Goal: Task Accomplishment & Management: Manage account settings

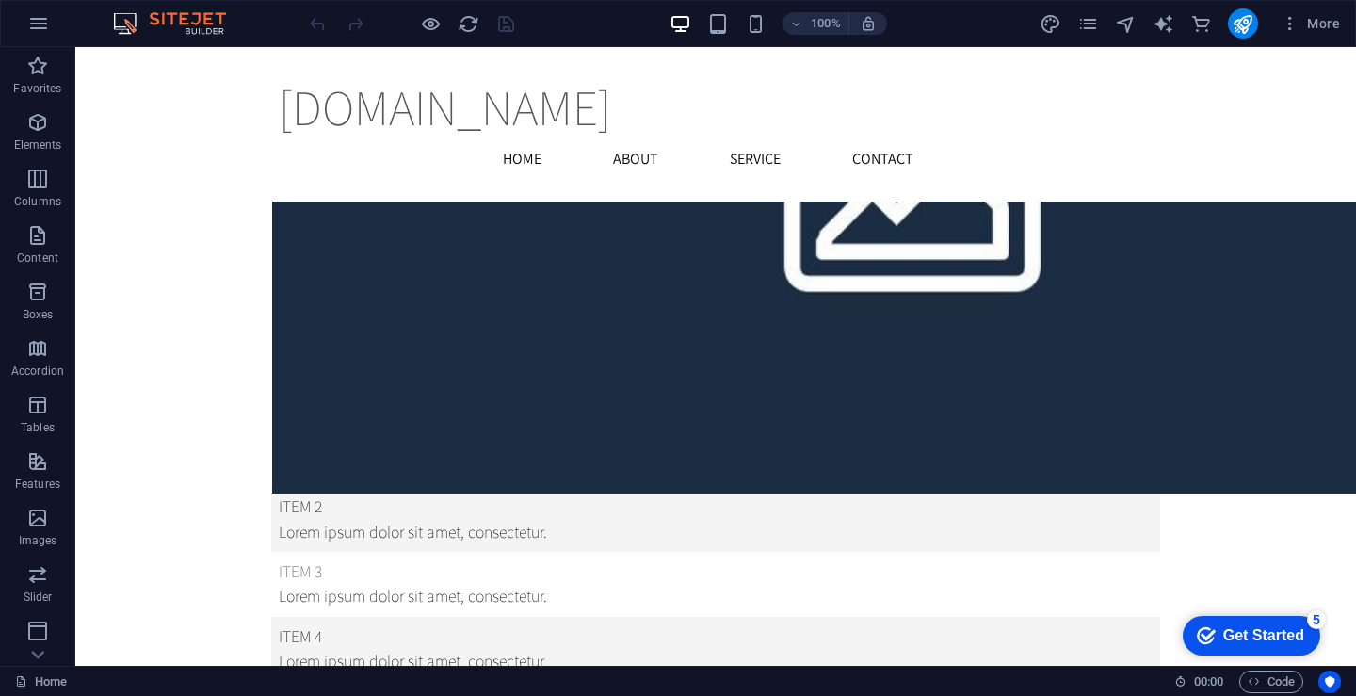
scroll to position [562, 0]
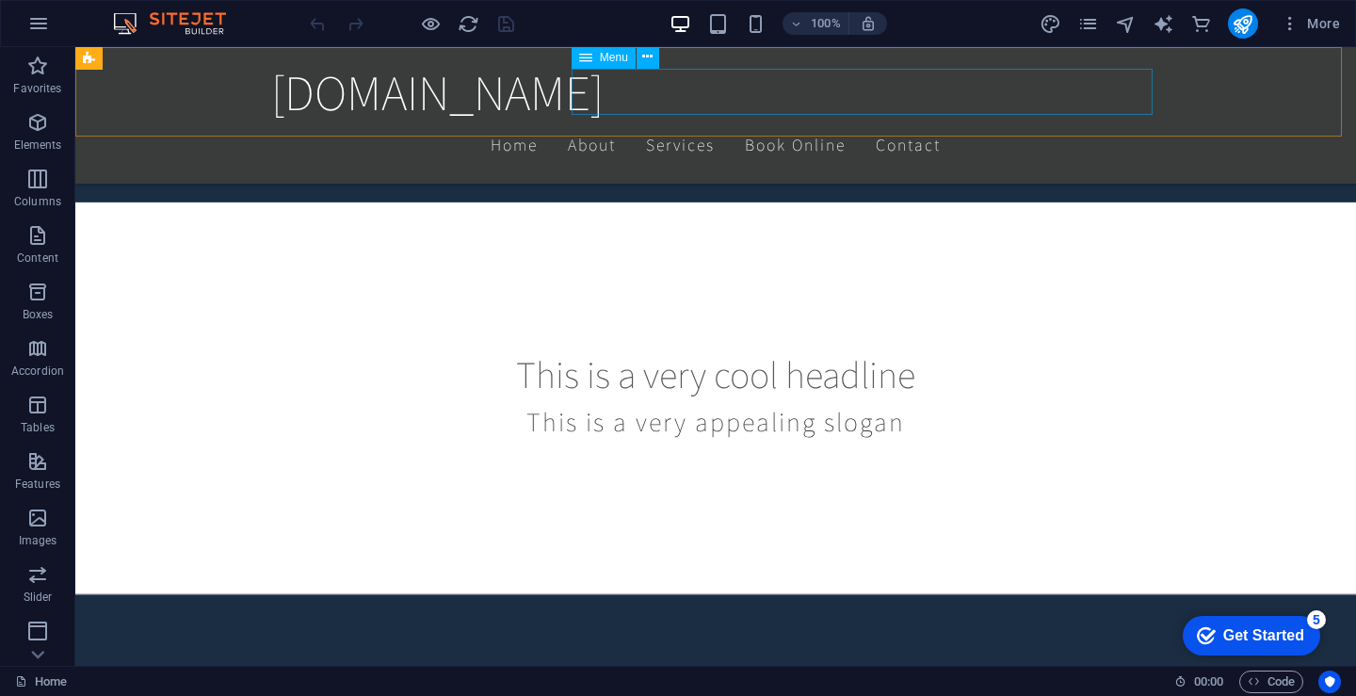
click at [647, 121] on nav "Home About Services Book Online Contact" at bounding box center [715, 144] width 889 height 47
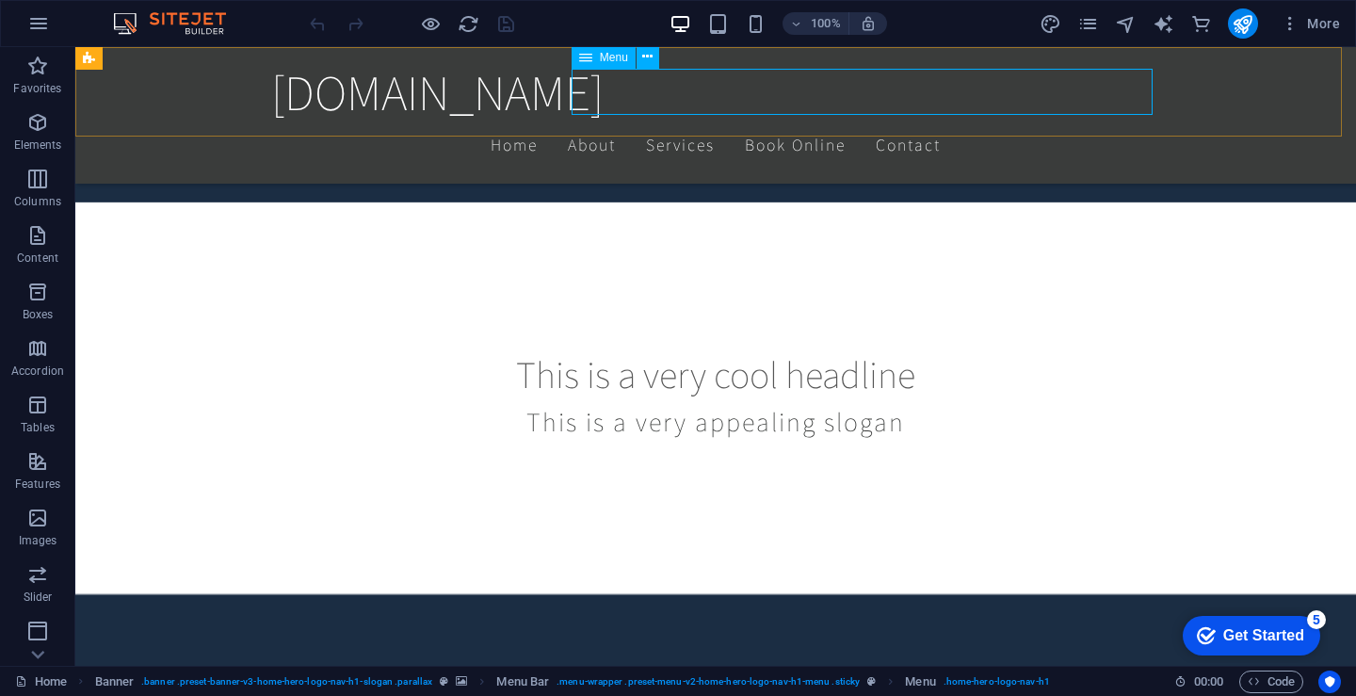
click at [667, 121] on nav "Home About Services Book Online Contact" at bounding box center [715, 144] width 889 height 47
click at [592, 62] on div "Menu" at bounding box center [604, 57] width 64 height 23
click at [683, 121] on nav "Home About Services Book Online Contact" at bounding box center [715, 144] width 889 height 47
click at [745, 121] on nav "Home About Services Book Online Contact" at bounding box center [715, 144] width 889 height 47
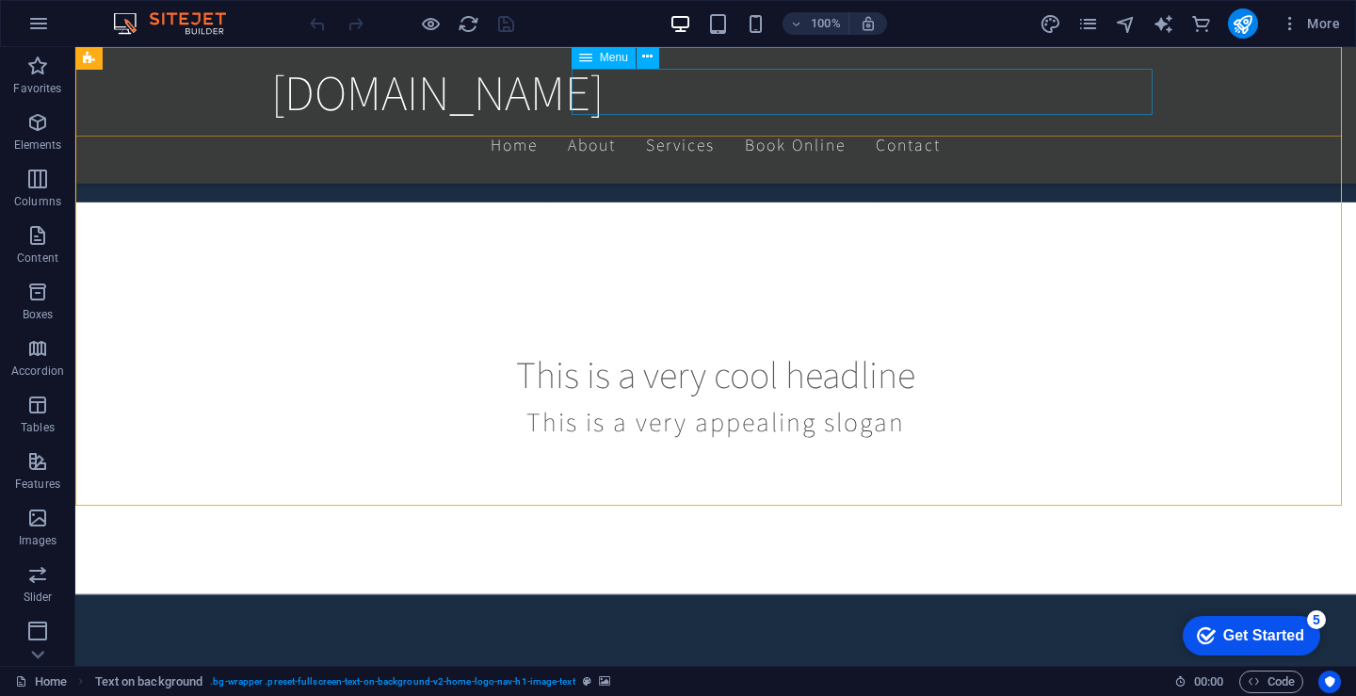
click at [666, 121] on nav "Home About Services Book Online Contact" at bounding box center [715, 144] width 889 height 47
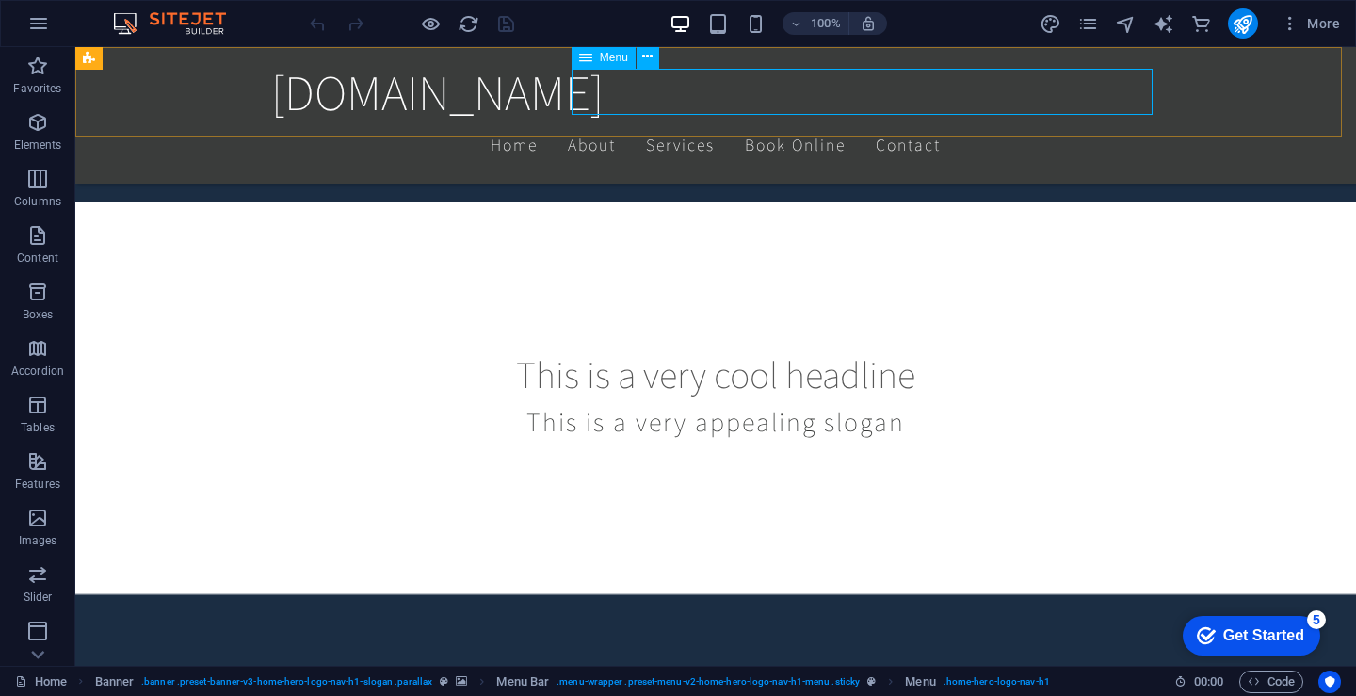
click at [589, 58] on icon at bounding box center [585, 57] width 13 height 23
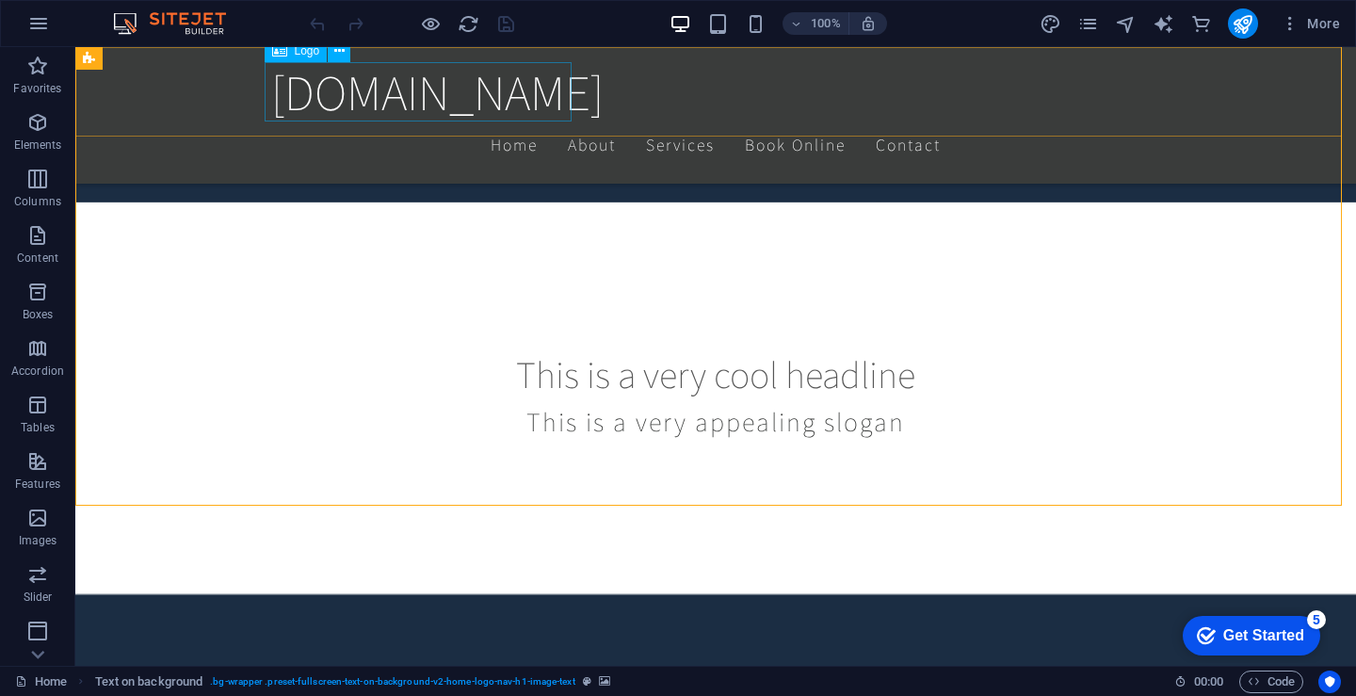
click at [308, 54] on span "Logo" at bounding box center [307, 50] width 25 height 11
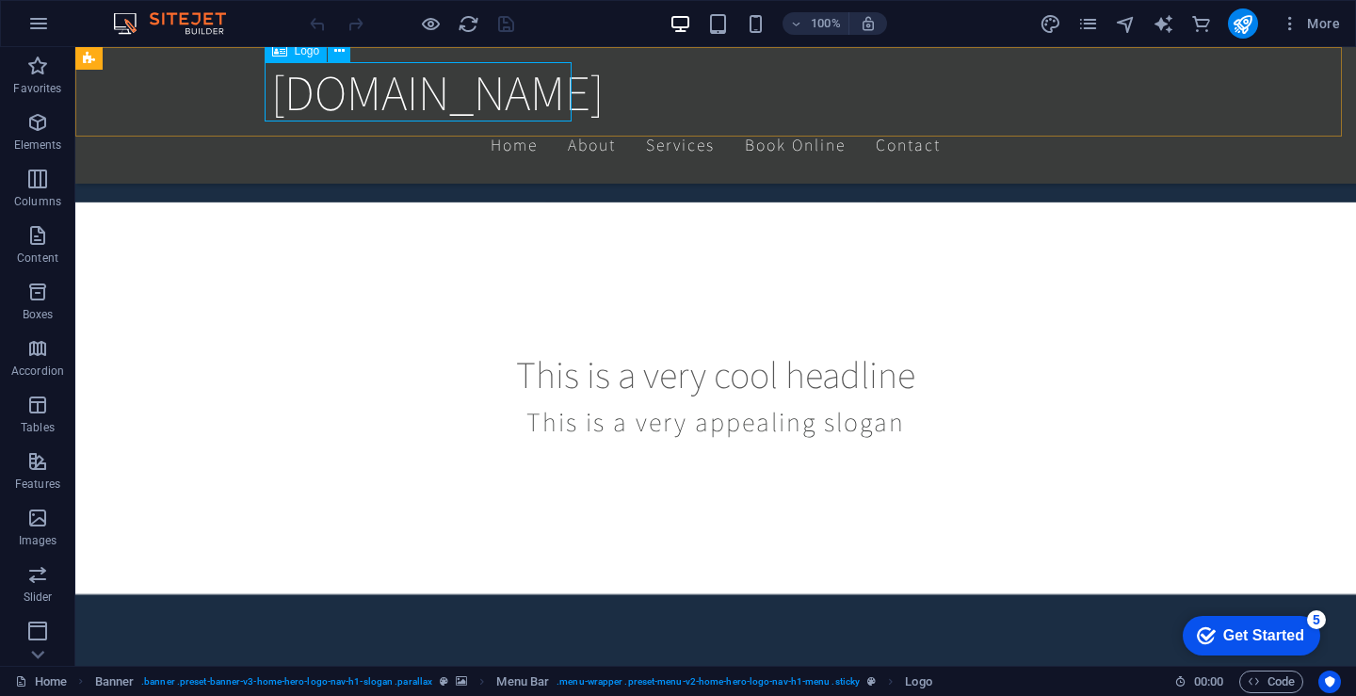
click at [285, 83] on div "[DOMAIN_NAME]" at bounding box center [715, 91] width 889 height 59
click at [336, 56] on icon at bounding box center [339, 51] width 10 height 20
click at [339, 56] on icon at bounding box center [339, 51] width 10 height 20
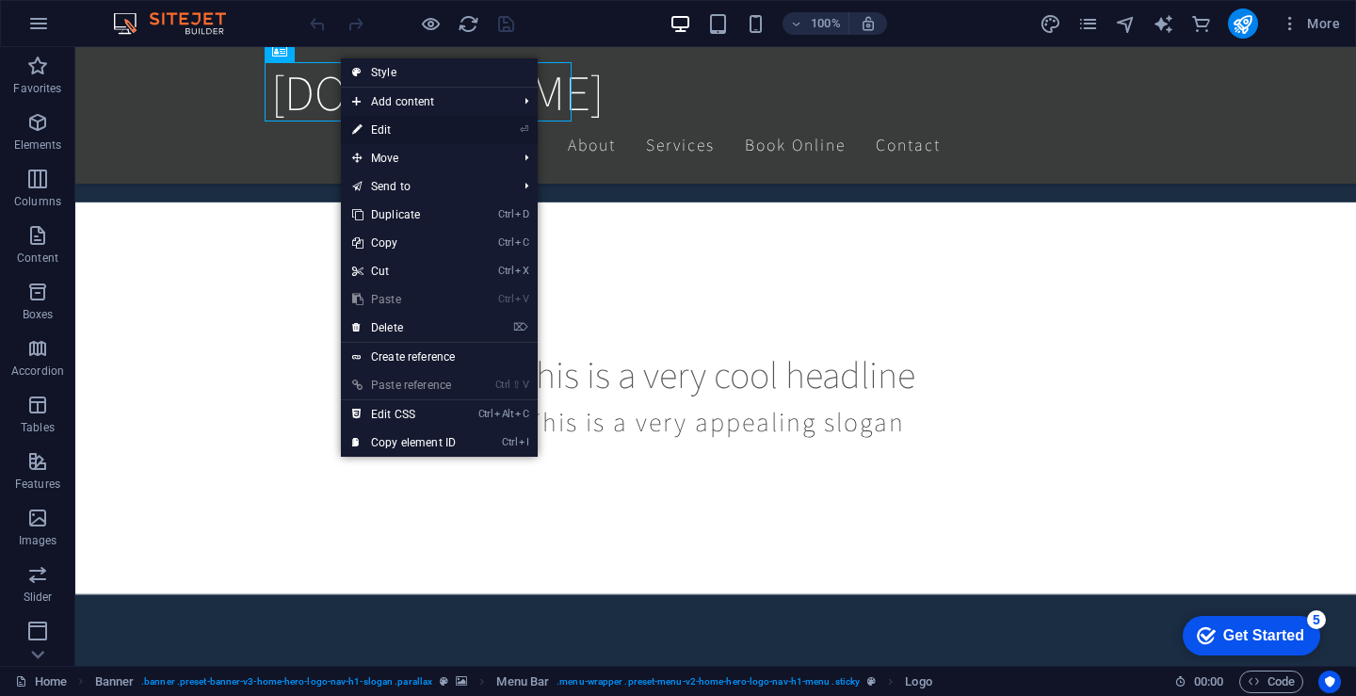
click at [435, 131] on link "⏎ Edit" at bounding box center [404, 130] width 126 height 28
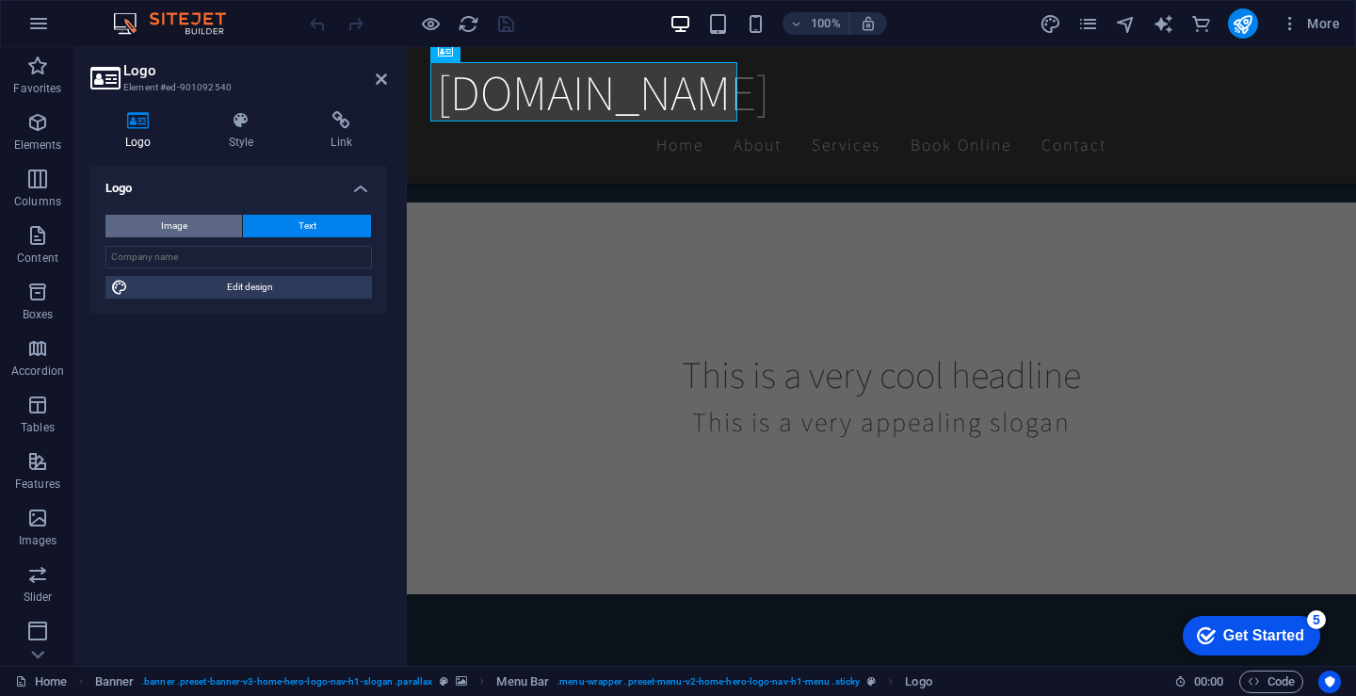
click at [185, 233] on span "Image" at bounding box center [174, 226] width 26 height 23
select select "DISABLED_OPTION_VALUE"
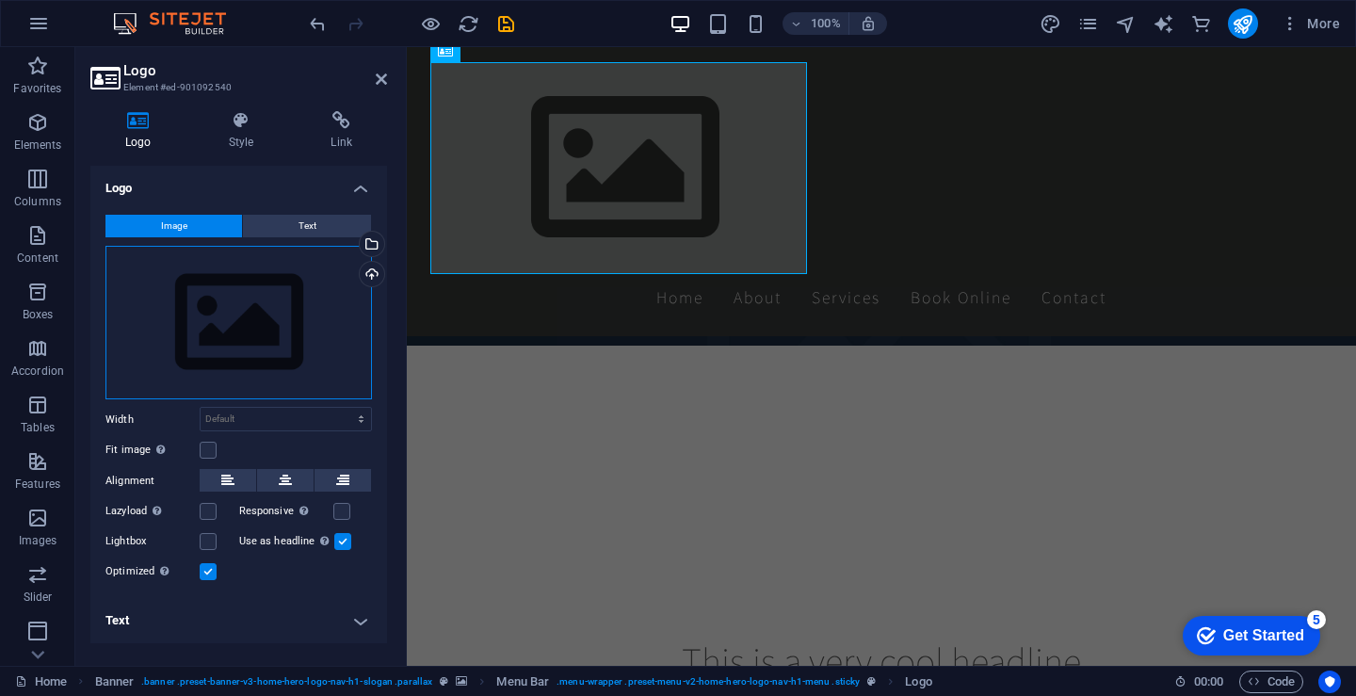
click at [234, 318] on div "Drag files here, click to choose files or select files from Files or our free s…" at bounding box center [238, 323] width 266 height 154
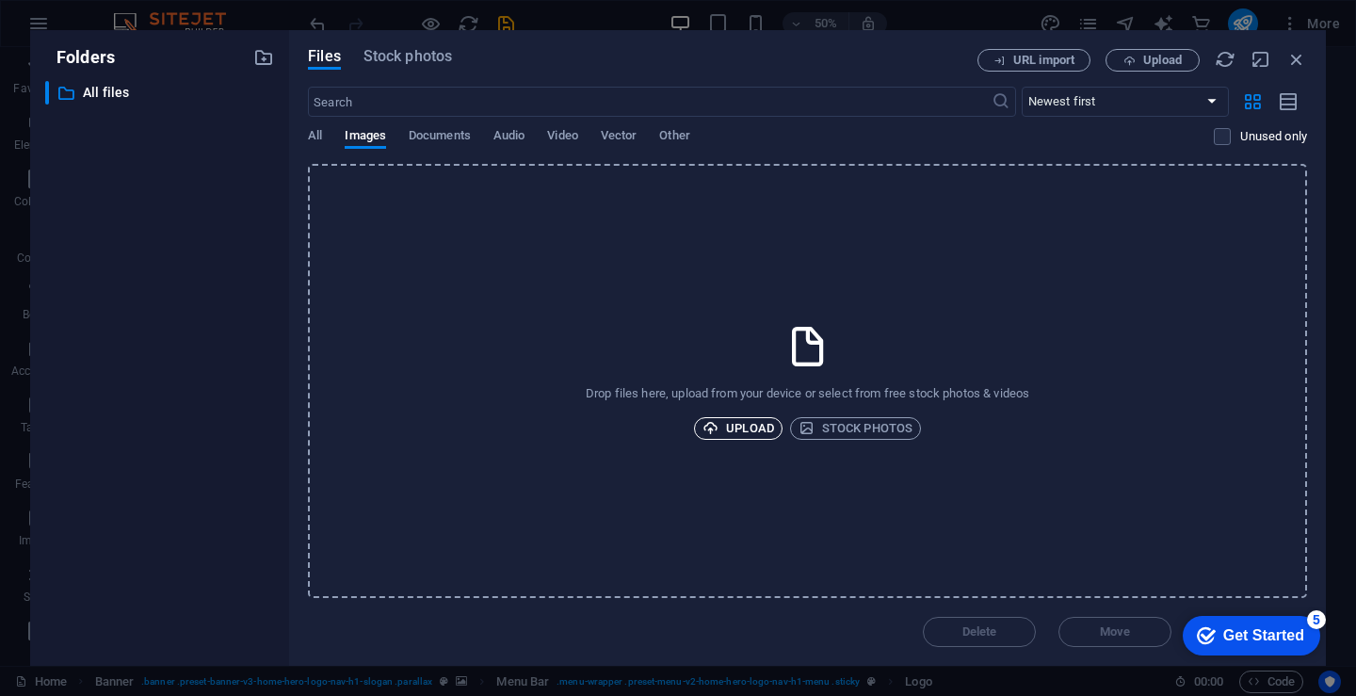
click at [747, 434] on span "Upload" at bounding box center [738, 428] width 72 height 23
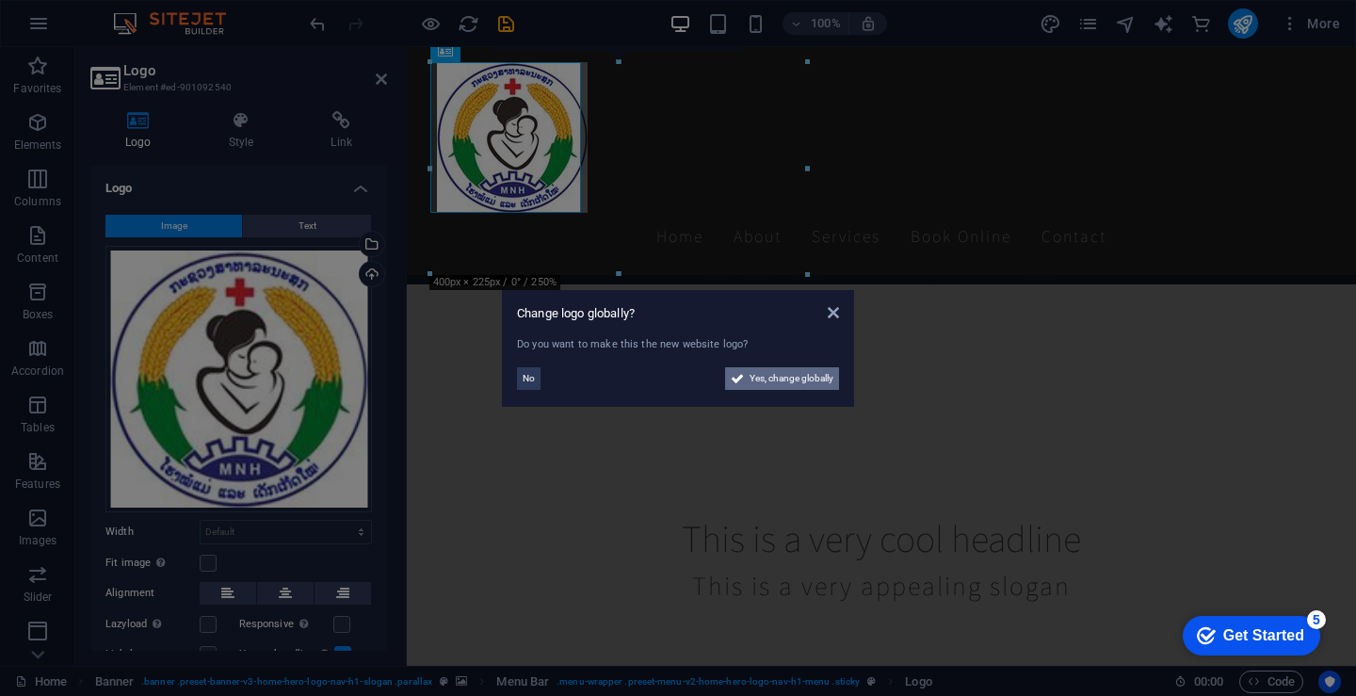
drag, startPoint x: 782, startPoint y: 378, endPoint x: 444, endPoint y: 685, distance: 457.2
click at [782, 378] on span "Yes, change globally" at bounding box center [792, 378] width 84 height 23
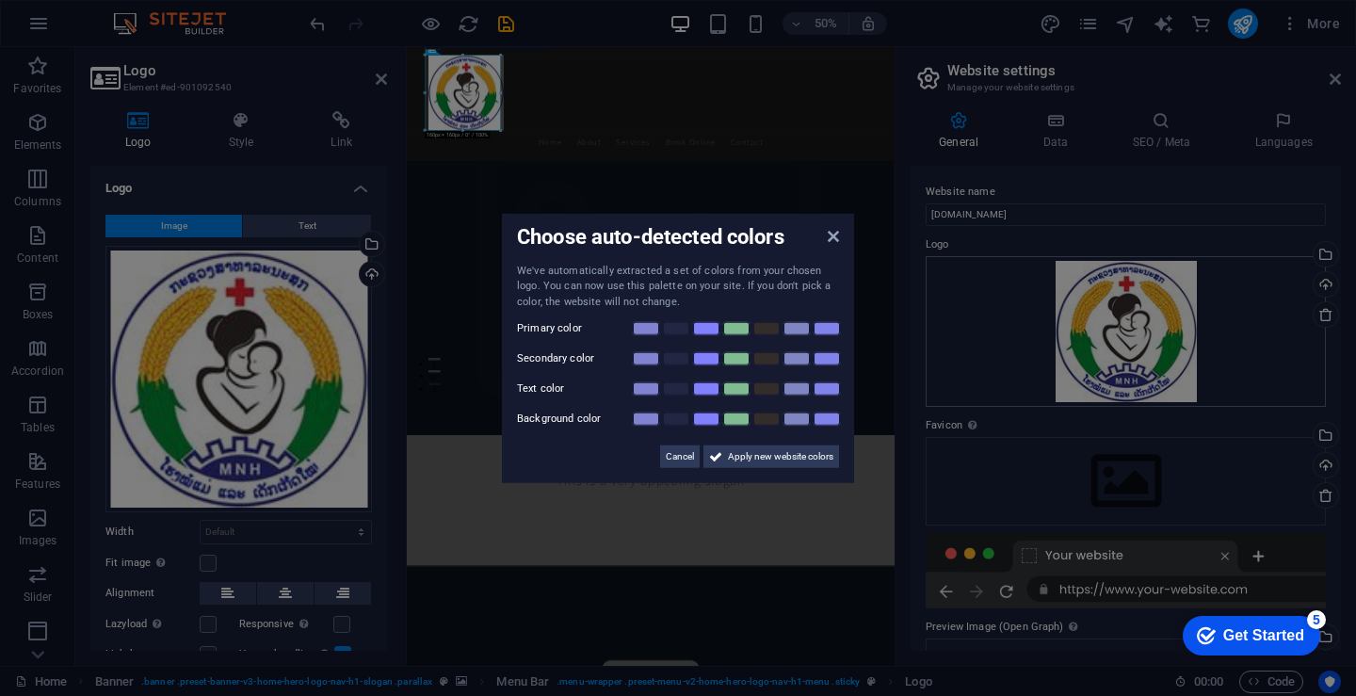
click at [1084, 367] on aside "Choose auto-detected colors We've automatically extracted a set of colors from …" at bounding box center [678, 348] width 1356 height 696
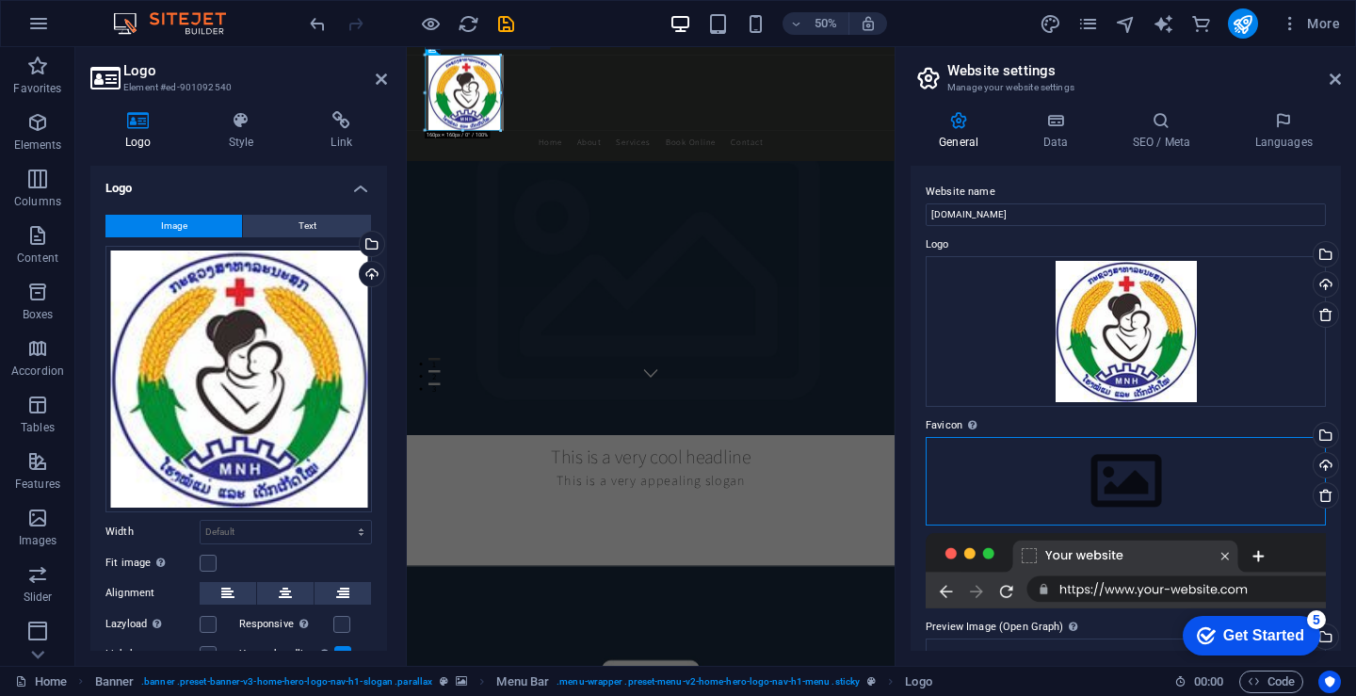
click at [1106, 483] on div "Drag files here, click to choose files or select files from Files or our free s…" at bounding box center [1126, 481] width 400 height 89
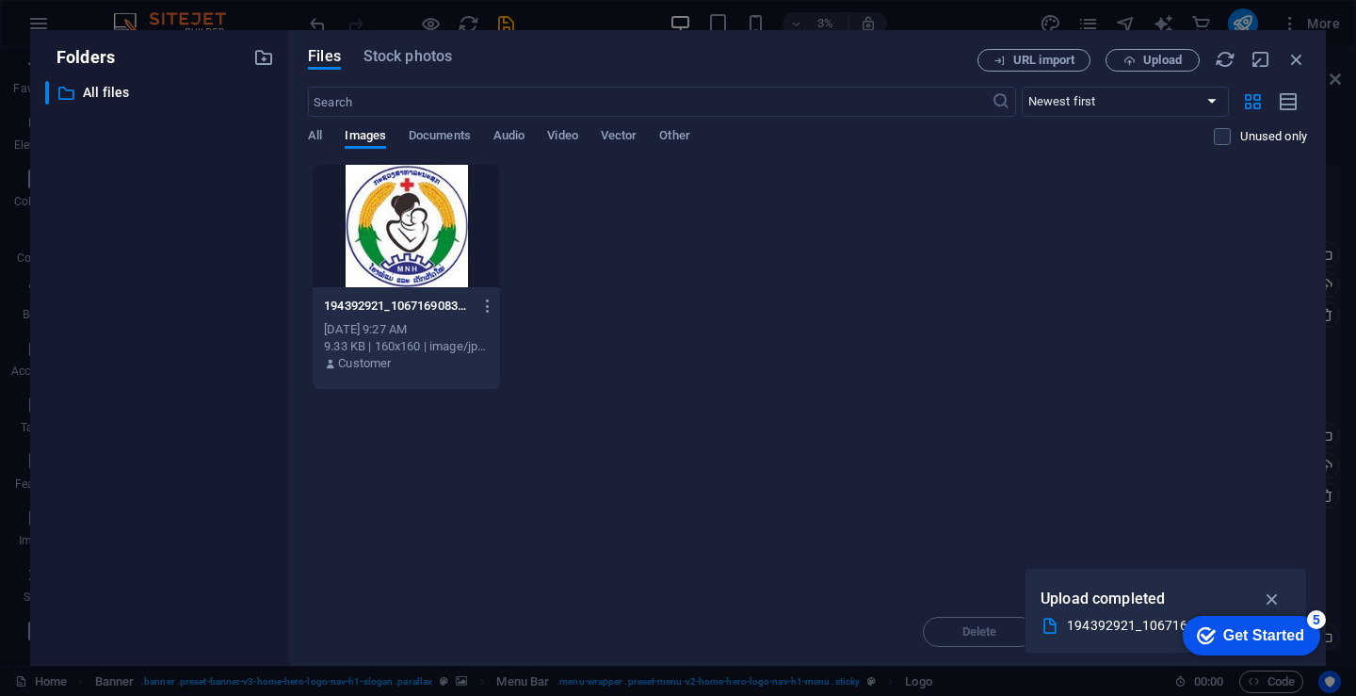
click at [422, 239] on div at bounding box center [406, 226] width 187 height 122
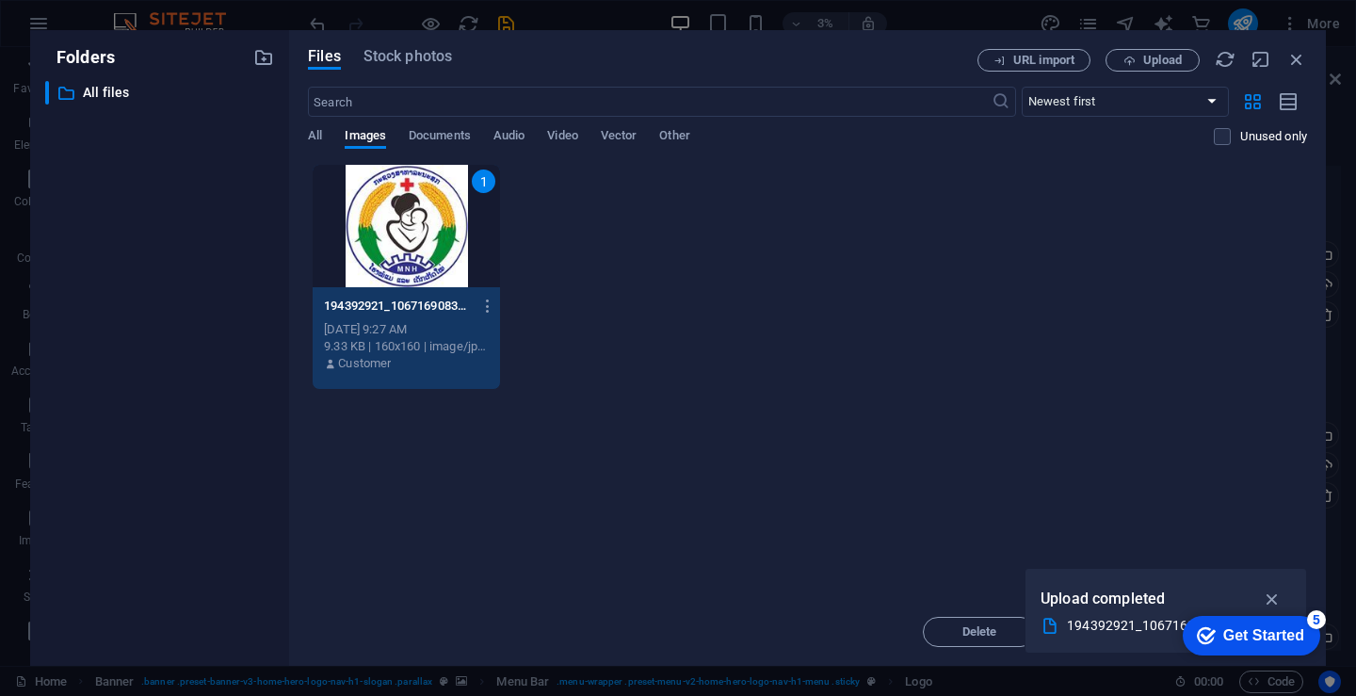
click at [1274, 636] on div "Get Started" at bounding box center [1263, 635] width 81 height 17
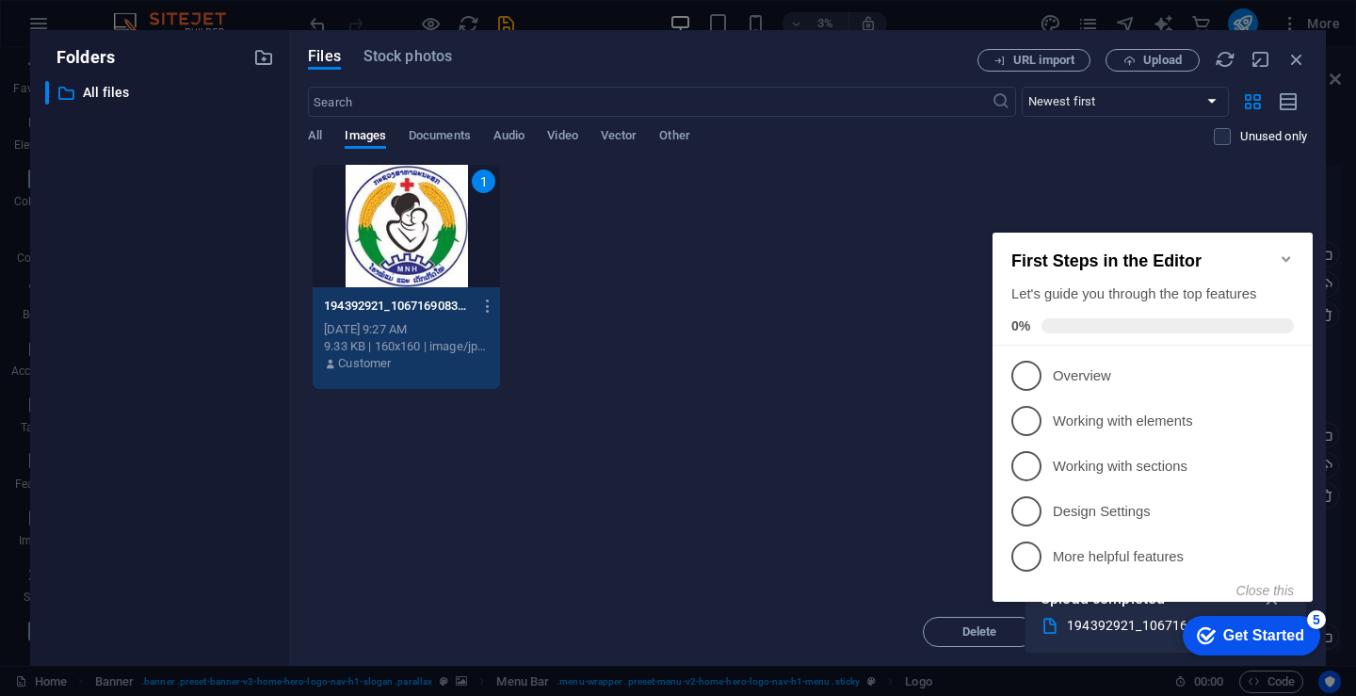
click at [1281, 257] on icon "Minimize checklist" at bounding box center [1286, 258] width 15 height 15
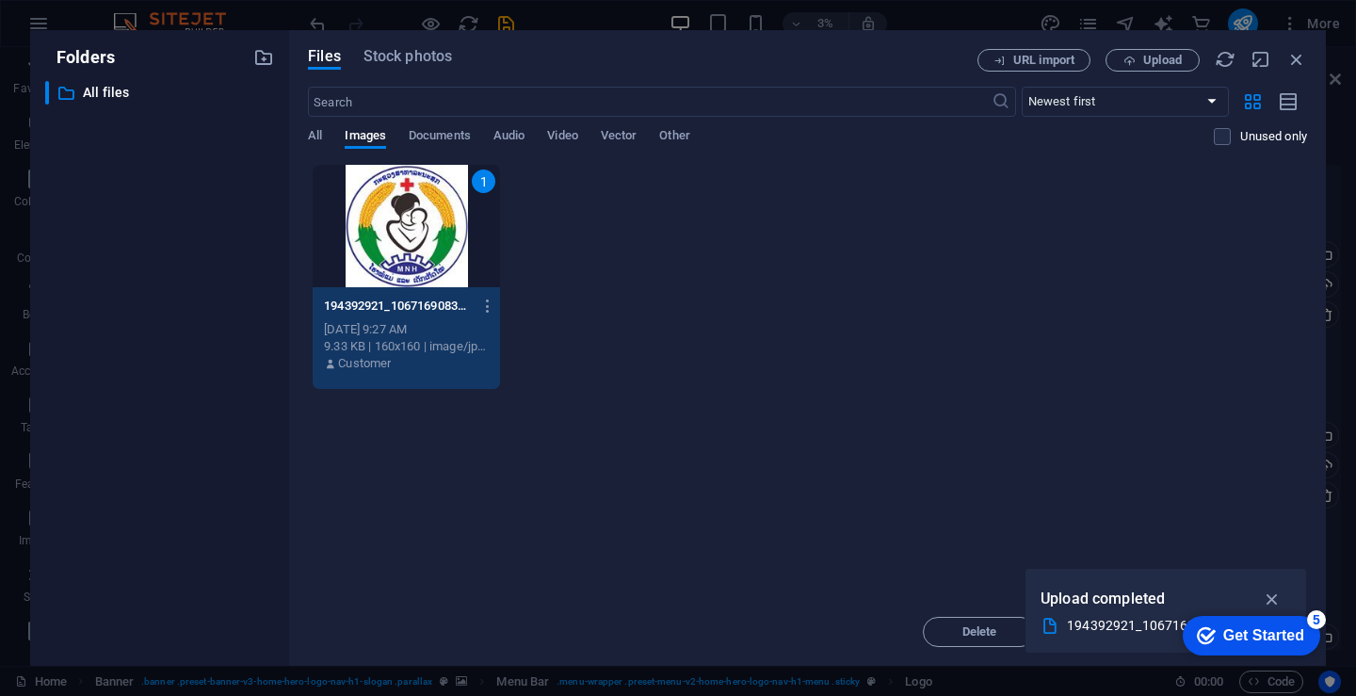
click at [1283, 589] on button "button" at bounding box center [1272, 599] width 37 height 30
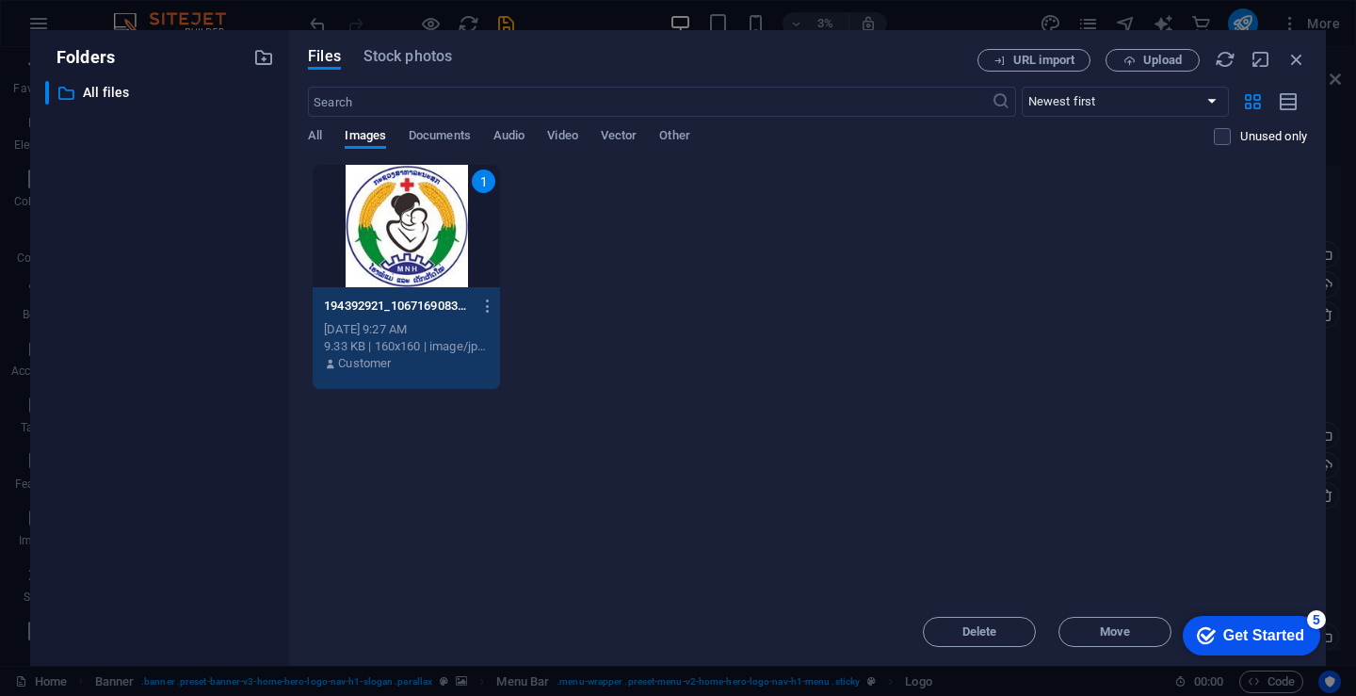
click at [1088, 392] on div "Drop files here to upload them instantly 1 194392921_106716908301736_1980746436…" at bounding box center [807, 381] width 999 height 434
click at [1299, 47] on div "Files Stock photos URL import Upload ​ Newest first Oldest first Name (A-Z) Nam…" at bounding box center [807, 348] width 1037 height 636
click at [1291, 63] on icon "button" at bounding box center [1296, 59] width 21 height 21
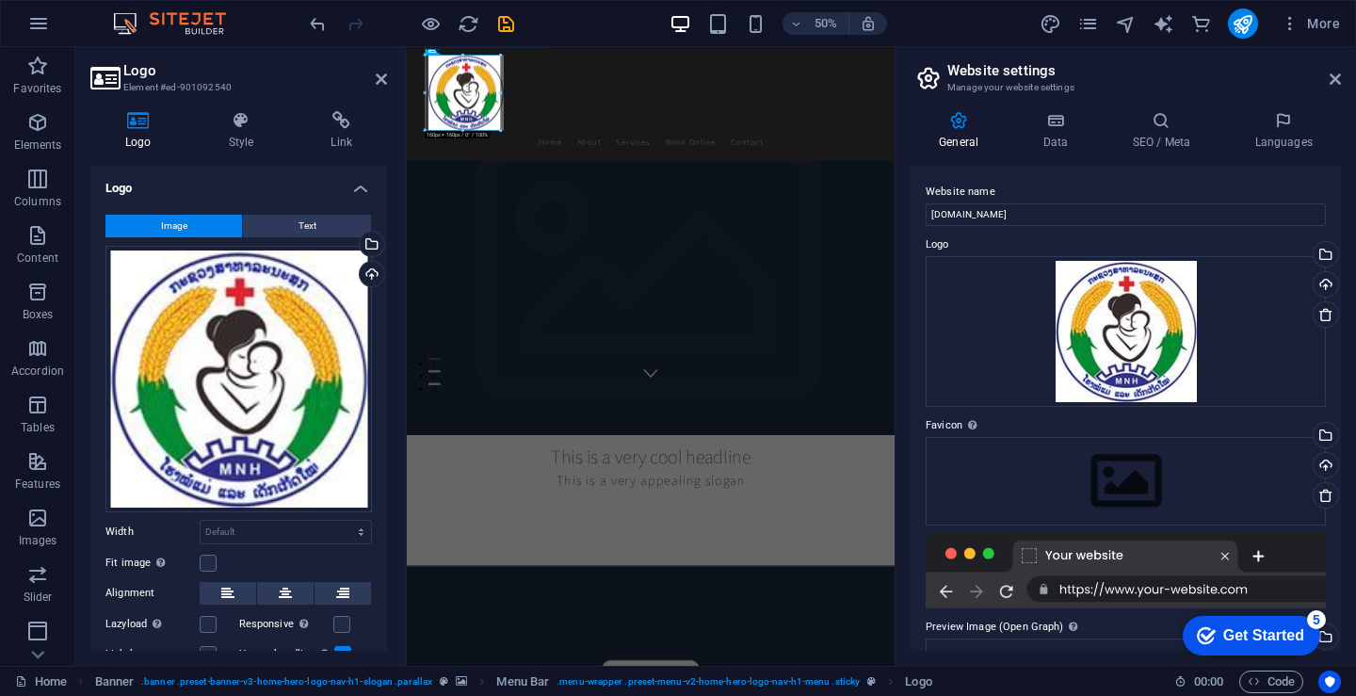
click at [544, 27] on div "50% More" at bounding box center [826, 23] width 1041 height 30
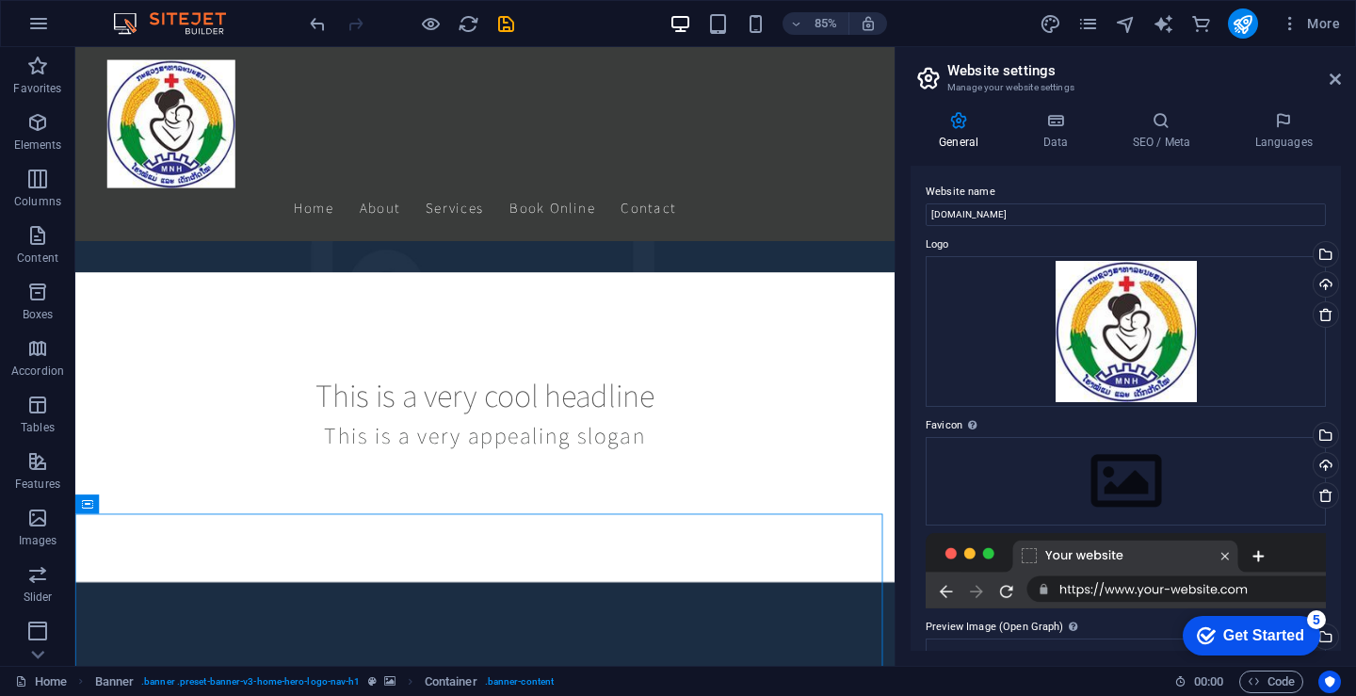
click at [1327, 84] on header "Website settings Manage your website settings" at bounding box center [1127, 71] width 427 height 49
click at [1331, 83] on icon at bounding box center [1335, 79] width 11 height 15
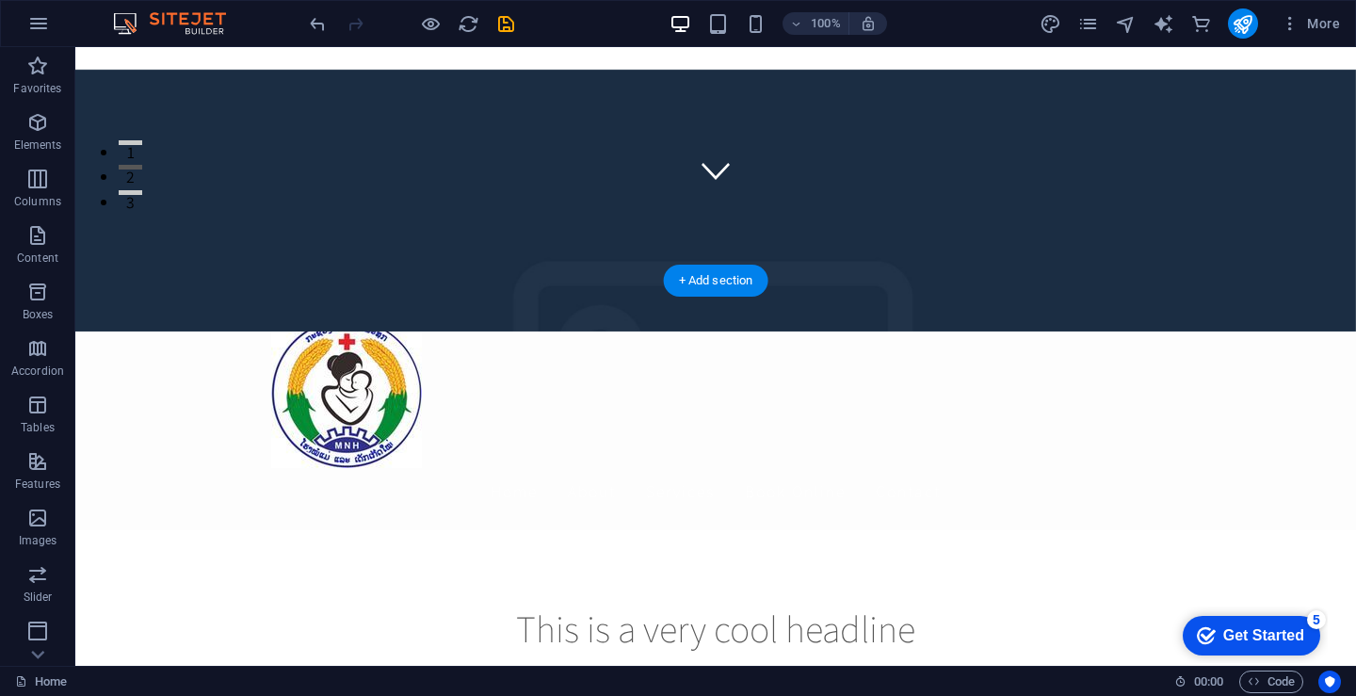
scroll to position [0, 0]
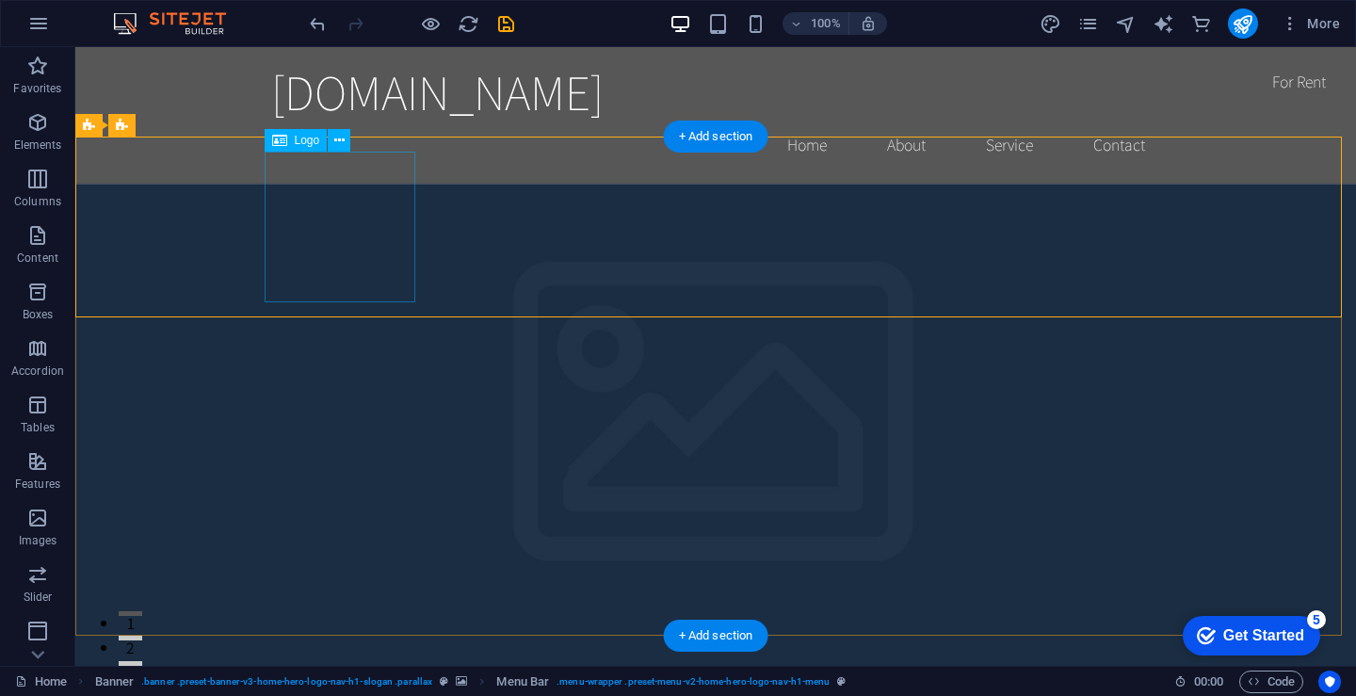
click at [336, 145] on icon at bounding box center [339, 141] width 10 height 20
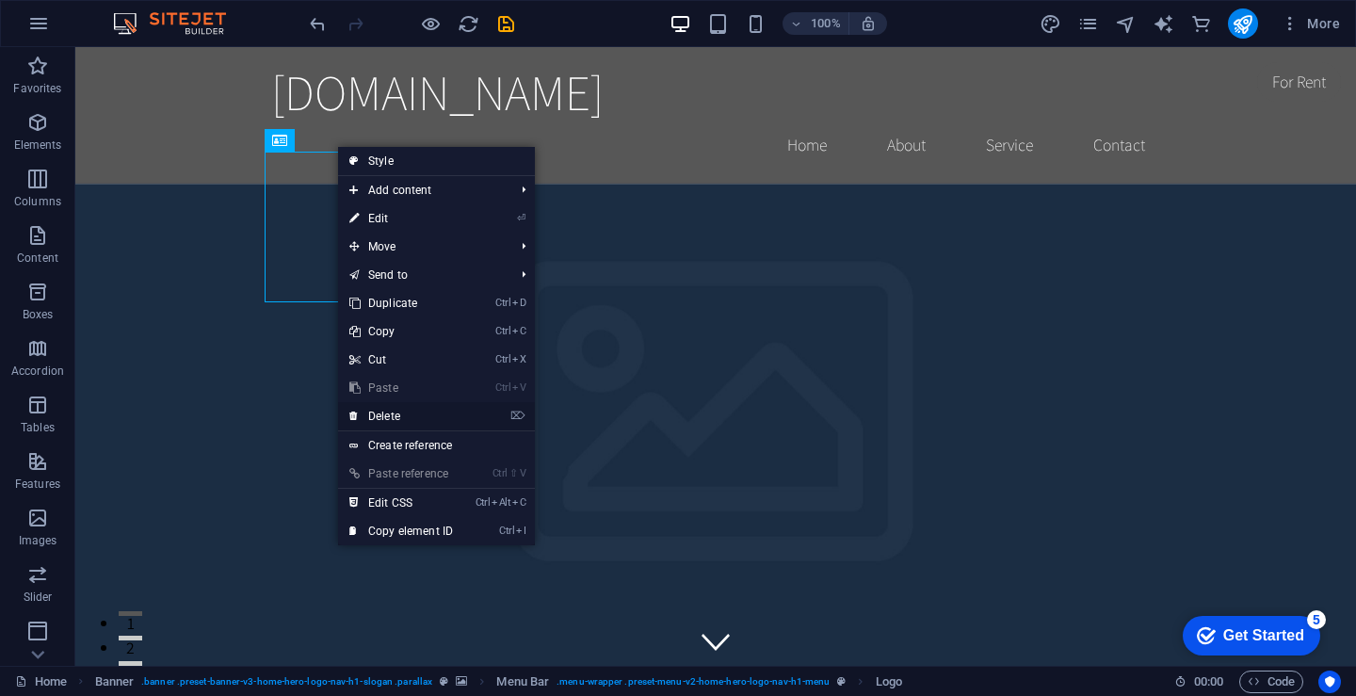
click at [450, 420] on link "⌦ Delete" at bounding box center [401, 416] width 126 height 28
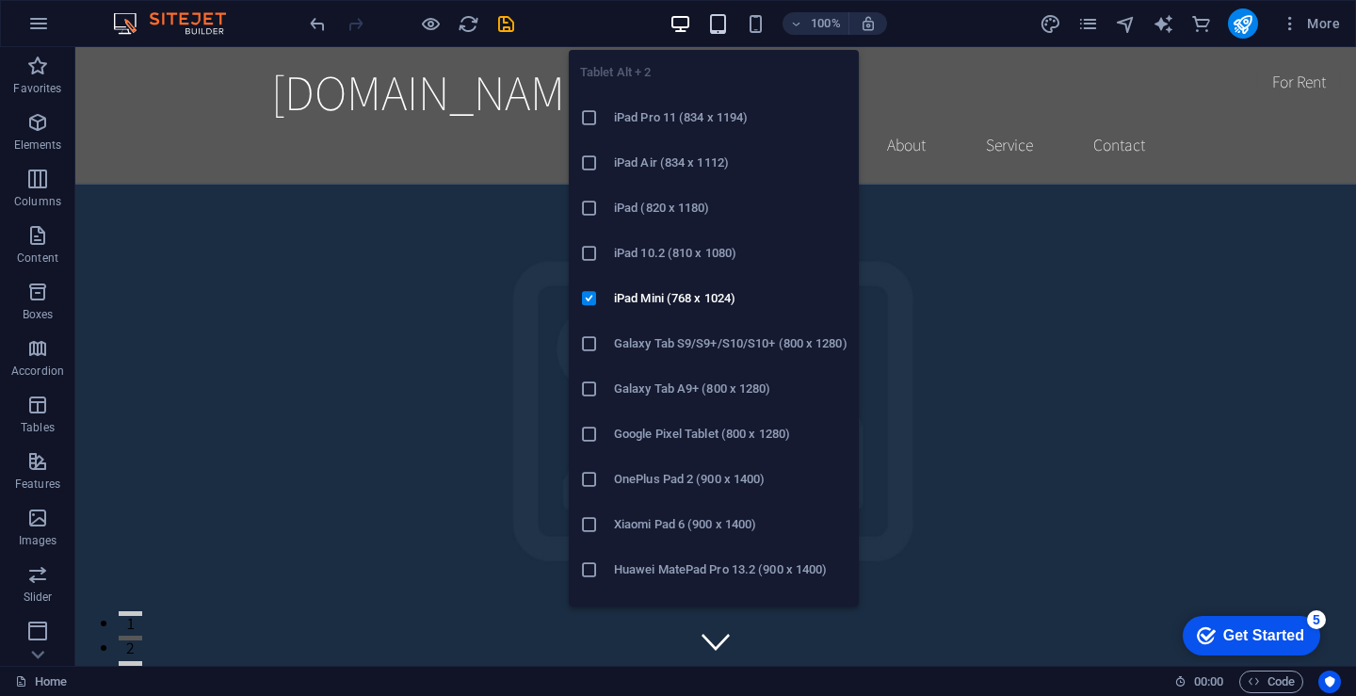
click at [730, 25] on span "button" at bounding box center [718, 24] width 23 height 22
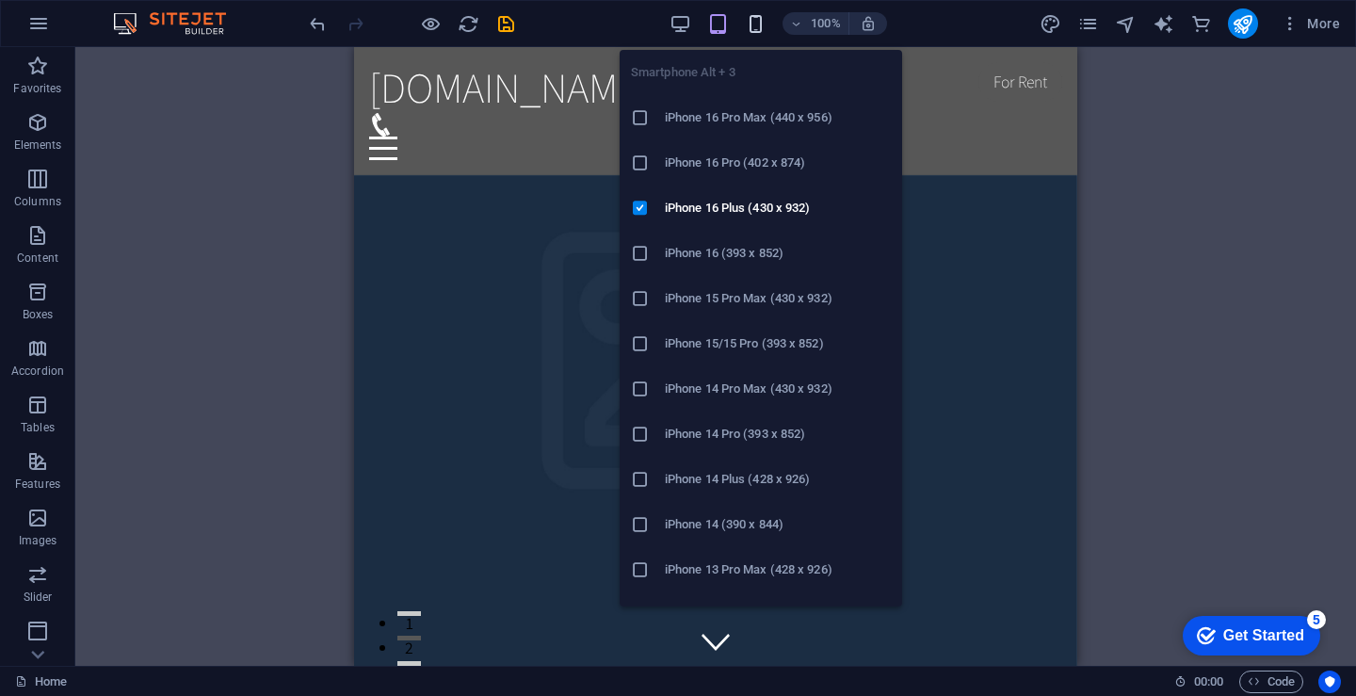
click at [761, 31] on icon "button" at bounding box center [756, 24] width 22 height 22
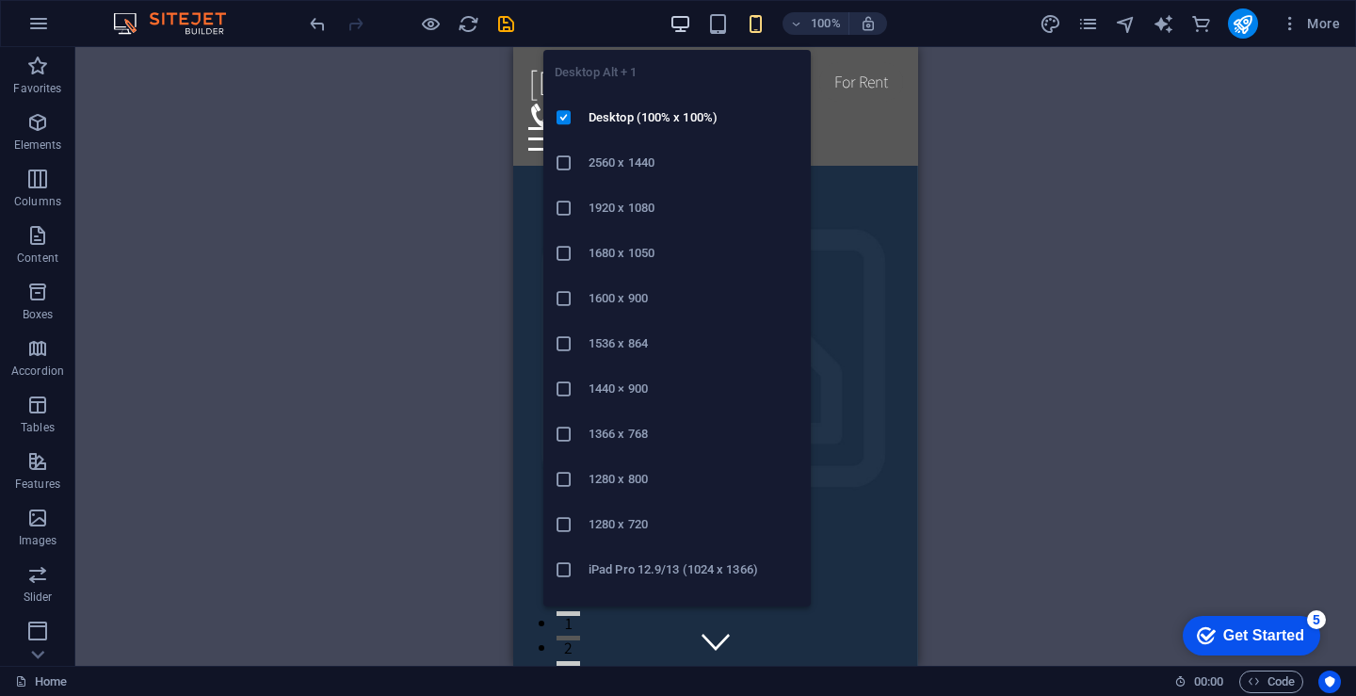
click at [687, 24] on icon "button" at bounding box center [680, 24] width 22 height 22
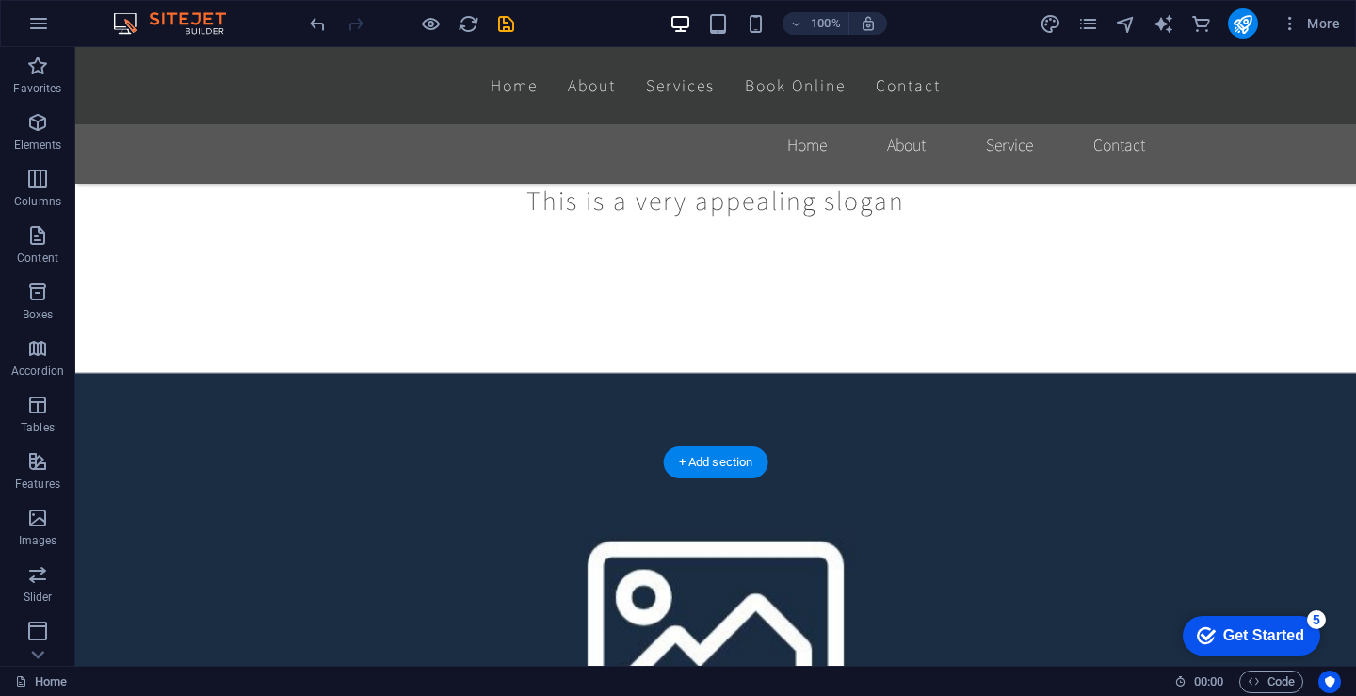
scroll to position [1224, 0]
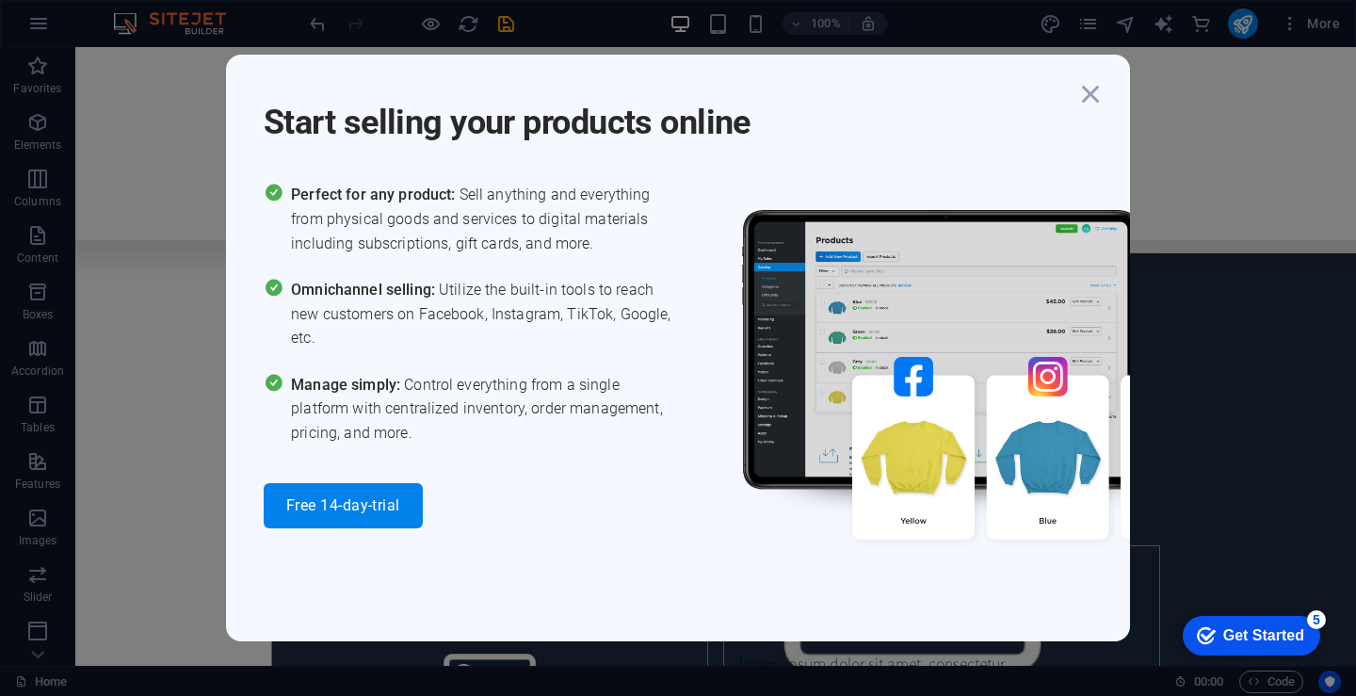
scroll to position [22530, 0]
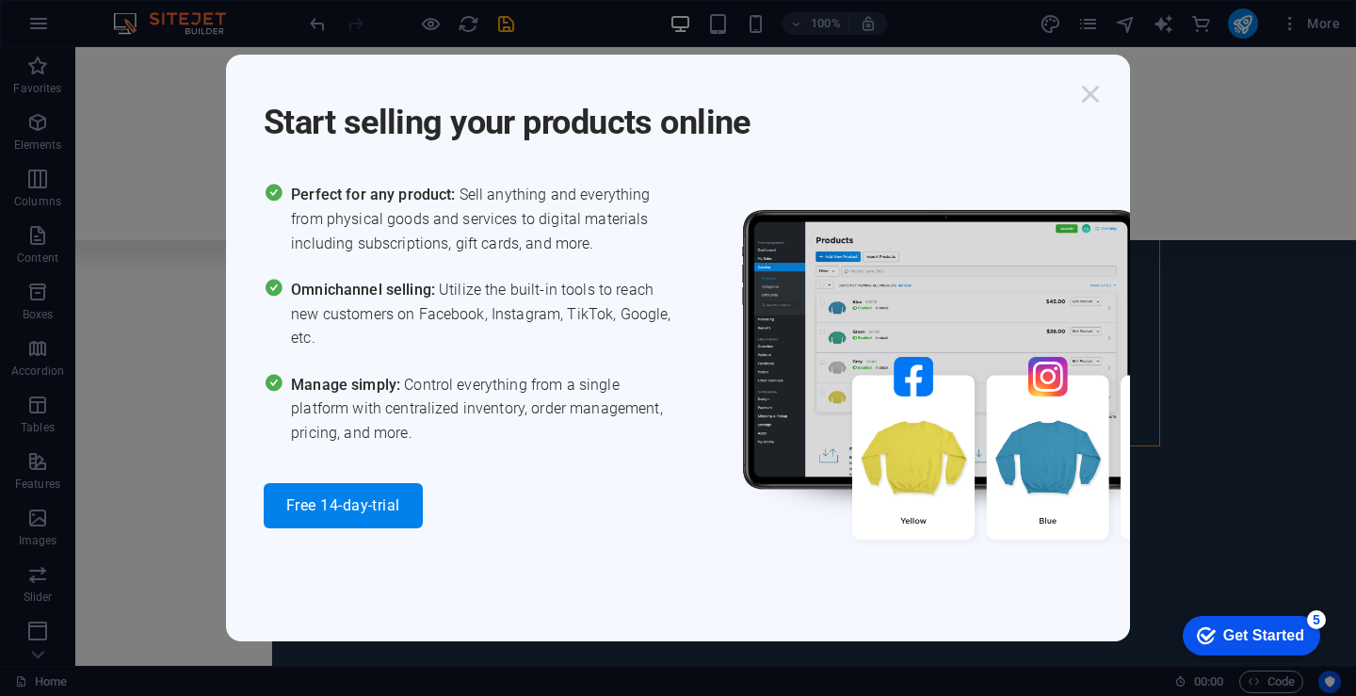
click at [1104, 94] on icon "button" at bounding box center [1090, 94] width 34 height 34
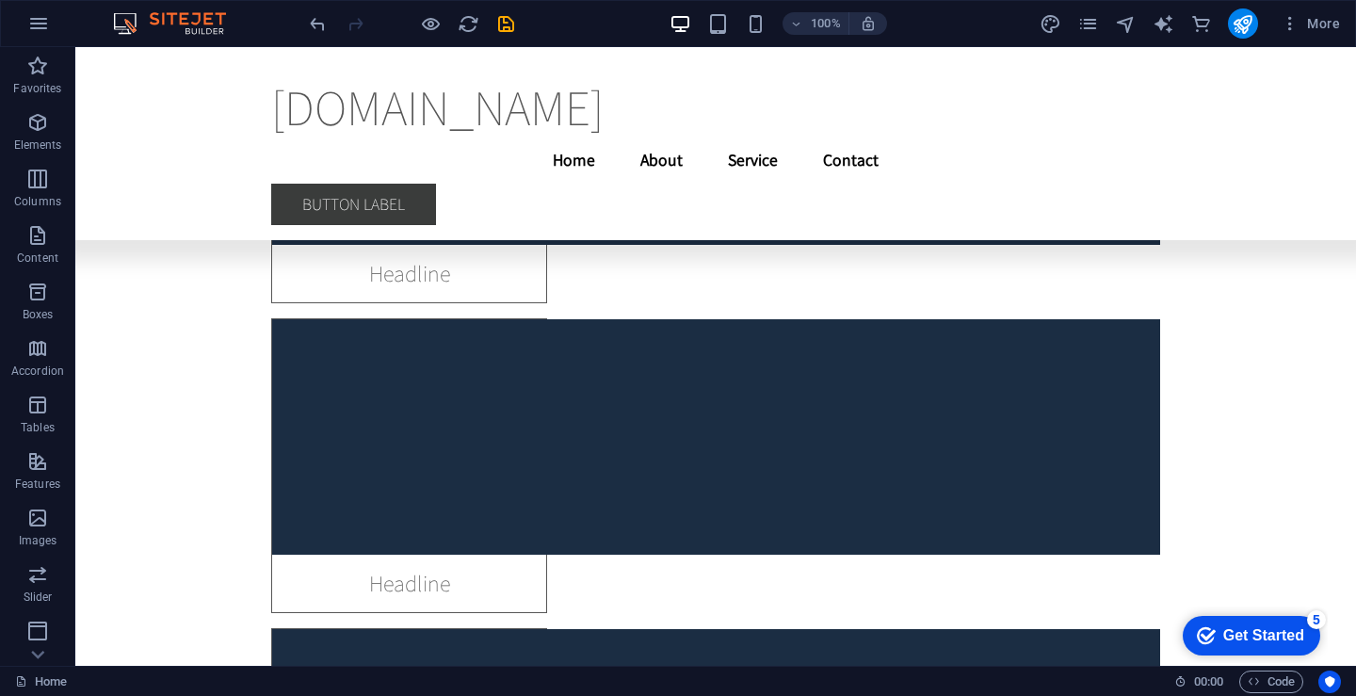
scroll to position [27765, 0]
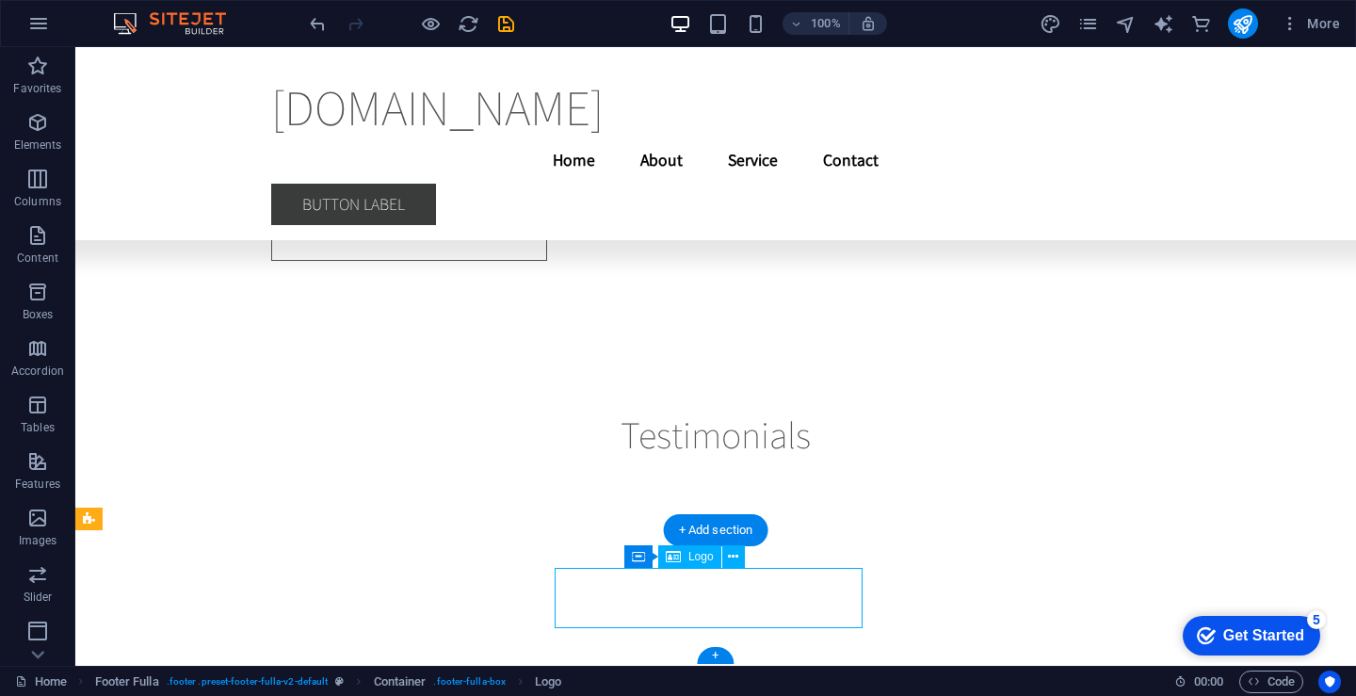
drag, startPoint x: 746, startPoint y: 599, endPoint x: 776, endPoint y: 599, distance: 30.1
drag, startPoint x: 776, startPoint y: 599, endPoint x: 766, endPoint y: 570, distance: 31.0
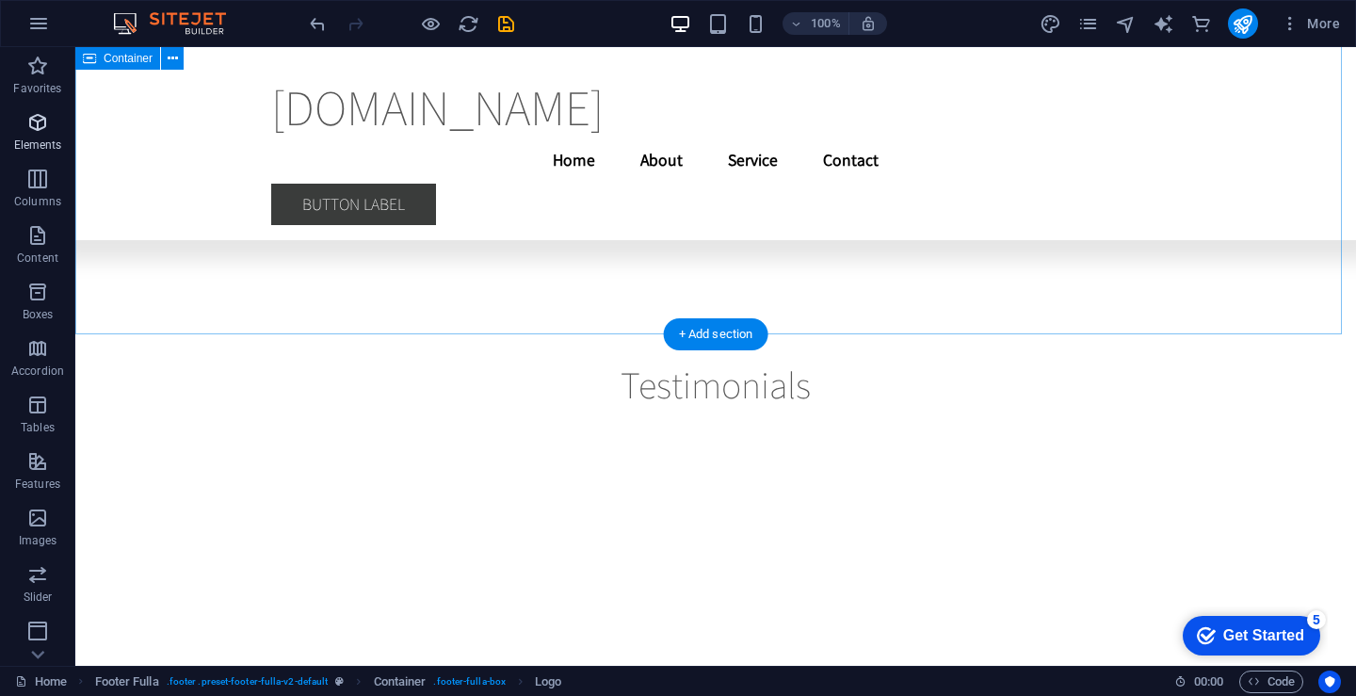
scroll to position [26716, 0]
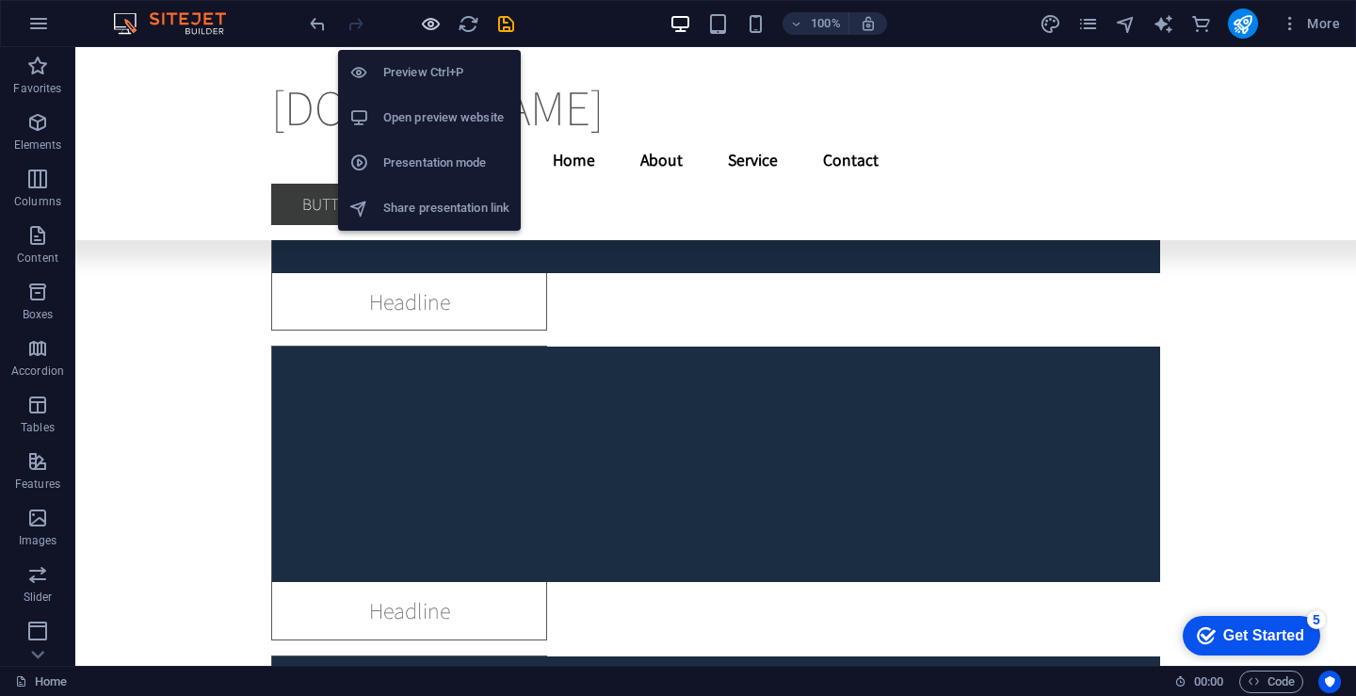
click at [432, 24] on icon "button" at bounding box center [431, 24] width 22 height 22
click at [446, 65] on h6 "Preview Ctrl+P" at bounding box center [446, 72] width 126 height 23
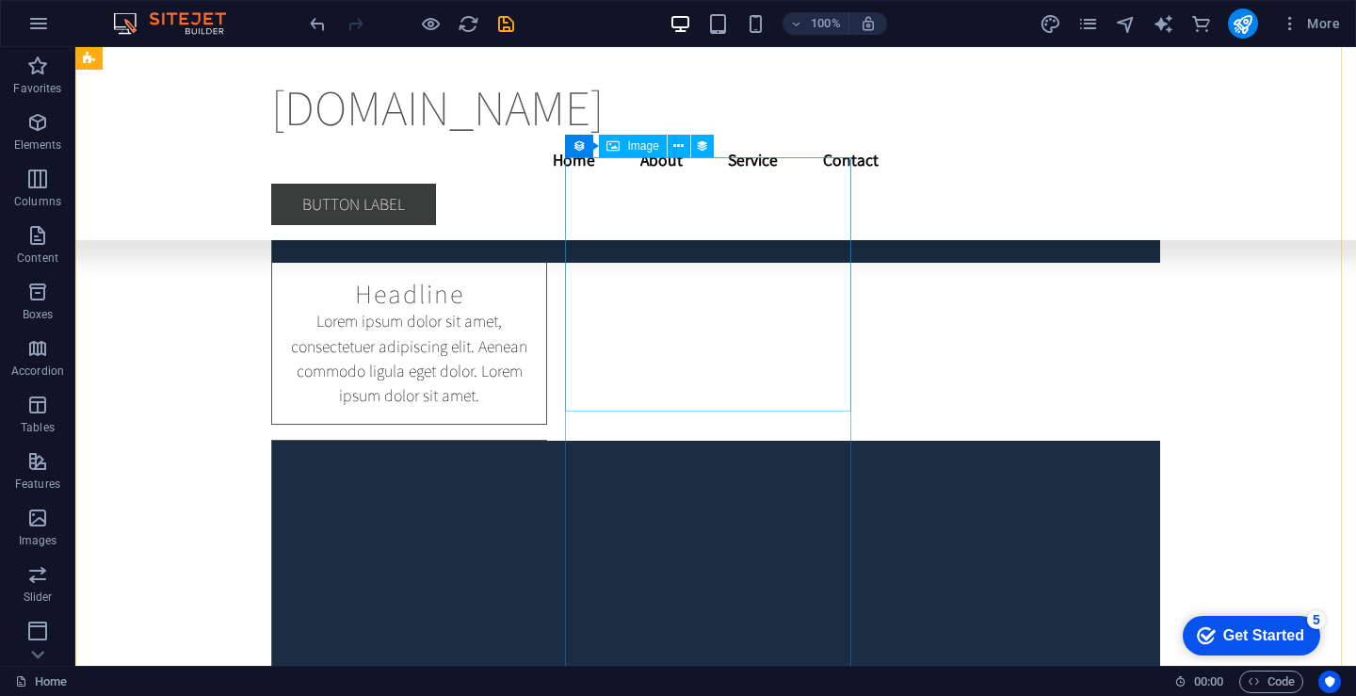
scroll to position [24941, 0]
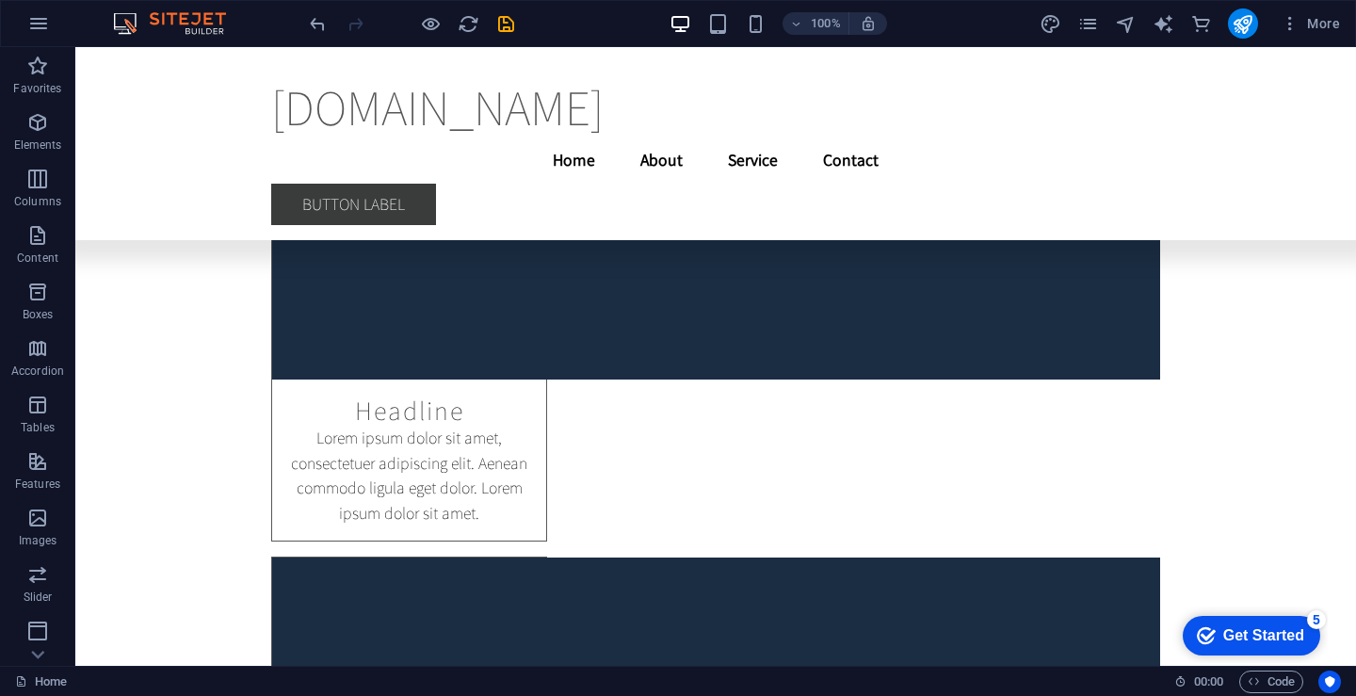
click at [680, 23] on icon "button" at bounding box center [680, 24] width 22 height 22
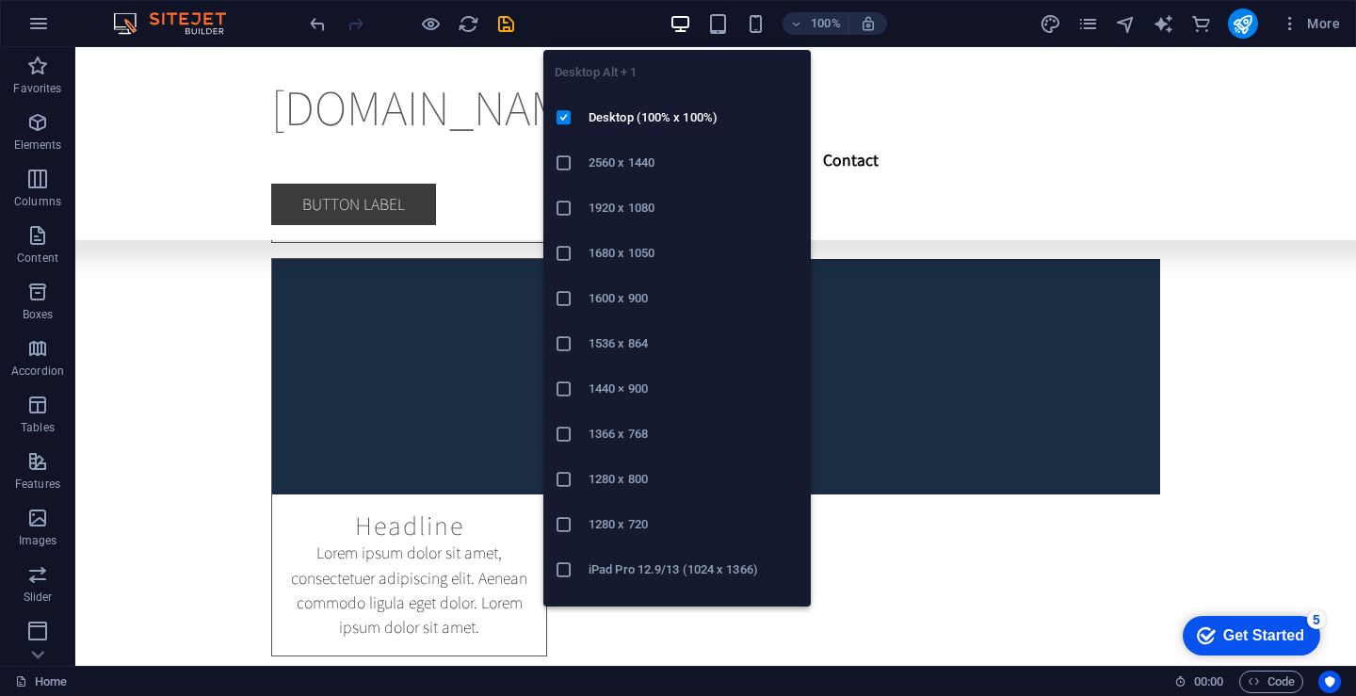
scroll to position [24081, 0]
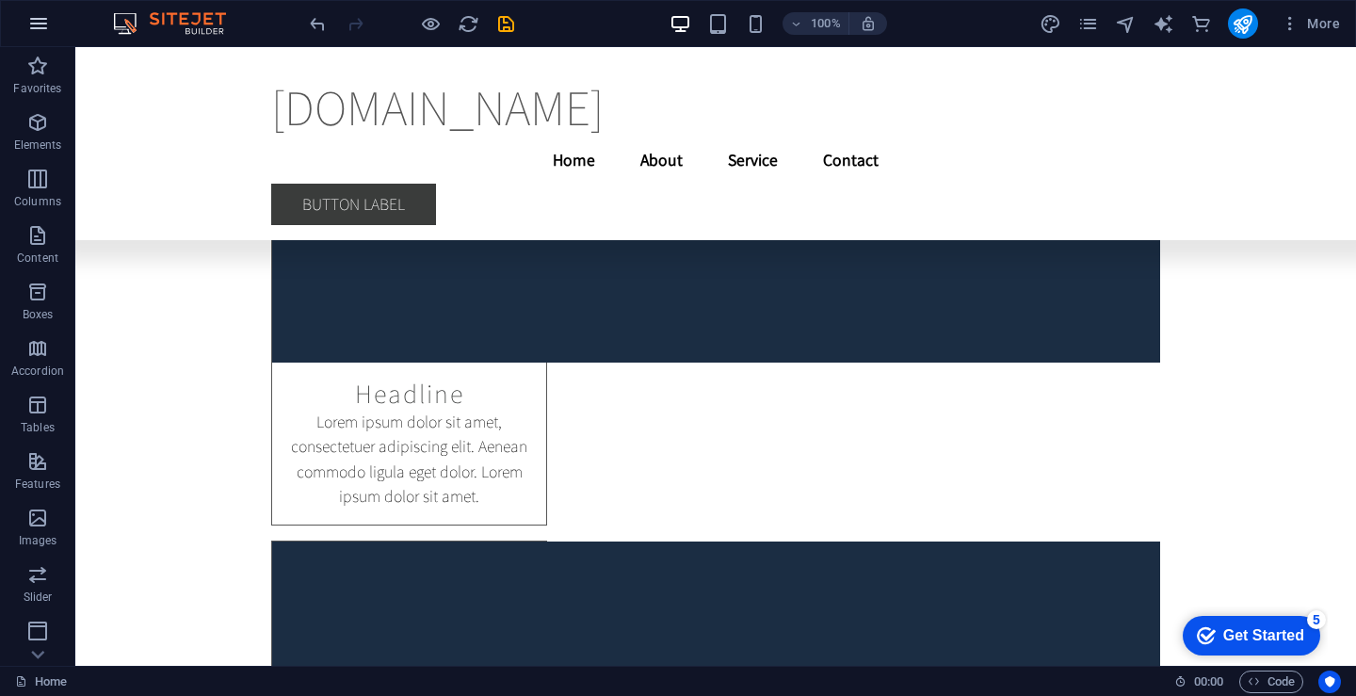
click at [35, 24] on icon "button" at bounding box center [38, 23] width 23 height 23
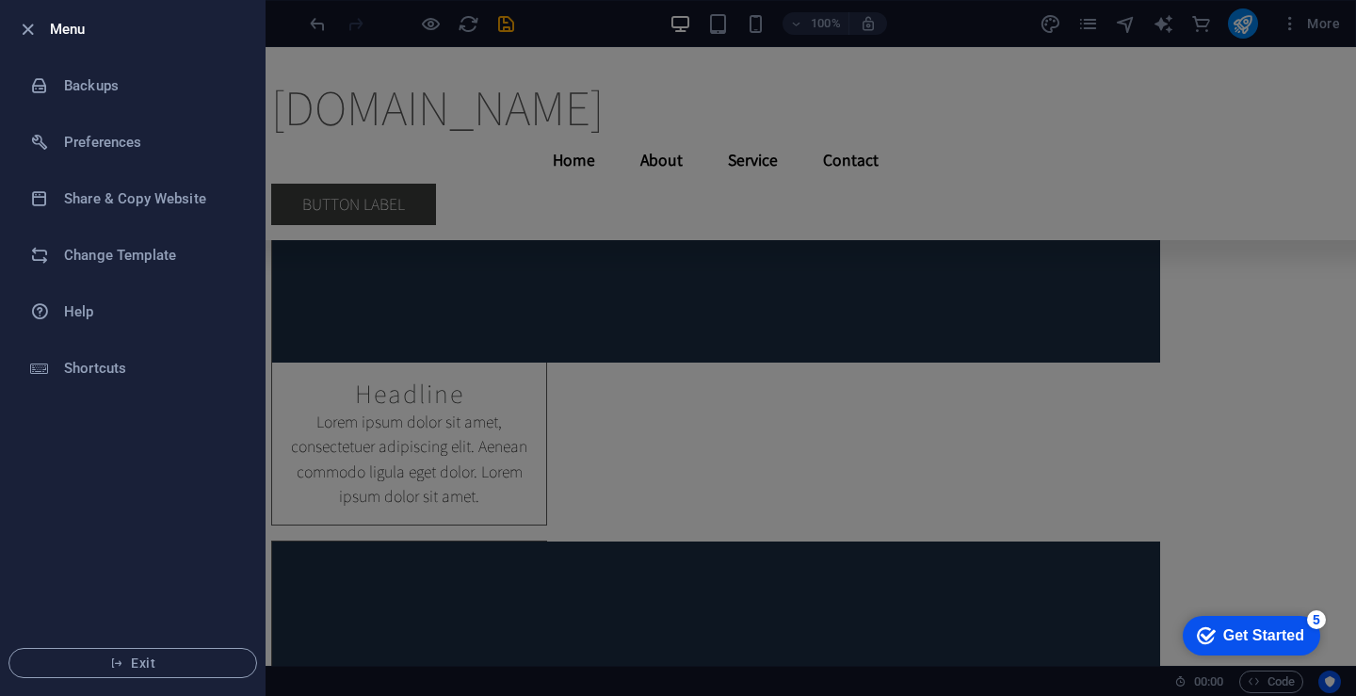
click at [382, 53] on div at bounding box center [678, 348] width 1356 height 696
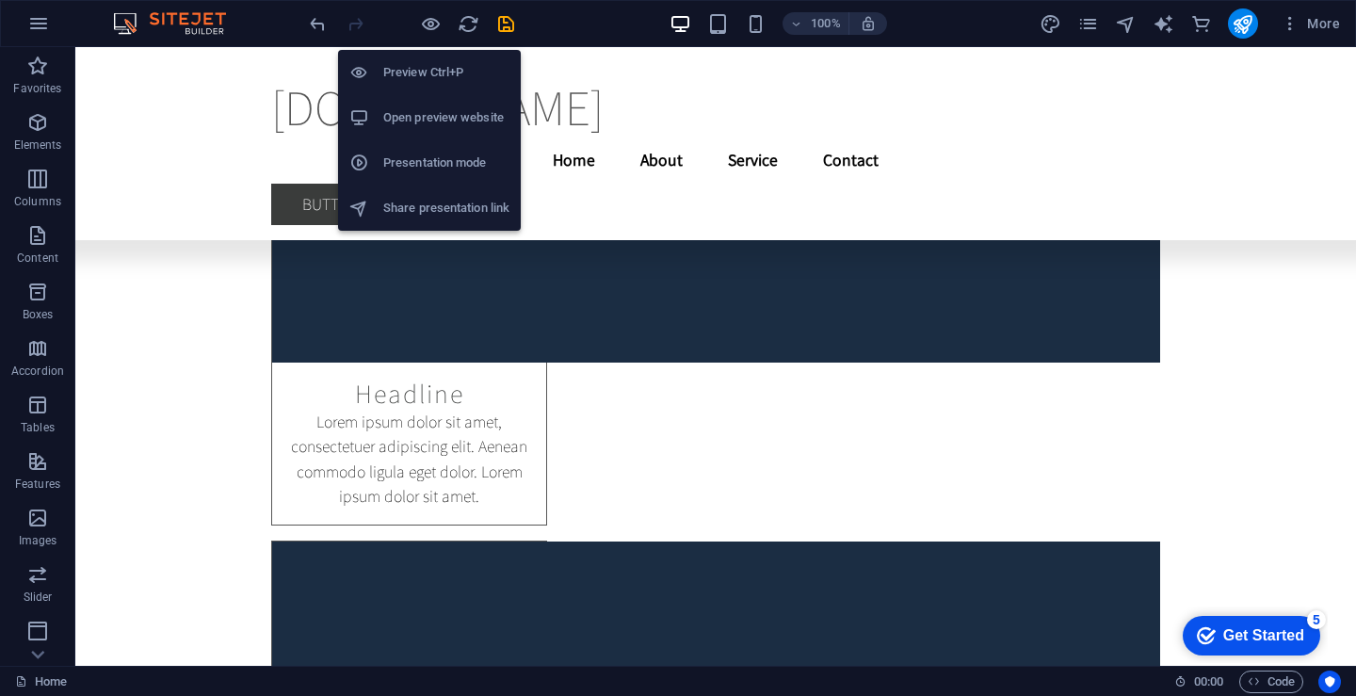
click at [446, 122] on h6 "Open preview website" at bounding box center [446, 117] width 126 height 23
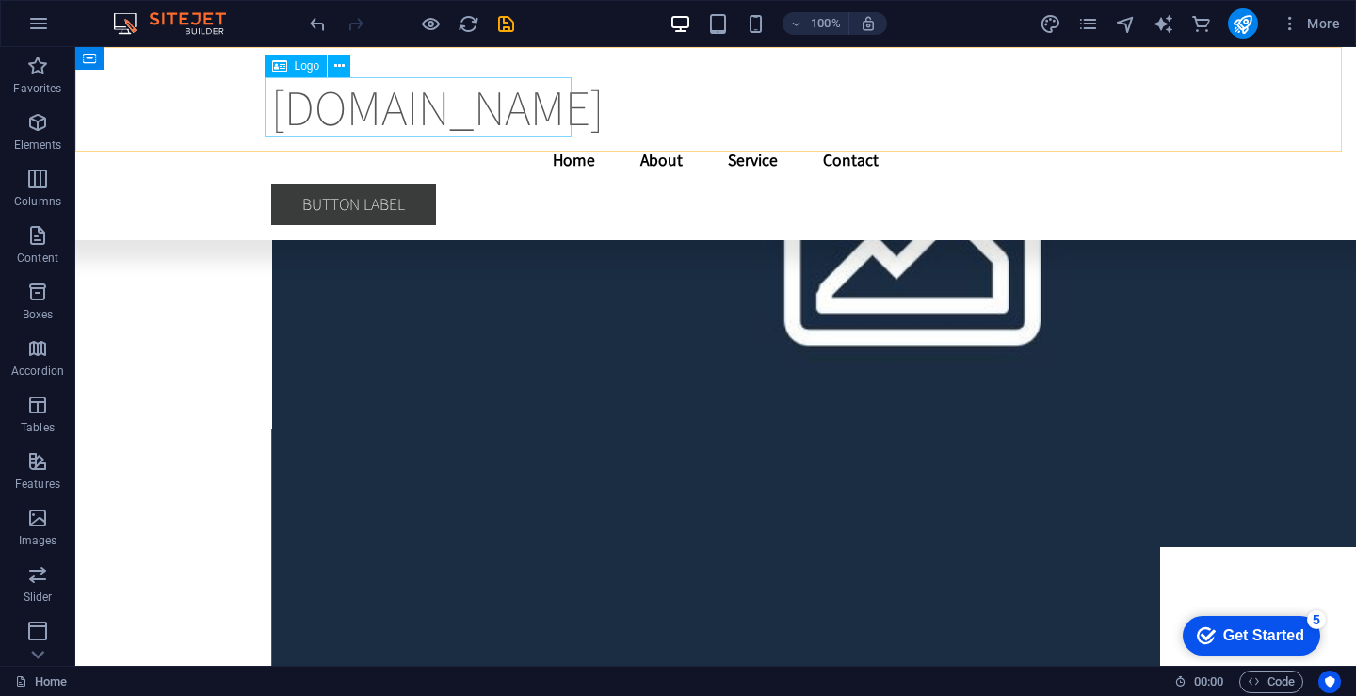
scroll to position [22386, 0]
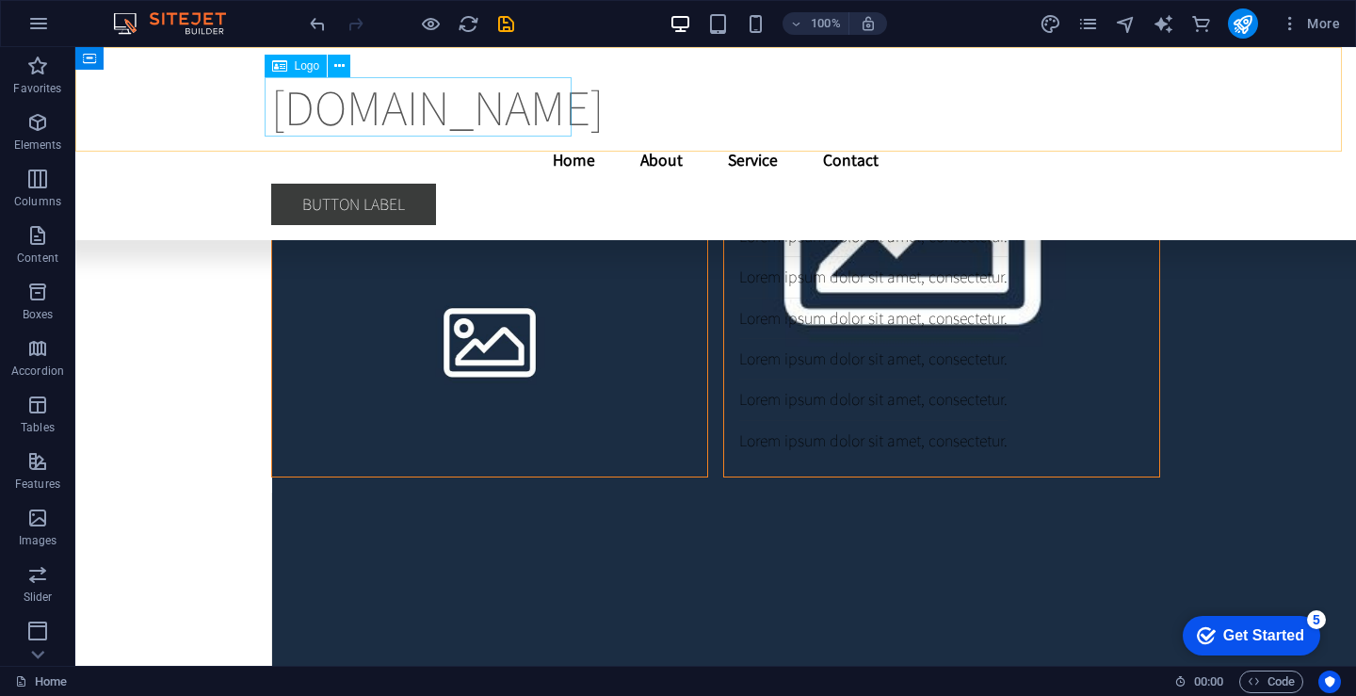
click at [368, 115] on div "[DOMAIN_NAME]" at bounding box center [715, 106] width 889 height 59
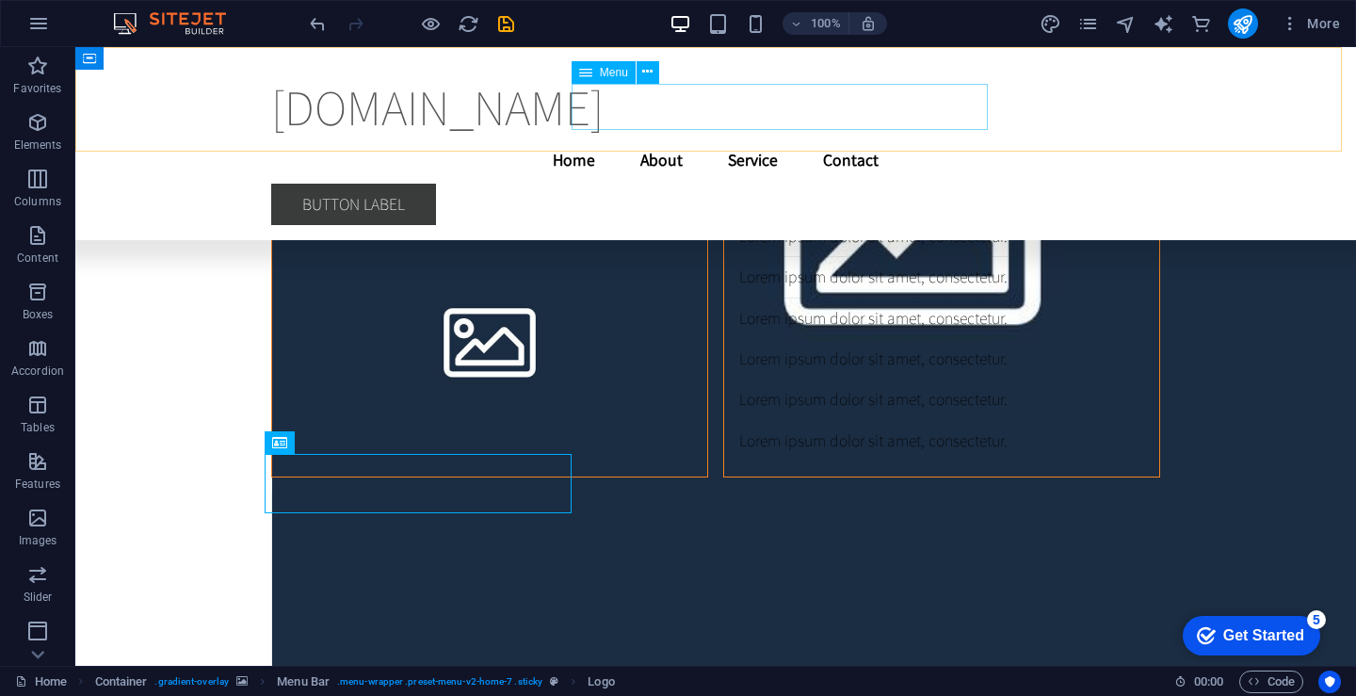
scroll to position [21915, 0]
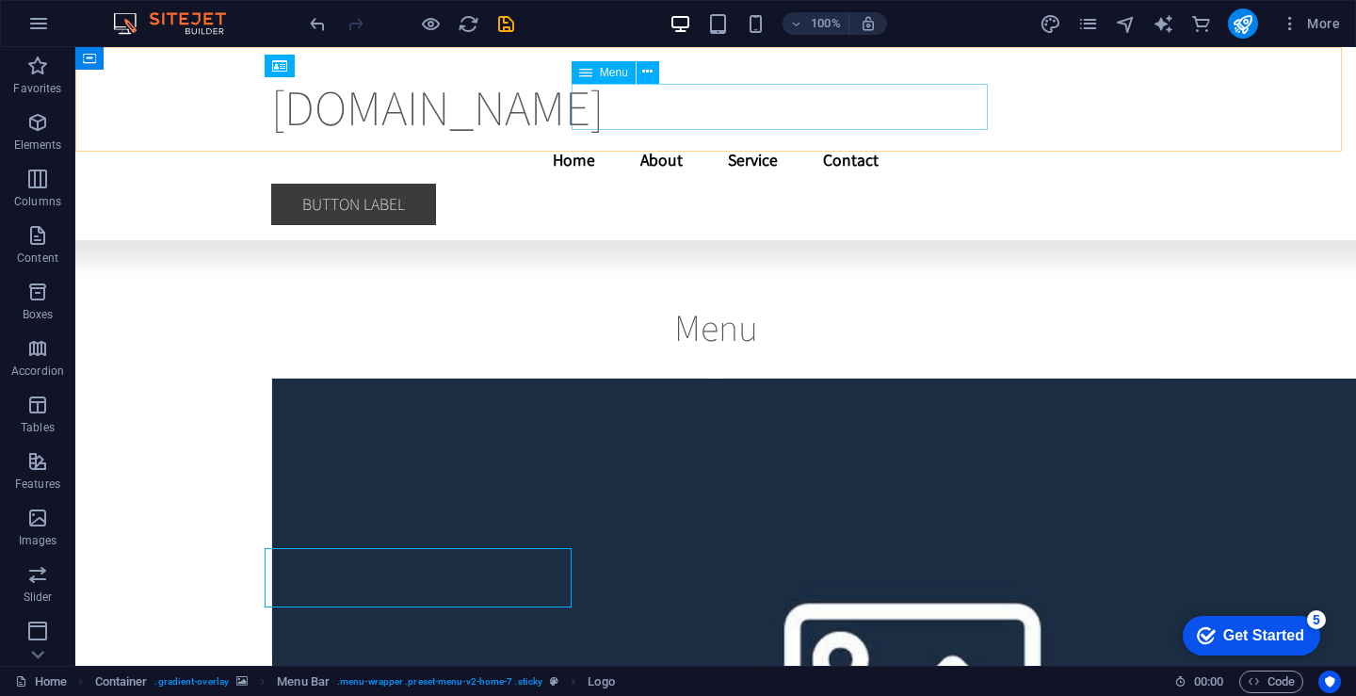
click at [718, 137] on nav "Home About Service Contact" at bounding box center [715, 160] width 889 height 47
click at [653, 68] on icon at bounding box center [647, 72] width 10 height 20
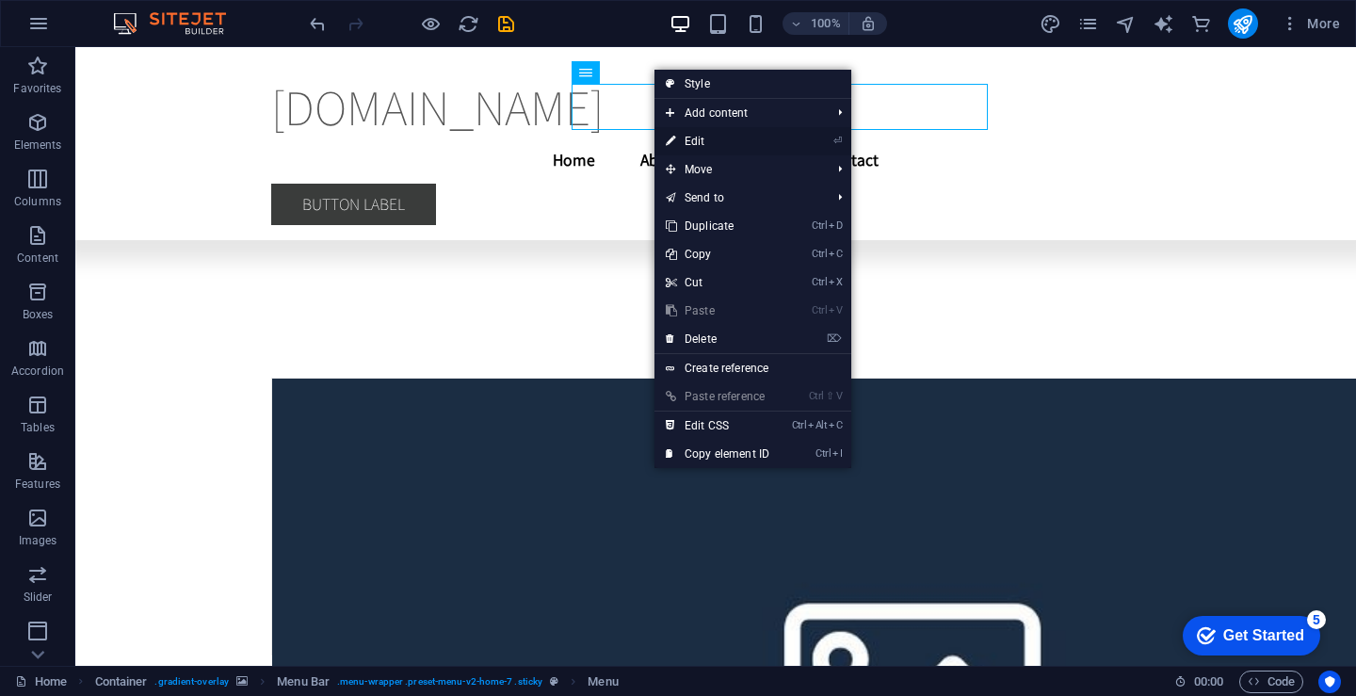
click at [742, 136] on link "⏎ Edit" at bounding box center [717, 141] width 126 height 28
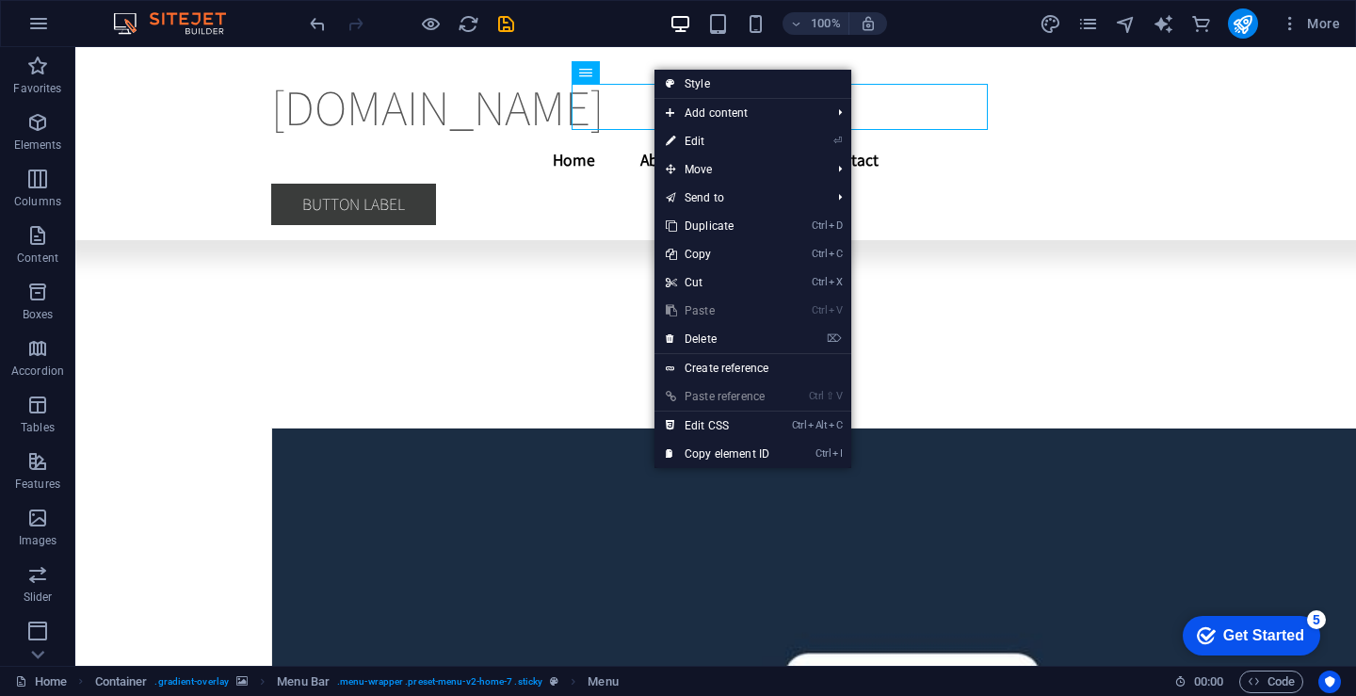
select select
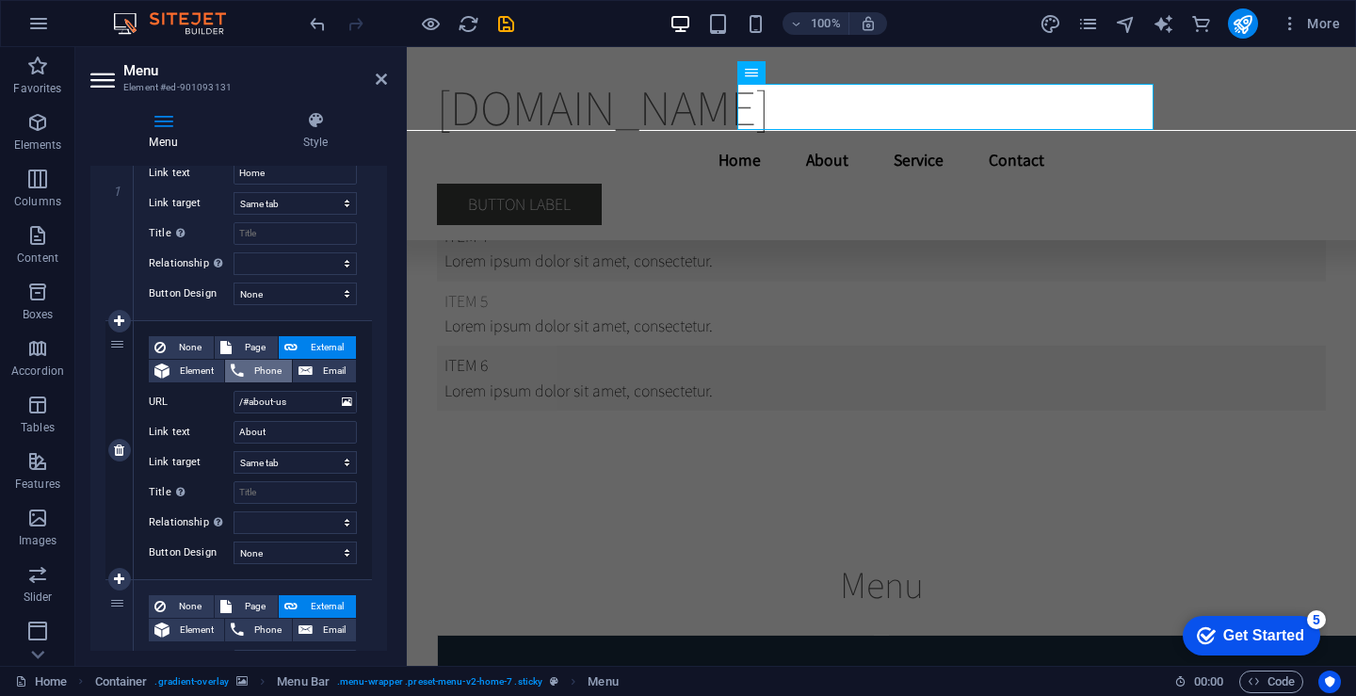
scroll to position [188, 0]
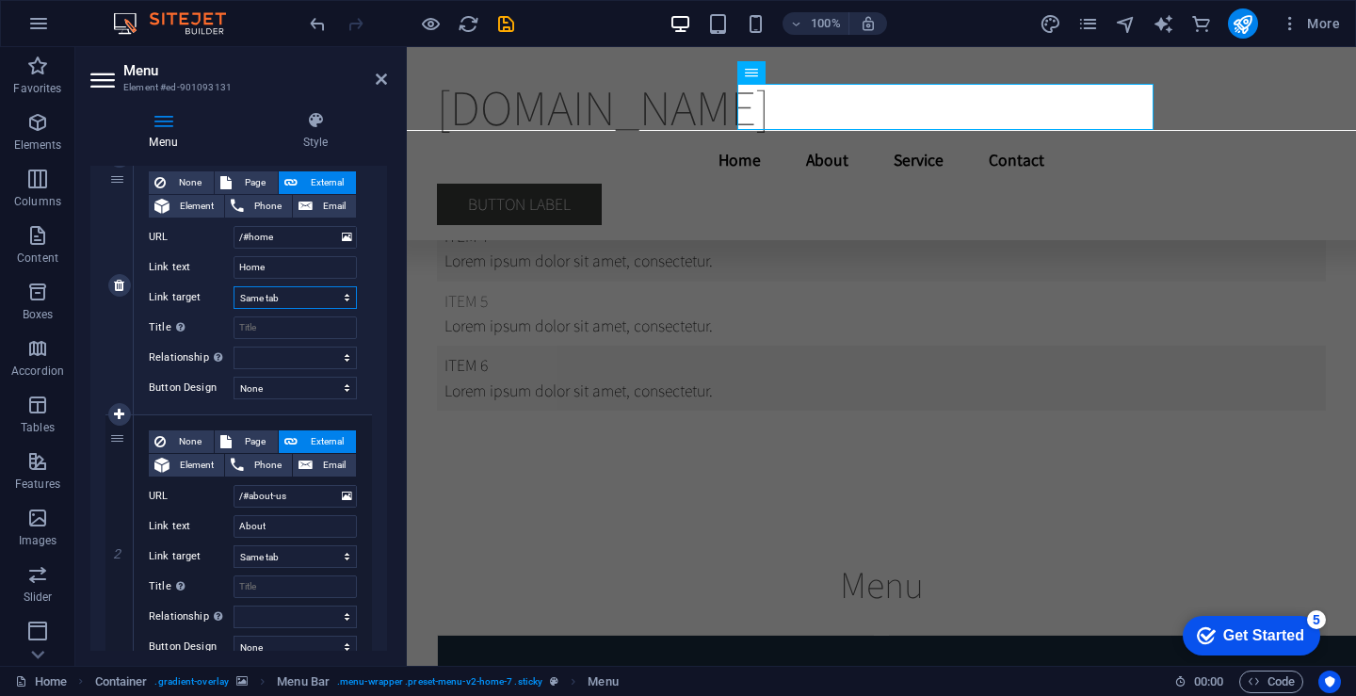
click at [320, 288] on select "New tab Same tab Overlay" at bounding box center [295, 297] width 123 height 23
click at [310, 324] on input "Title Additional link description, should not be the same as the link text. The…" at bounding box center [295, 327] width 123 height 23
click at [299, 396] on select "None Default Primary Secondary" at bounding box center [295, 388] width 123 height 23
click at [299, 394] on select "None Default Primary Secondary" at bounding box center [295, 388] width 123 height 23
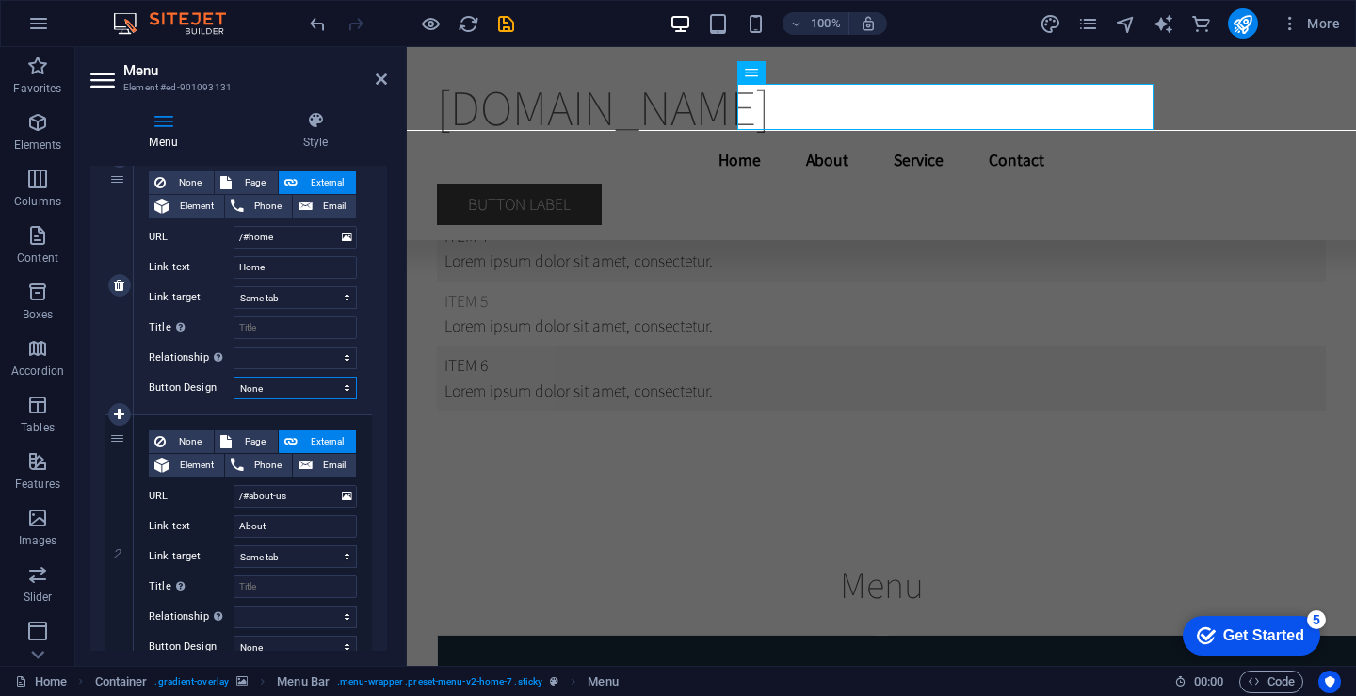
scroll to position [377, 0]
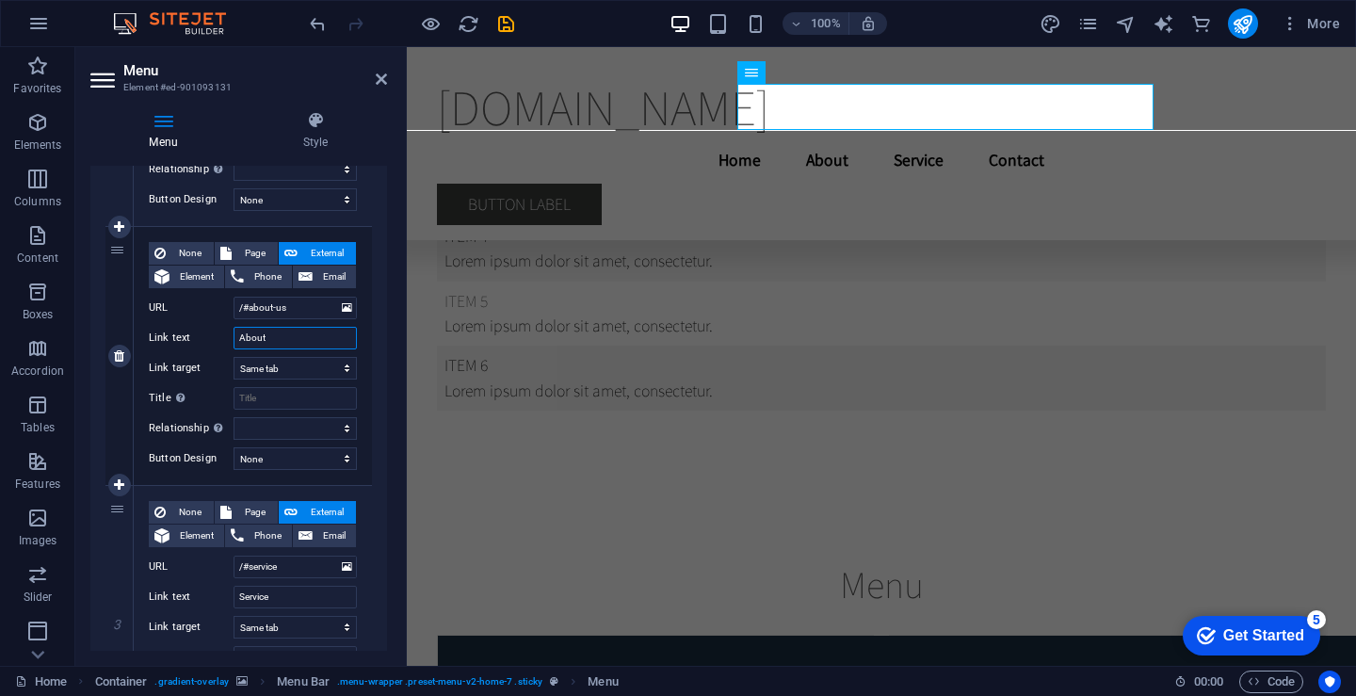
click at [298, 335] on input "About" at bounding box center [295, 338] width 123 height 23
click at [302, 393] on input "Title Additional link description, should not be the same as the link text. The…" at bounding box center [295, 398] width 123 height 23
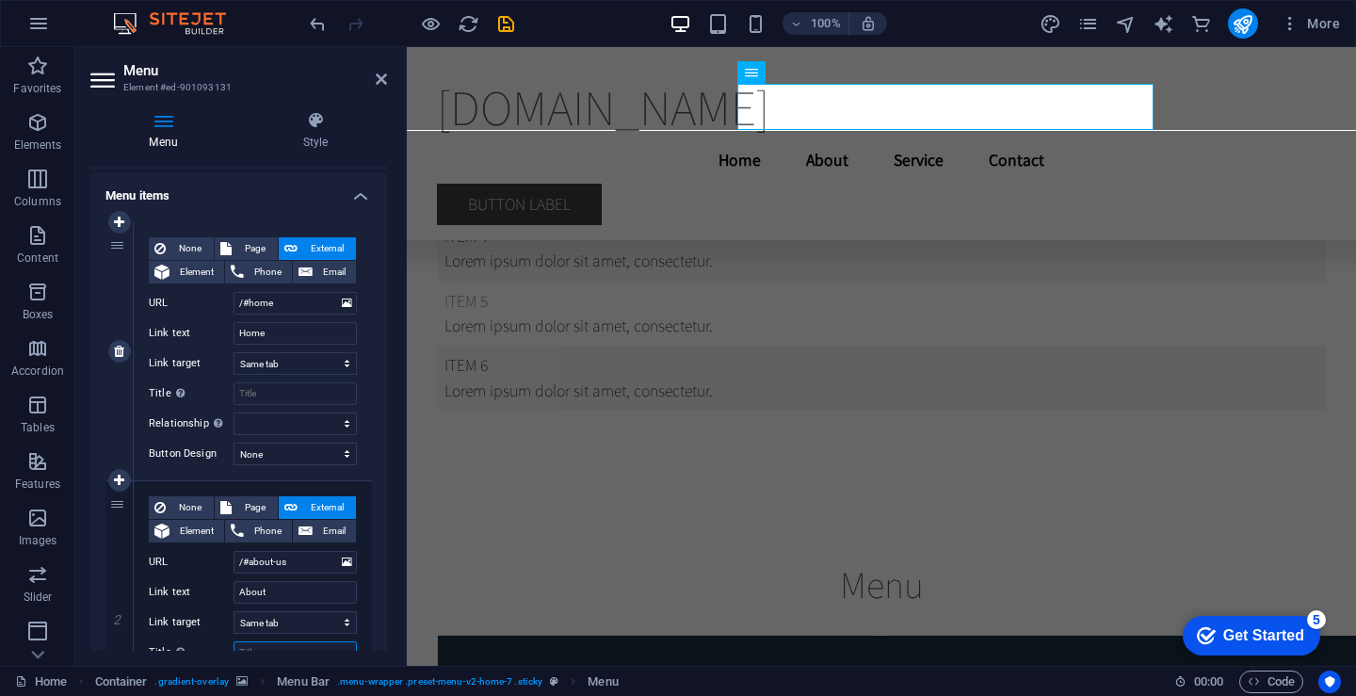
scroll to position [0, 0]
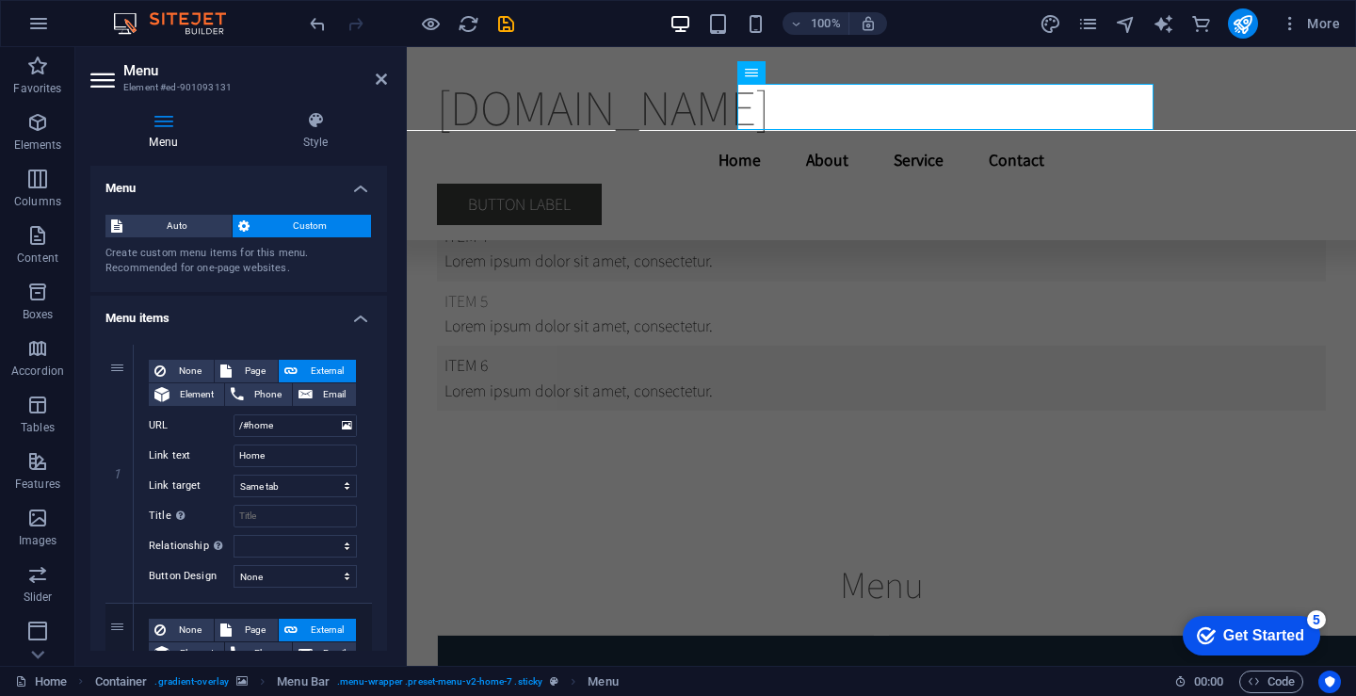
click at [180, 213] on div "Auto Custom Create custom menu items for this menu. Recommended for one-page we…" at bounding box center [238, 246] width 297 height 92
click at [186, 214] on div "Auto Custom Create custom menu items for this menu. Recommended for one-page we…" at bounding box center [238, 246] width 297 height 92
click at [180, 231] on span "Auto" at bounding box center [177, 226] width 98 height 23
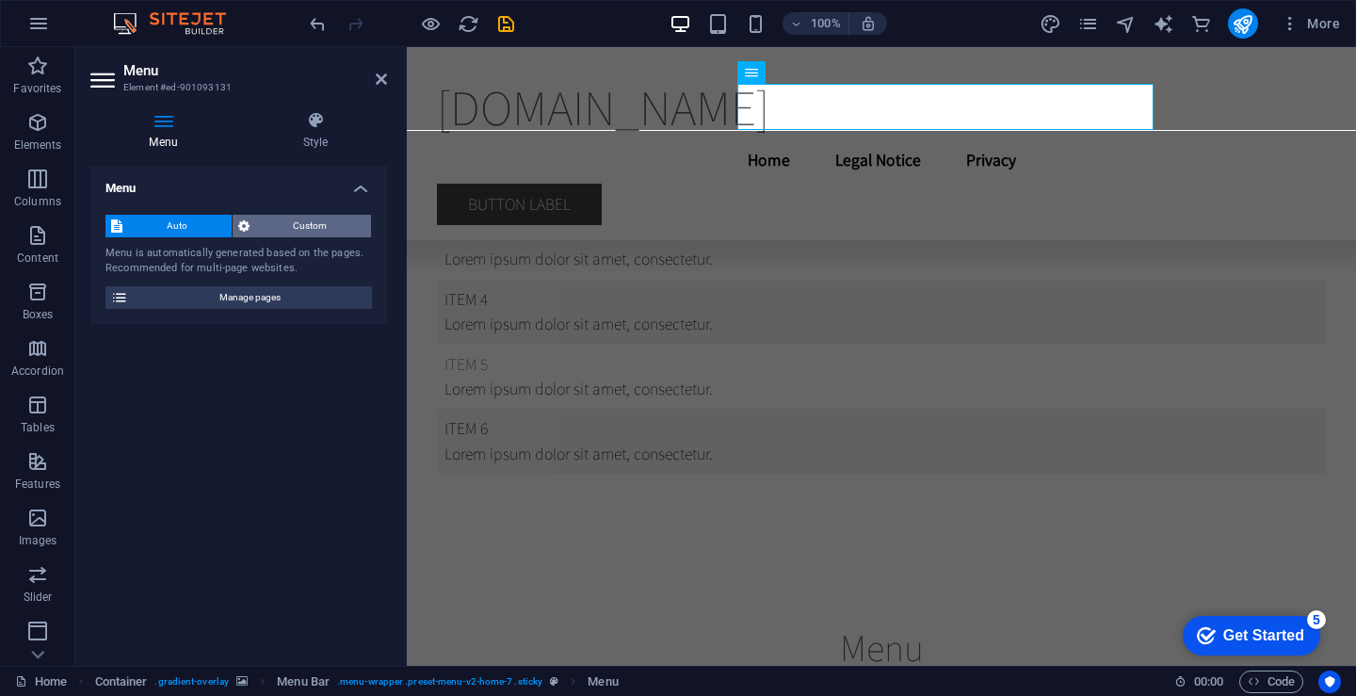
click at [319, 225] on span "Custom" at bounding box center [310, 226] width 111 height 23
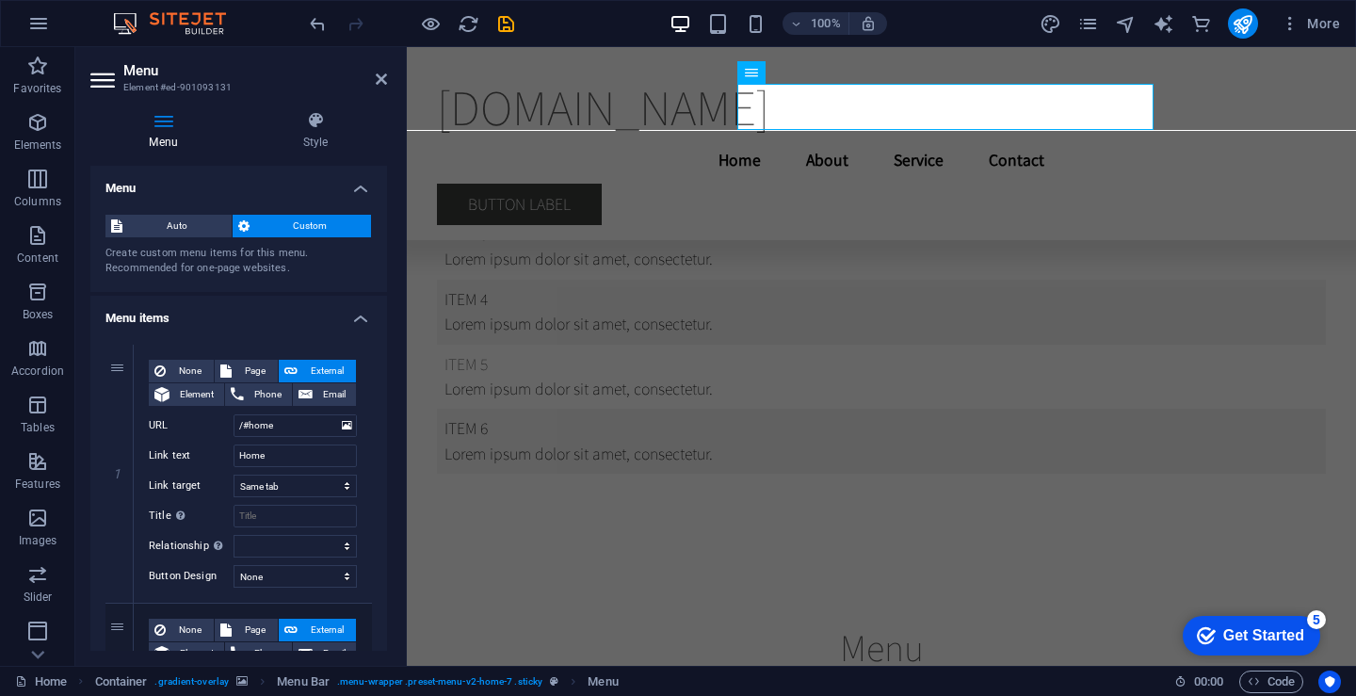
click at [390, 78] on aside "Menu Element #ed-901093131 Menu Style Menu Auto Custom Create custom menu items…" at bounding box center [240, 356] width 331 height 619
drag, startPoint x: 382, startPoint y: 81, endPoint x: 188, endPoint y: 178, distance: 216.9
click at [382, 81] on icon at bounding box center [381, 79] width 11 height 15
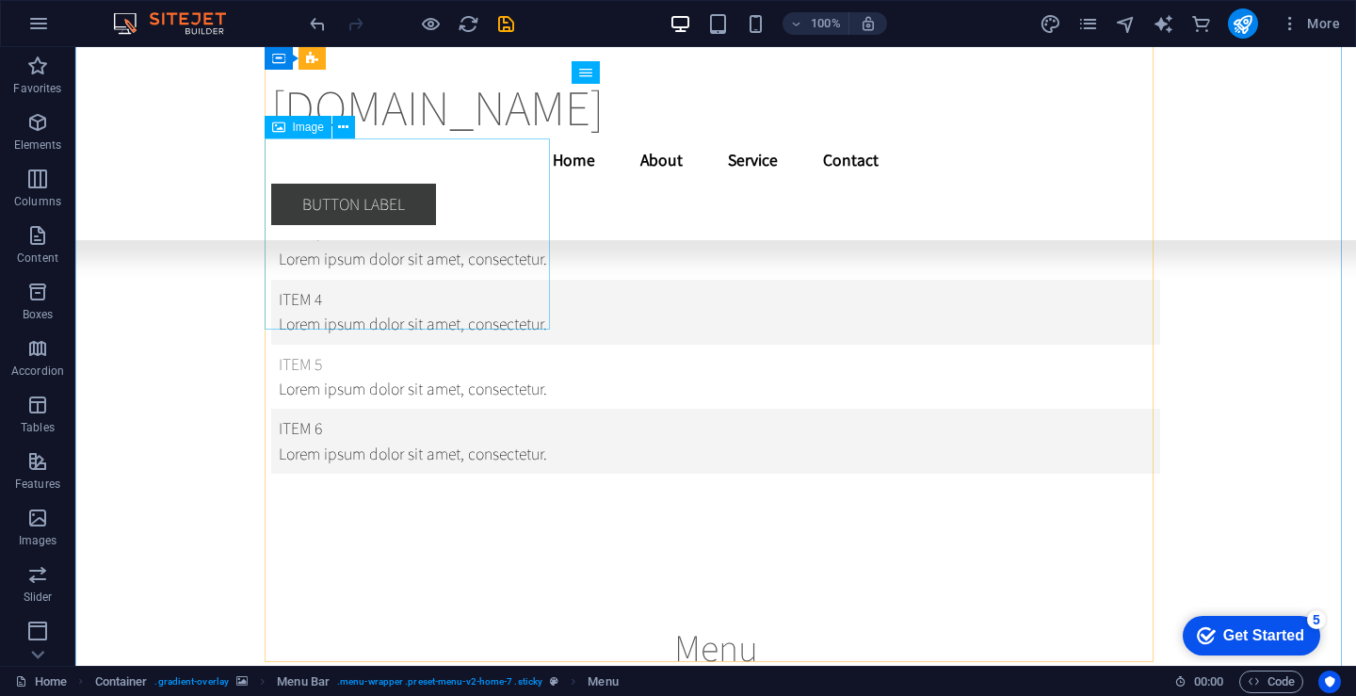
scroll to position [22022, 0]
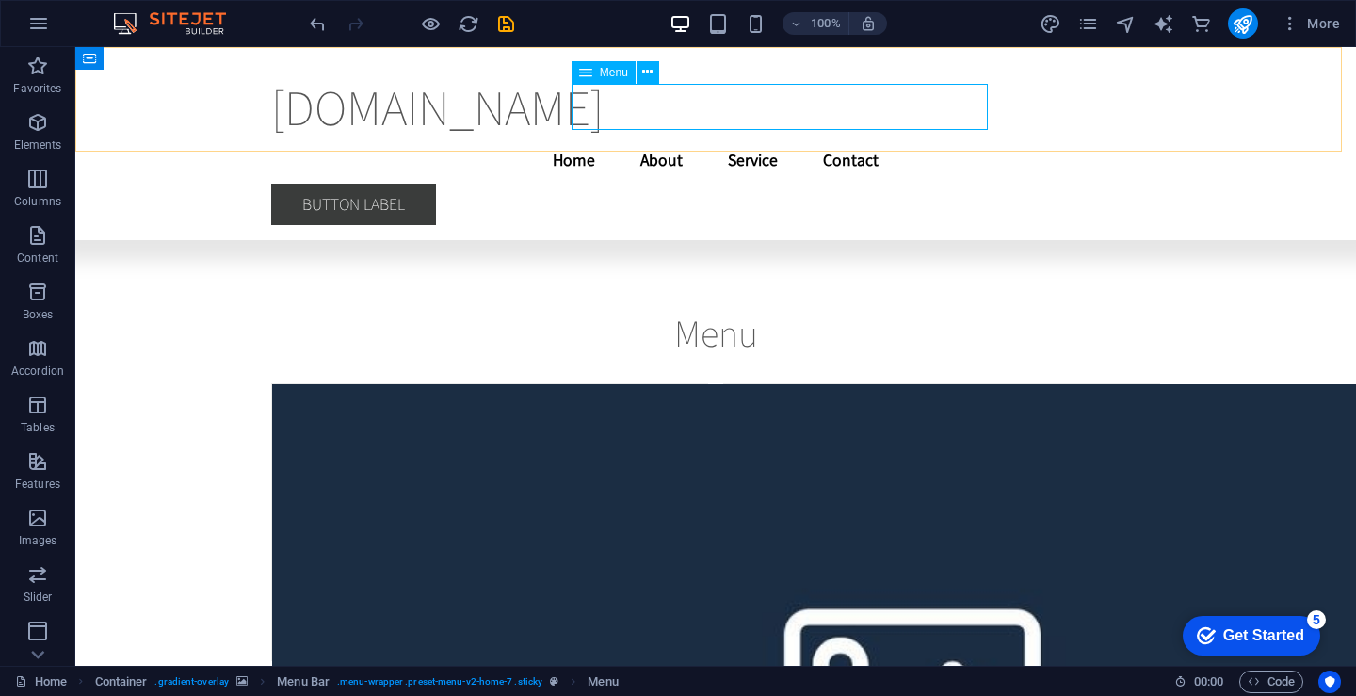
click at [717, 137] on nav "Home About Service Contact" at bounding box center [715, 160] width 889 height 47
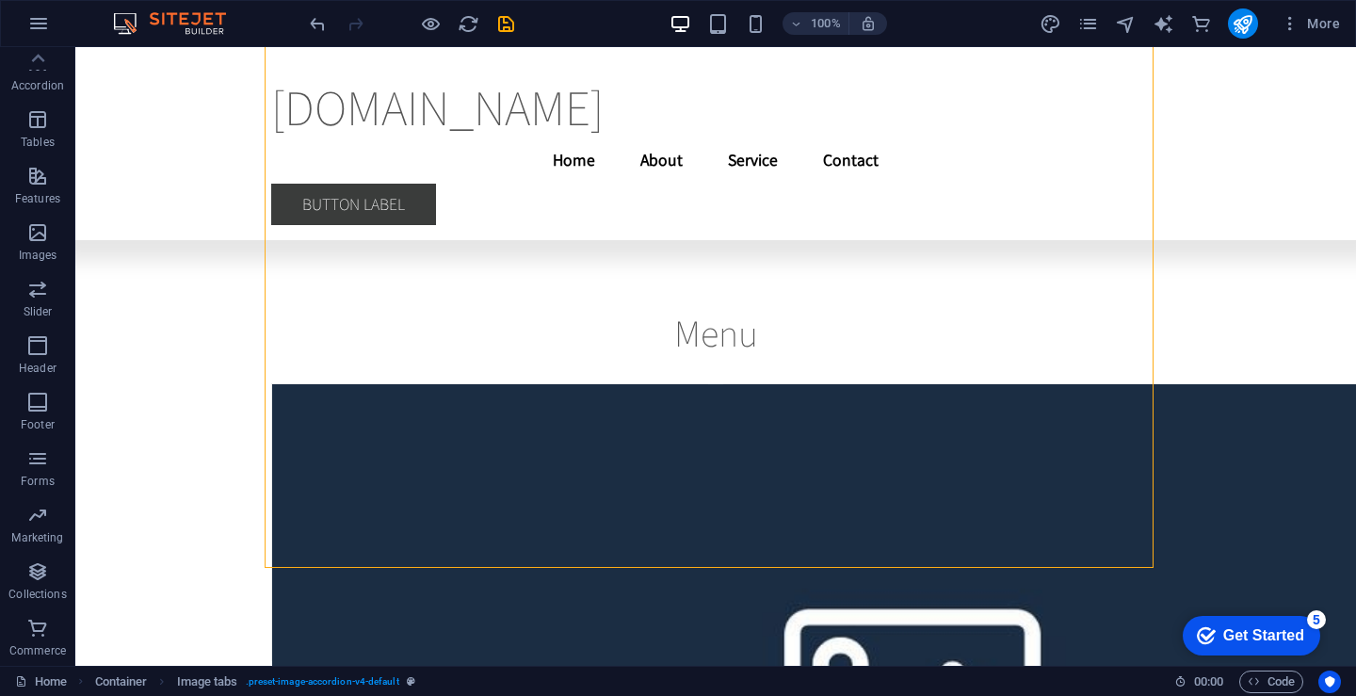
scroll to position [22305, 0]
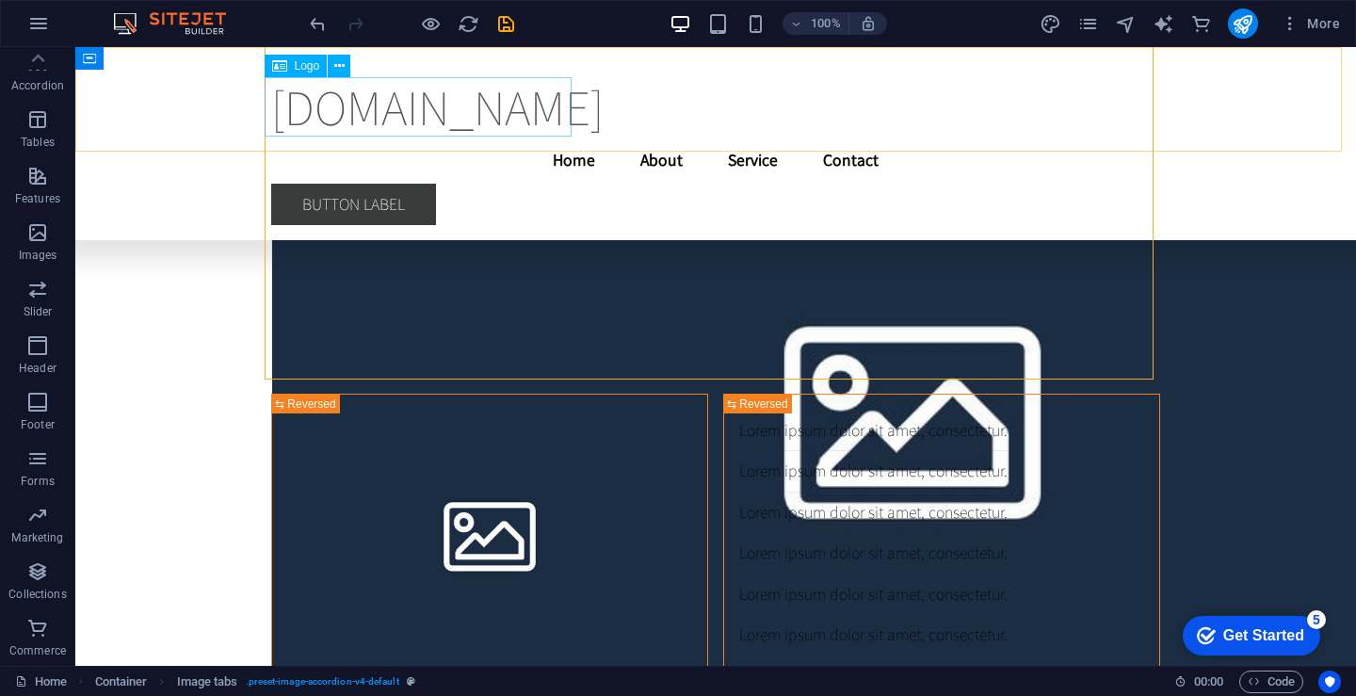
click at [647, 137] on nav "Home About Service Contact" at bounding box center [715, 160] width 889 height 47
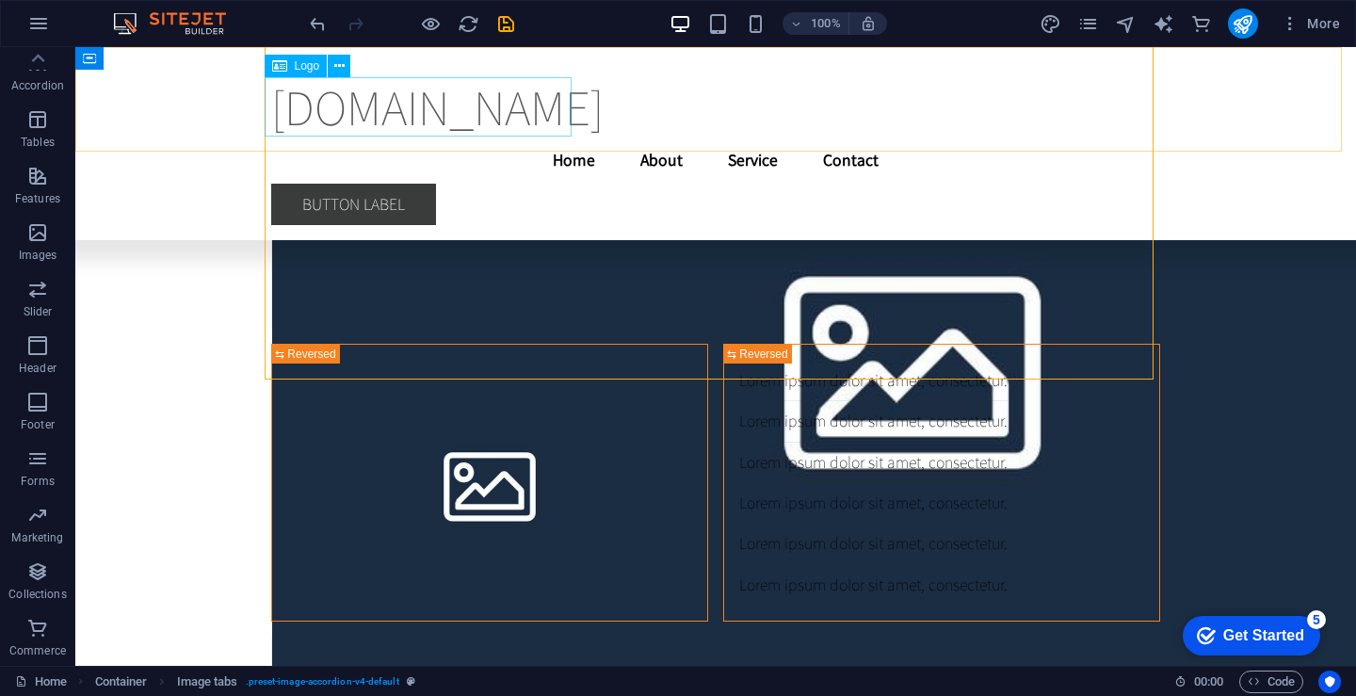
scroll to position [21444, 0]
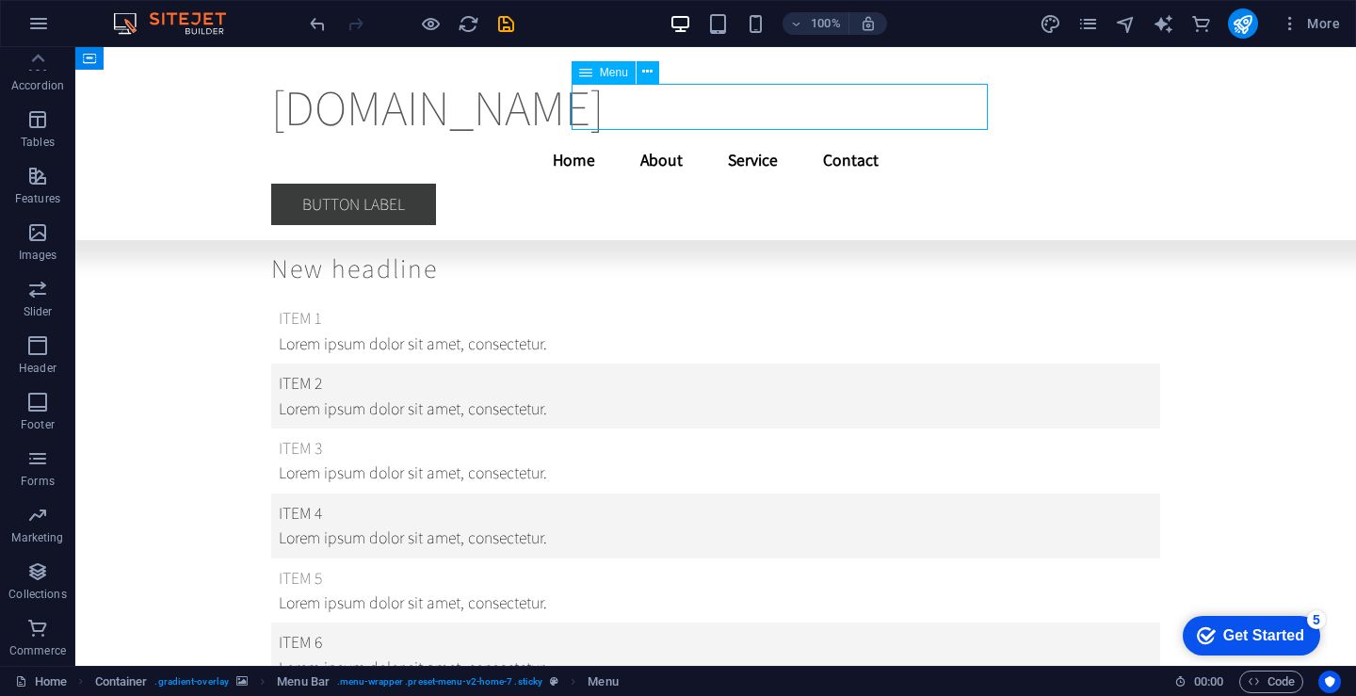
click at [737, 137] on nav "Home About Service Contact" at bounding box center [715, 160] width 889 height 47
click at [406, 137] on nav "Home About Service Contact" at bounding box center [715, 160] width 889 height 47
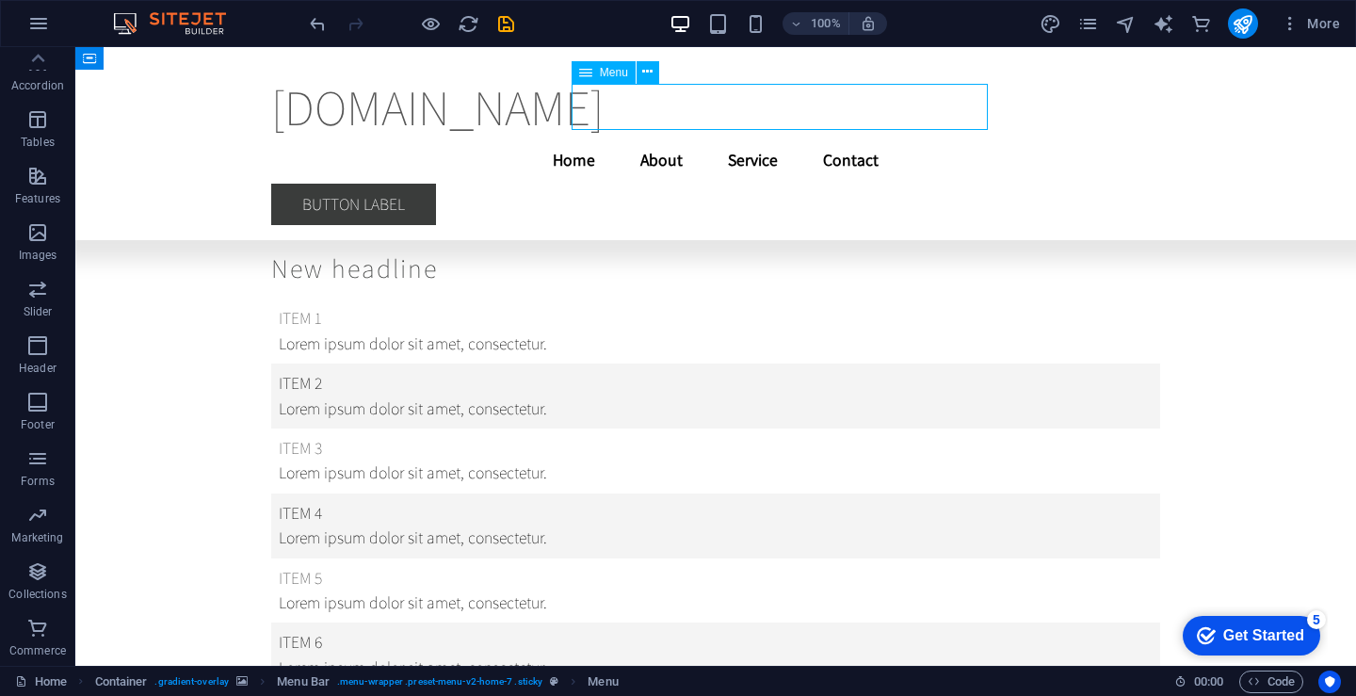
click at [692, 137] on nav "Home About Service Contact" at bounding box center [715, 160] width 889 height 47
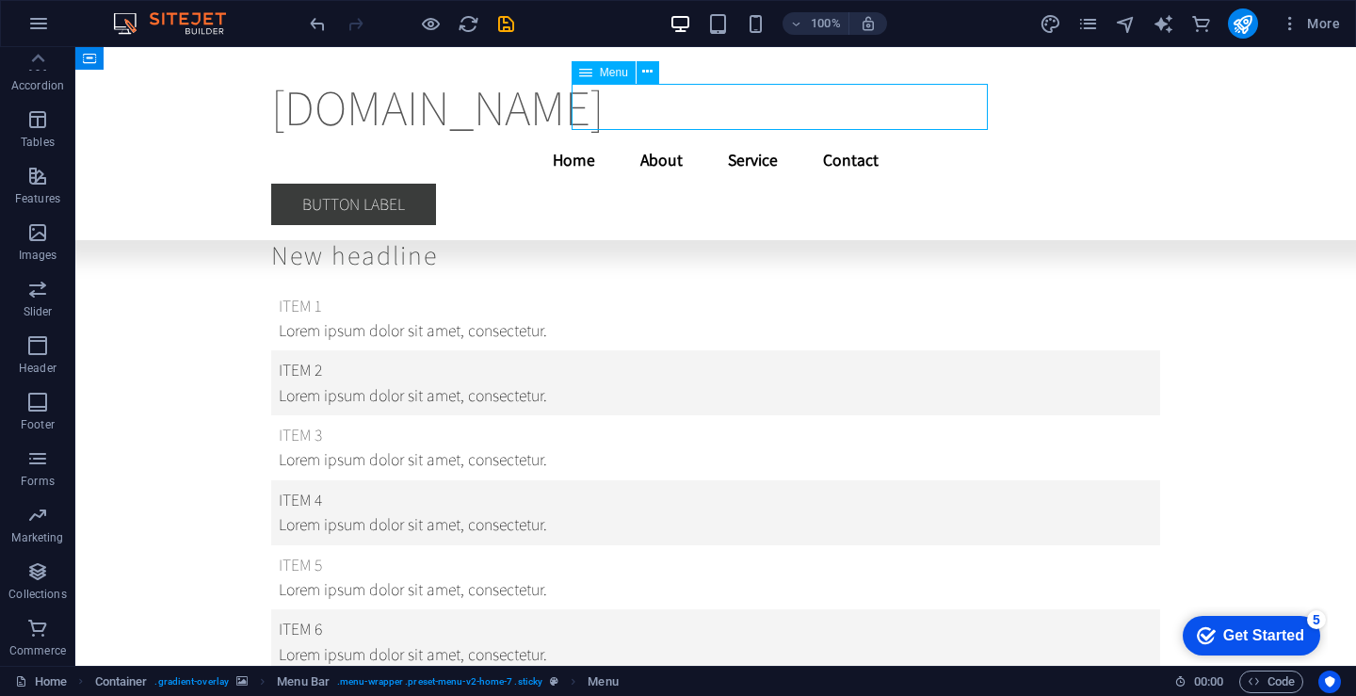
select select
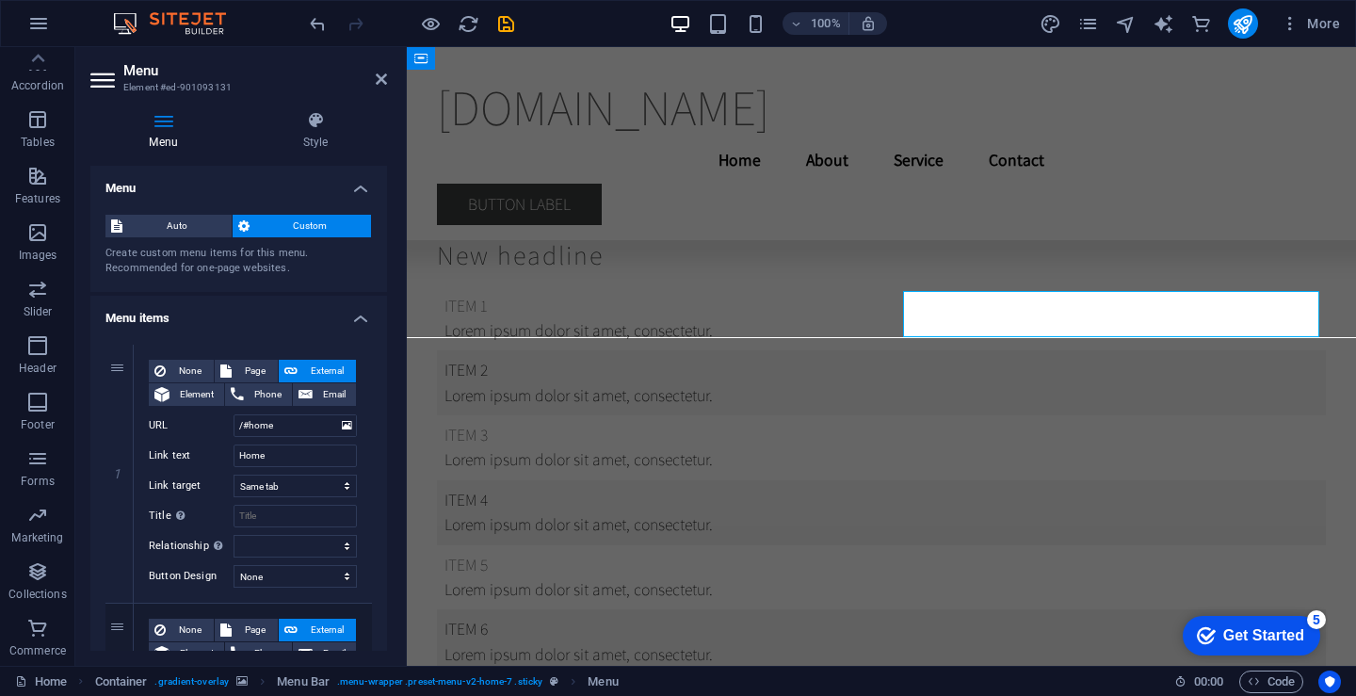
scroll to position [21237, 0]
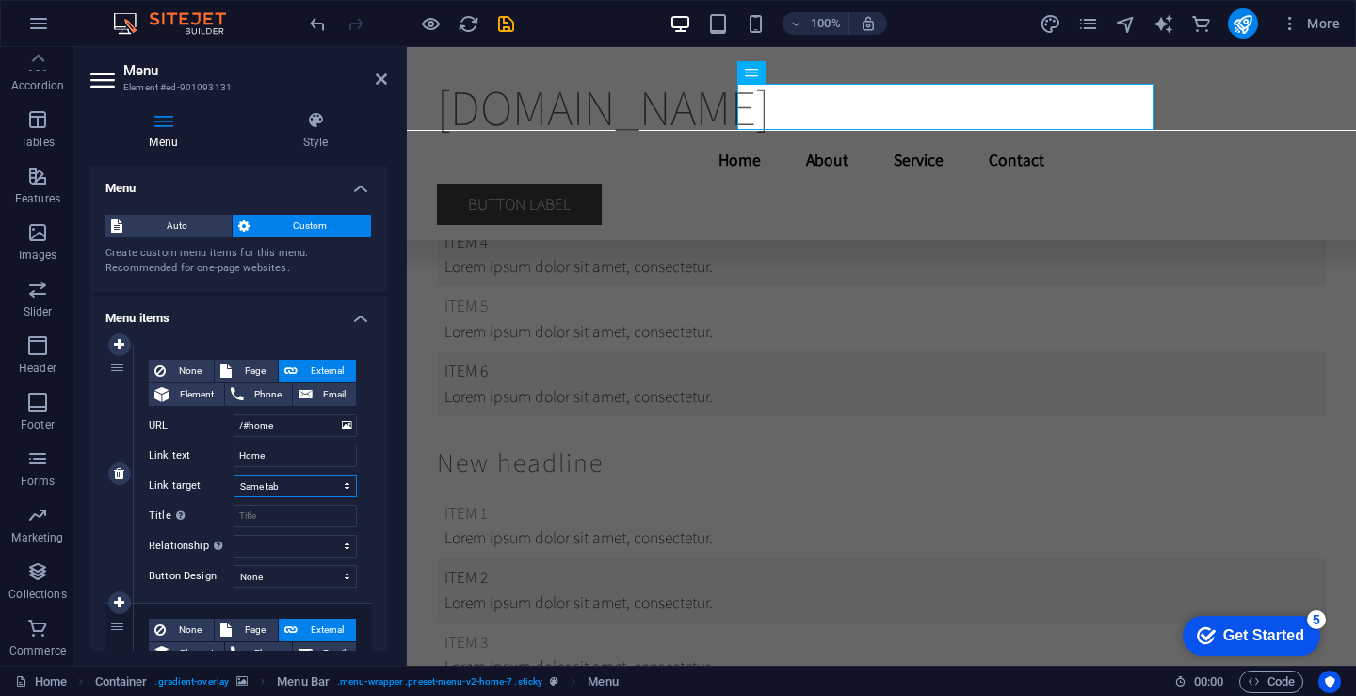
click at [301, 490] on select "New tab Same tab Overlay" at bounding box center [295, 486] width 123 height 23
click at [273, 493] on select "New tab Same tab Overlay" at bounding box center [295, 486] width 123 height 23
click at [280, 486] on select "New tab Same tab Overlay" at bounding box center [295, 486] width 123 height 23
select select "blank"
click at [234, 475] on select "New tab Same tab Overlay" at bounding box center [295, 486] width 123 height 23
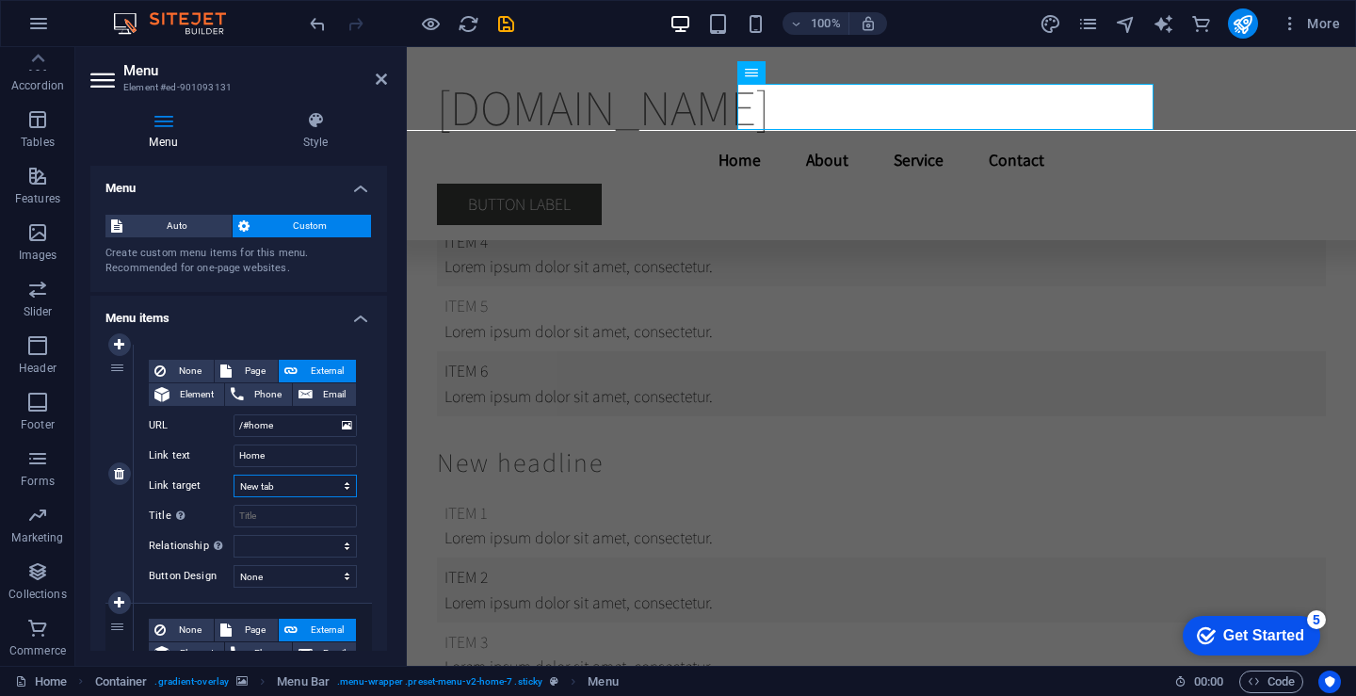
select select
click at [285, 489] on select "New tab Same tab Overlay" at bounding box center [295, 486] width 123 height 23
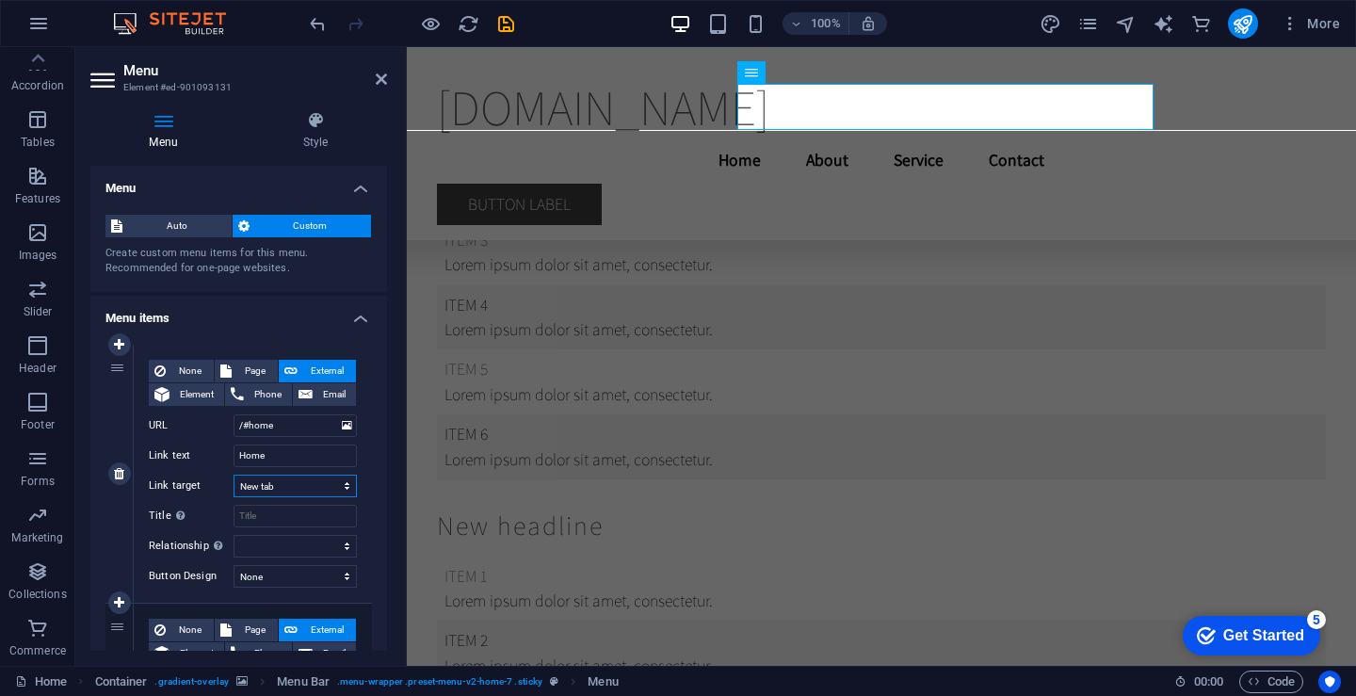
click at [293, 483] on select "New tab Same tab Overlay" at bounding box center [295, 486] width 123 height 23
click at [296, 481] on select "New tab Same tab Overlay" at bounding box center [295, 486] width 123 height 23
select select
click at [234, 475] on select "New tab Same tab Overlay" at bounding box center [295, 486] width 123 height 23
select select
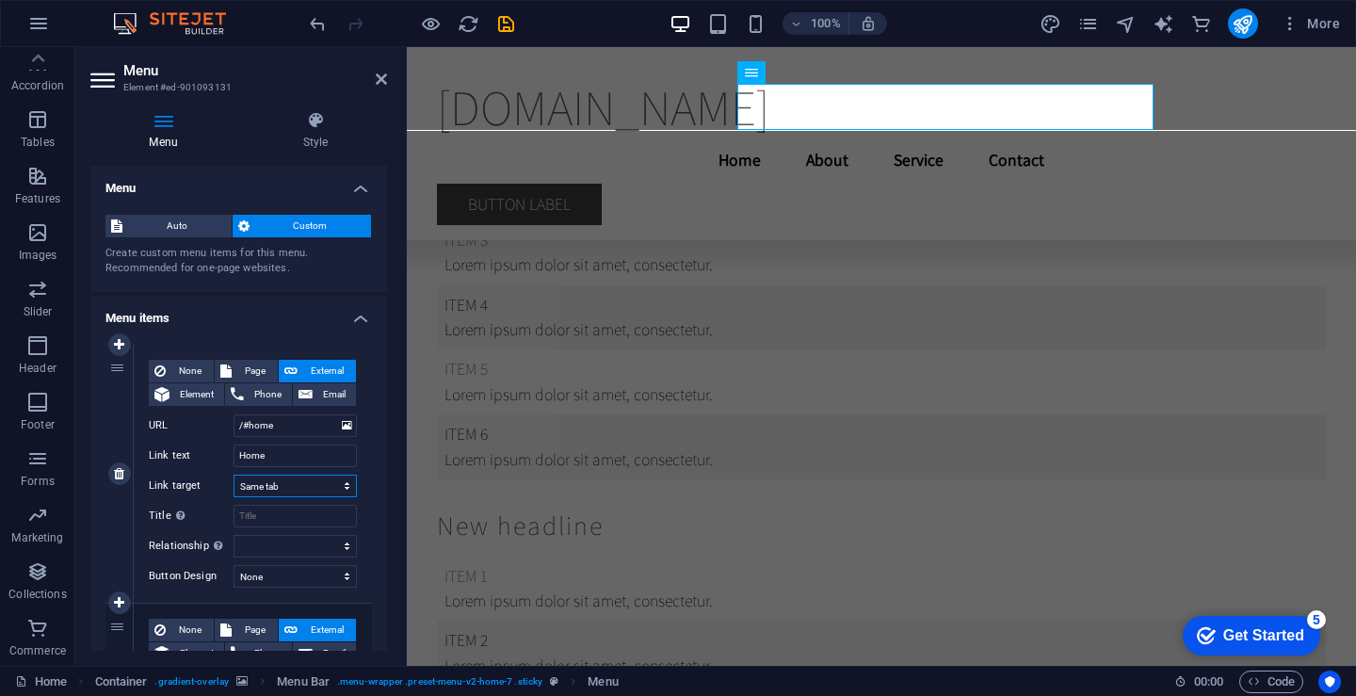
select select
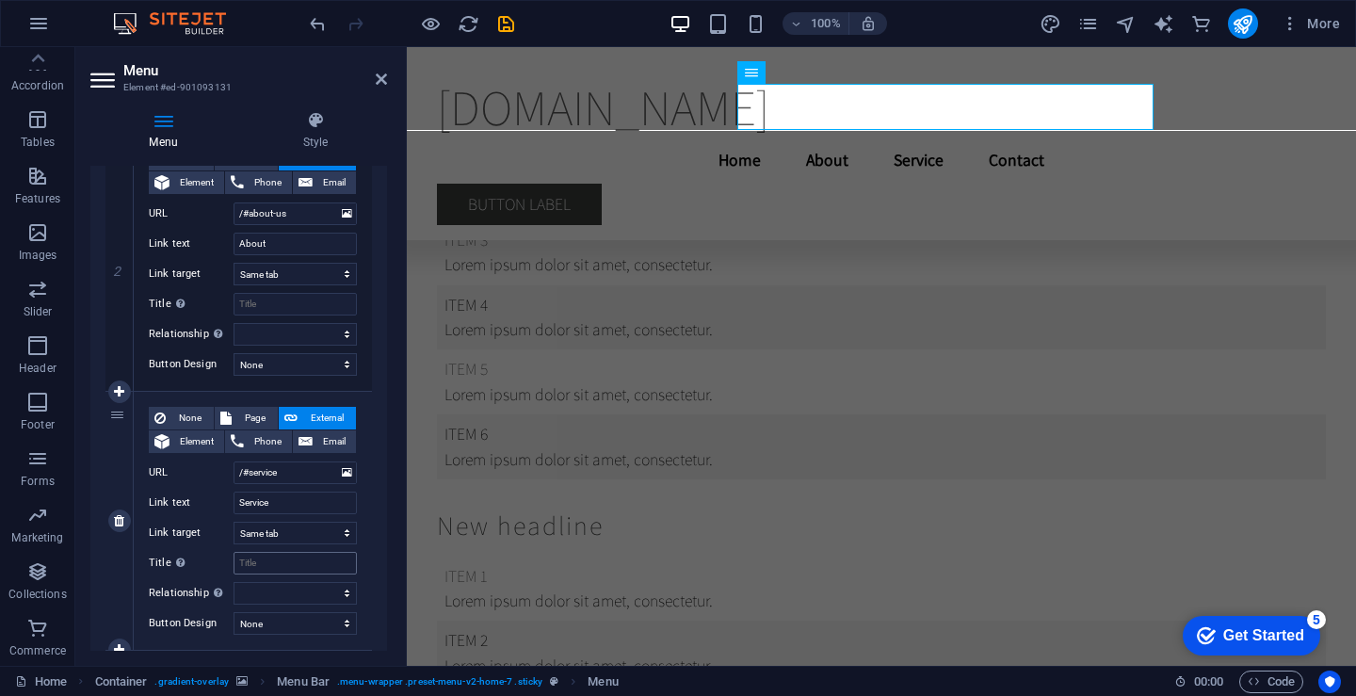
scroll to position [659, 0]
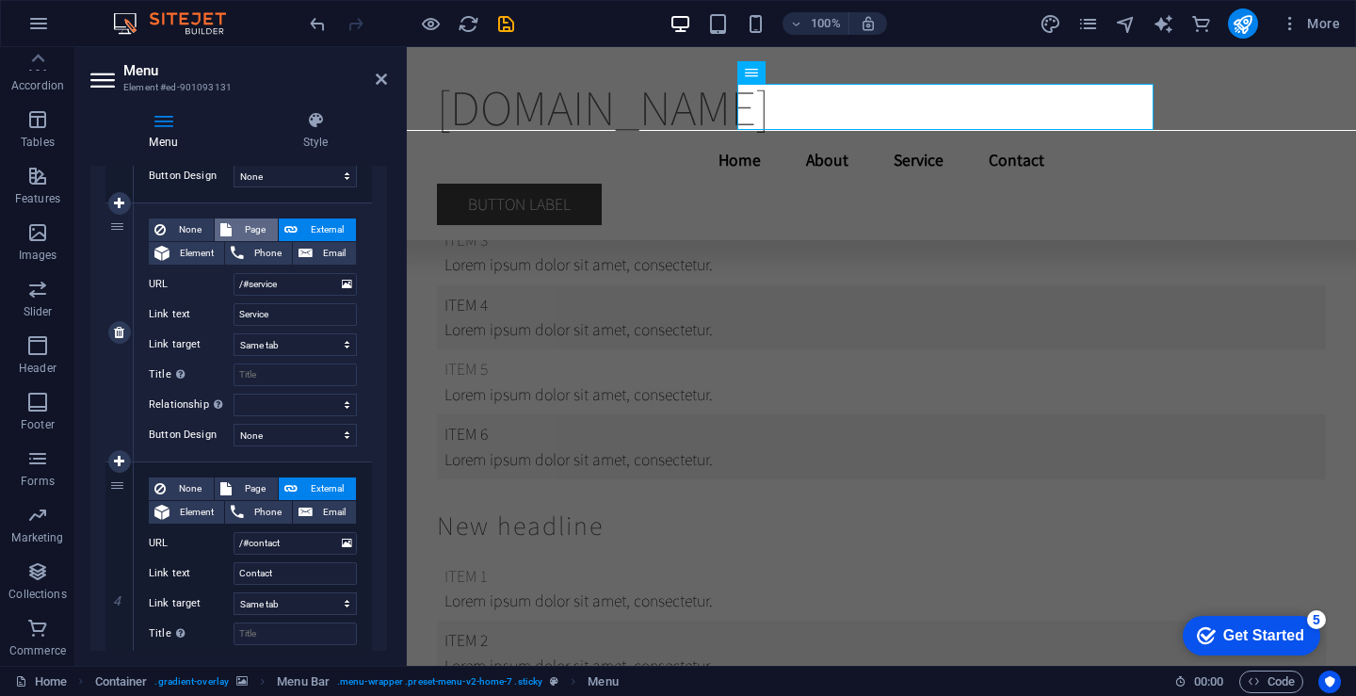
click at [244, 221] on span "Page" at bounding box center [254, 229] width 35 height 23
select select
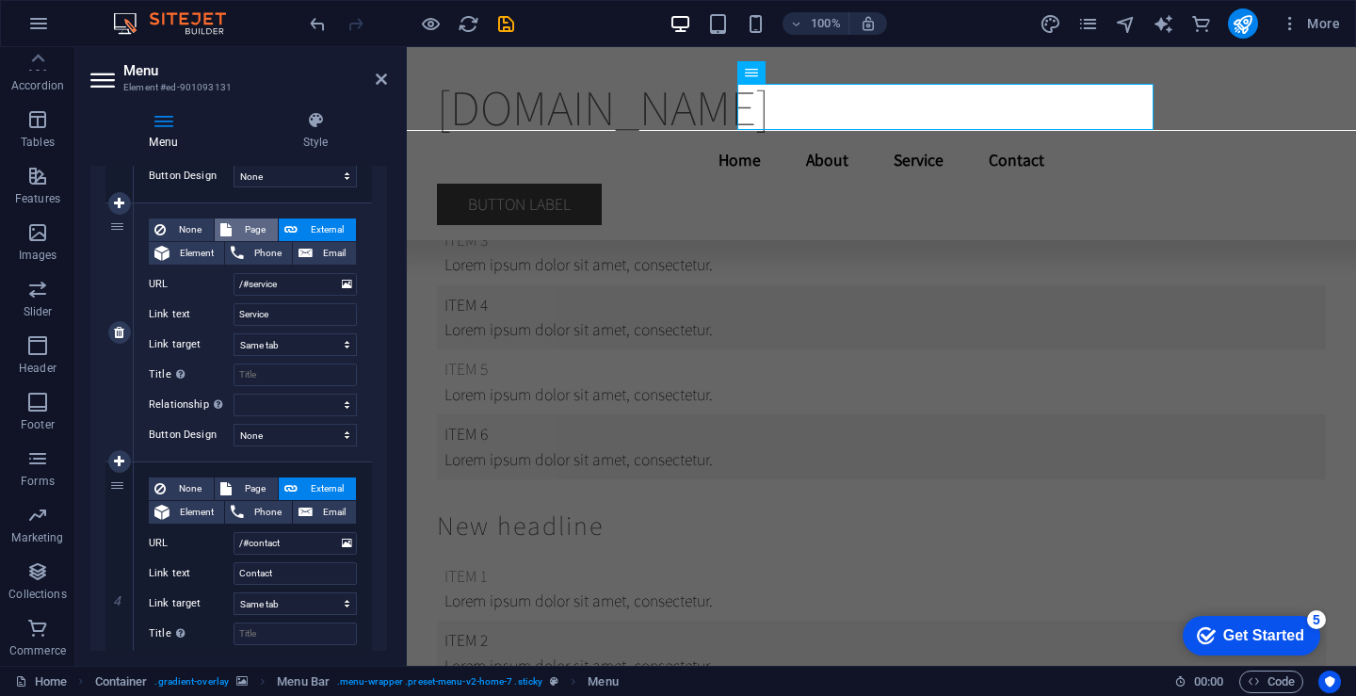
select select
click at [331, 279] on select "Home Subpage Legal Notice Privacy" at bounding box center [295, 284] width 123 height 23
select select "0"
click at [234, 273] on select "Home Subpage Legal Notice Privacy" at bounding box center [295, 284] width 123 height 23
select select
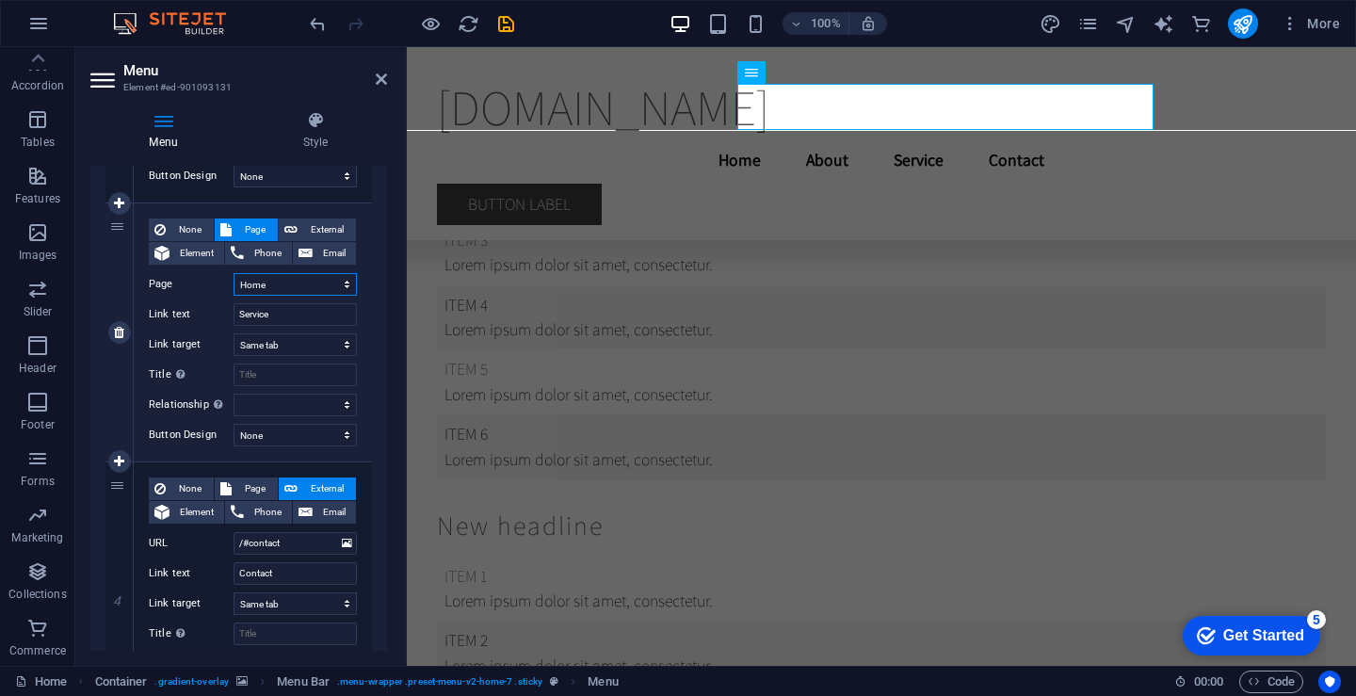
select select
click at [253, 491] on span "Page" at bounding box center [254, 488] width 35 height 23
select select
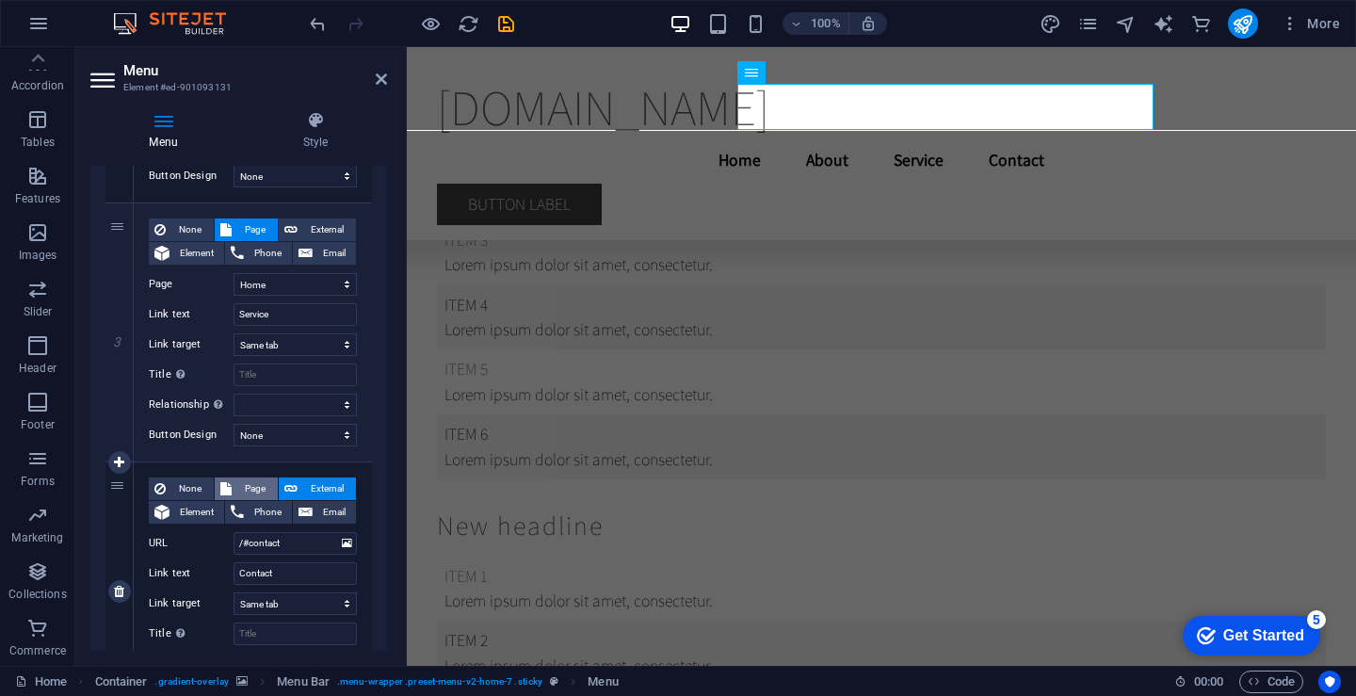
select select
click at [326, 536] on select "Home Subpage Legal Notice Privacy" at bounding box center [295, 543] width 123 height 23
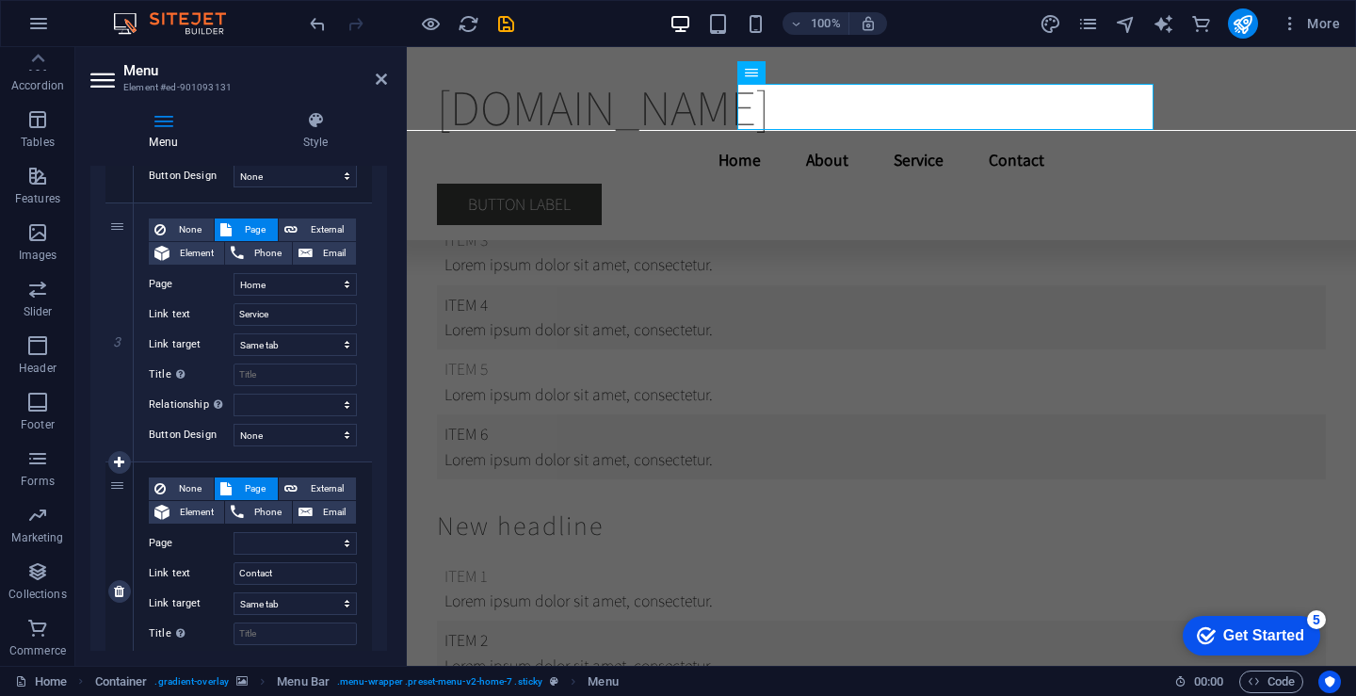
click at [206, 538] on label "Page" at bounding box center [191, 543] width 85 height 23
click at [234, 538] on select "Home Subpage Legal Notice Privacy" at bounding box center [295, 543] width 123 height 23
click at [330, 540] on select "Home Subpage Legal Notice Privacy" at bounding box center [295, 543] width 123 height 23
click at [216, 546] on label "Page" at bounding box center [191, 543] width 85 height 23
click at [234, 546] on select "Home Subpage Legal Notice Privacy" at bounding box center [295, 543] width 123 height 23
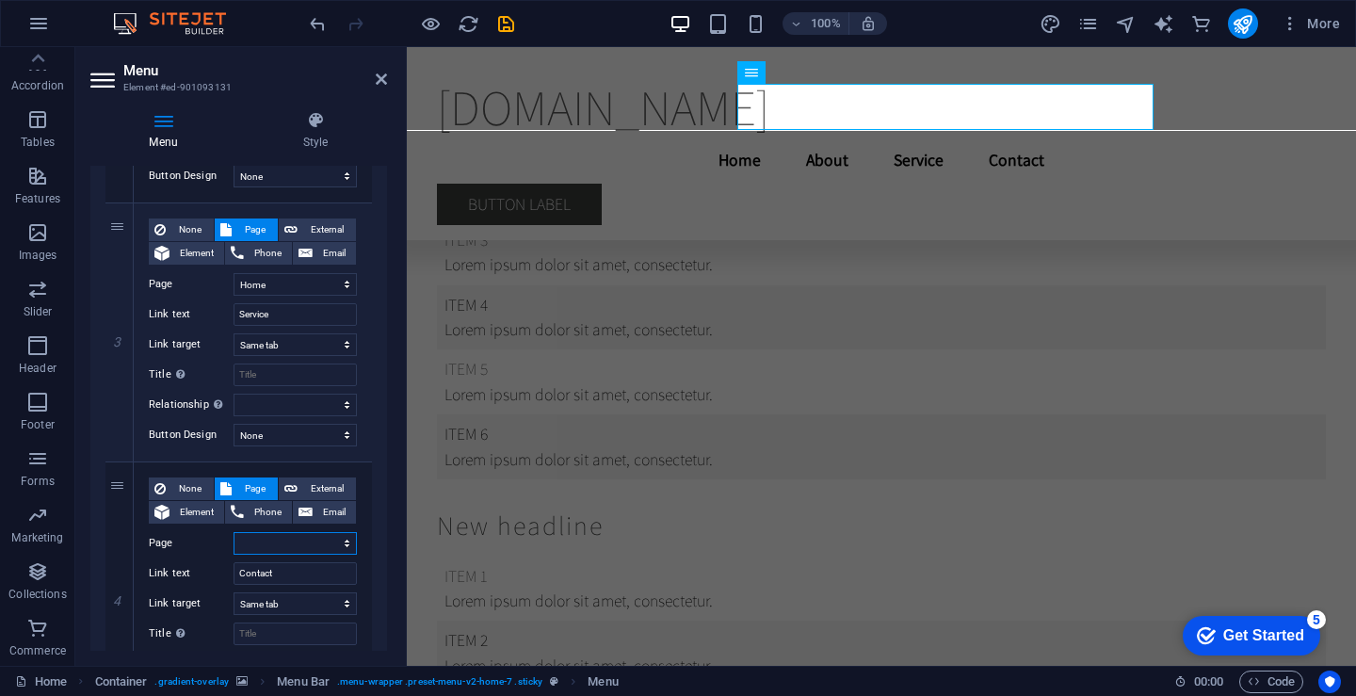
scroll to position [782, 0]
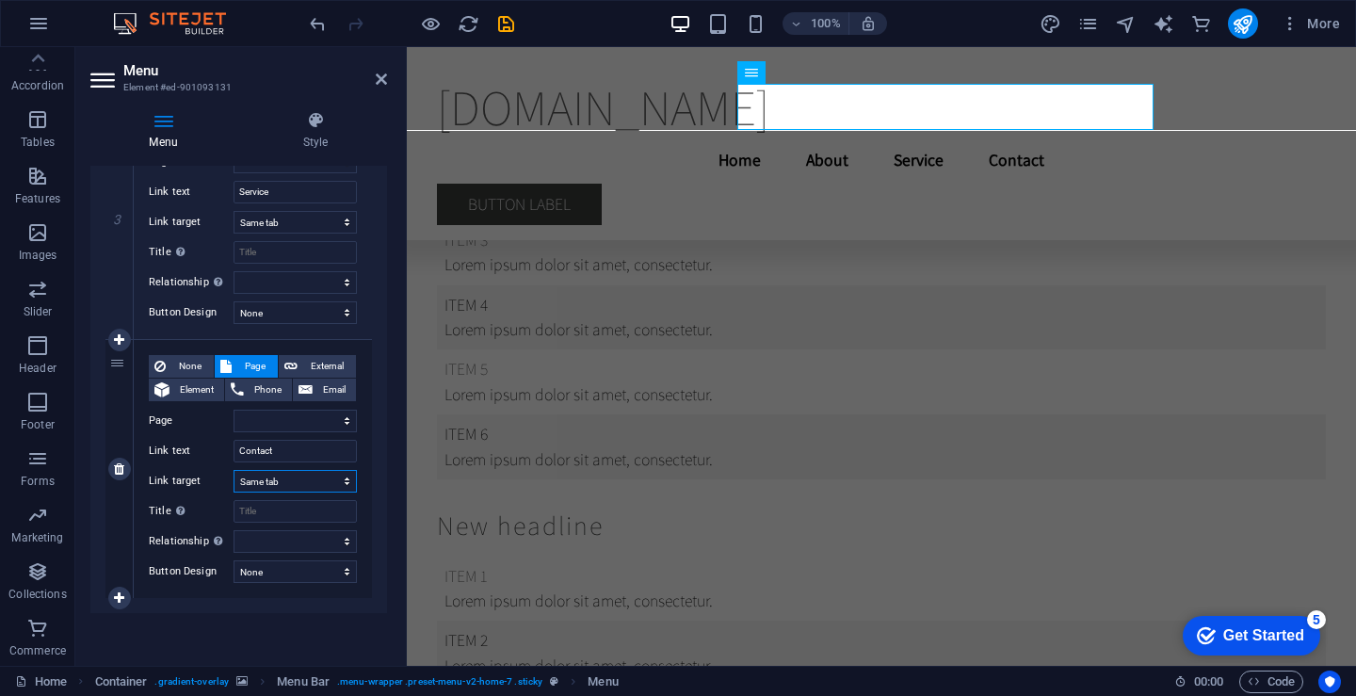
click at [307, 479] on select "New tab Same tab Overlay" at bounding box center [295, 481] width 123 height 23
click at [307, 478] on select "New tab Same tab Overlay" at bounding box center [295, 481] width 123 height 23
click at [309, 414] on select "Home Subpage Legal Notice Privacy" at bounding box center [295, 421] width 123 height 23
click at [212, 431] on label "Page" at bounding box center [191, 421] width 85 height 23
click at [234, 431] on select "Home Subpage Legal Notice Privacy" at bounding box center [295, 421] width 123 height 23
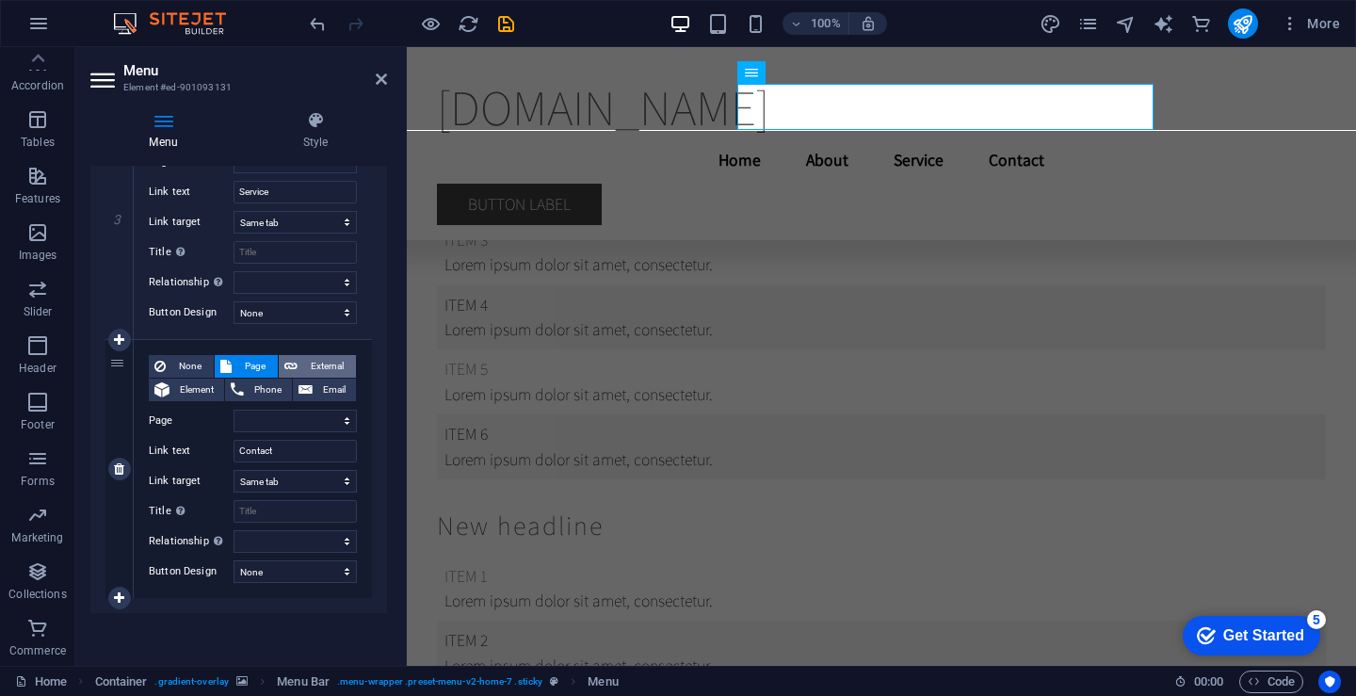
click at [295, 362] on button "External" at bounding box center [317, 366] width 77 height 23
select select
select select "blank"
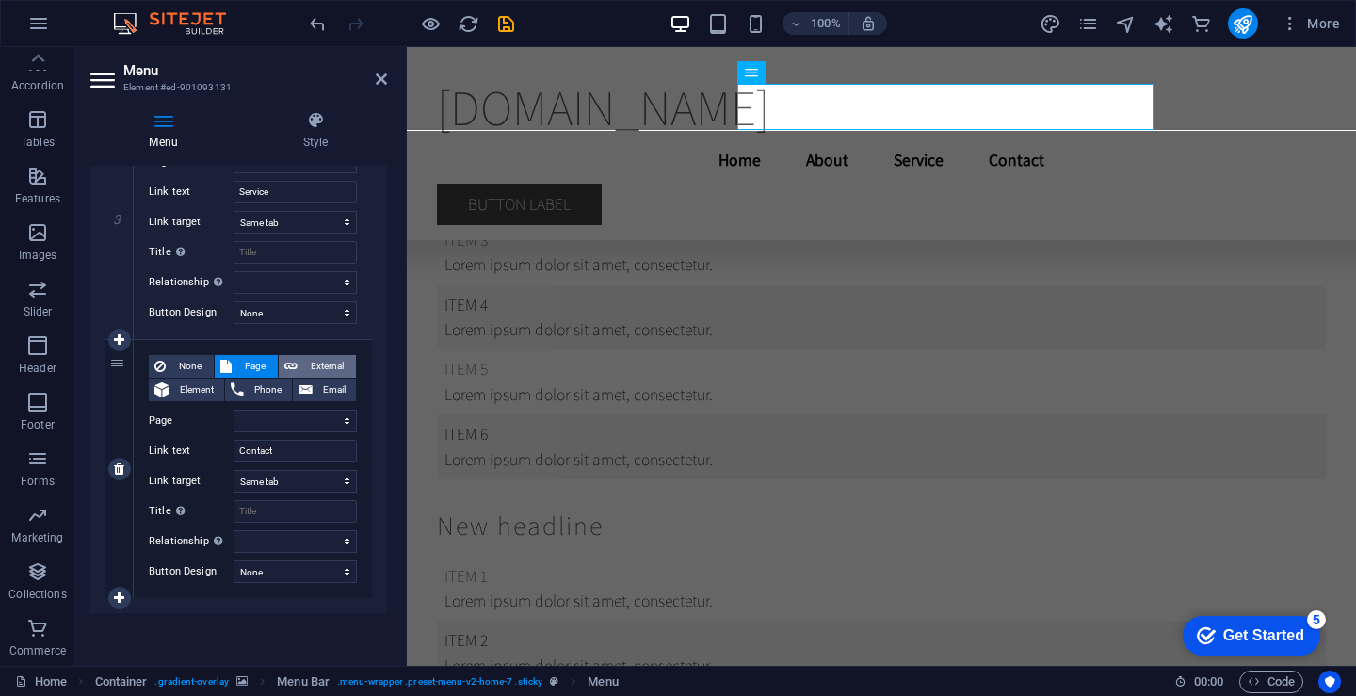
select select
click at [311, 456] on input "Contact" at bounding box center [295, 451] width 123 height 23
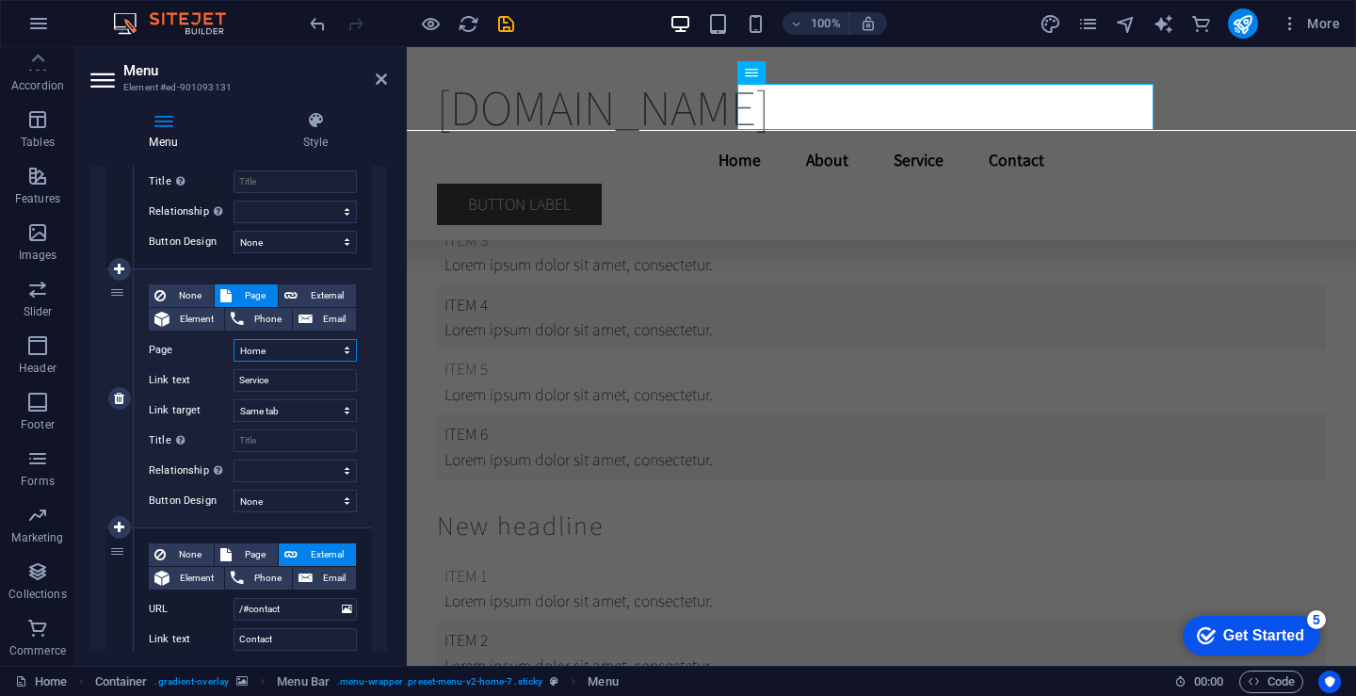
click at [331, 345] on select "Home Subpage Legal Notice Privacy" at bounding box center [295, 350] width 123 height 23
click at [206, 373] on label "Link text" at bounding box center [191, 380] width 85 height 23
click at [234, 373] on input "Service" at bounding box center [295, 380] width 123 height 23
click at [321, 347] on select "Home Subpage Legal Notice Privacy" at bounding box center [295, 350] width 123 height 23
select select "1"
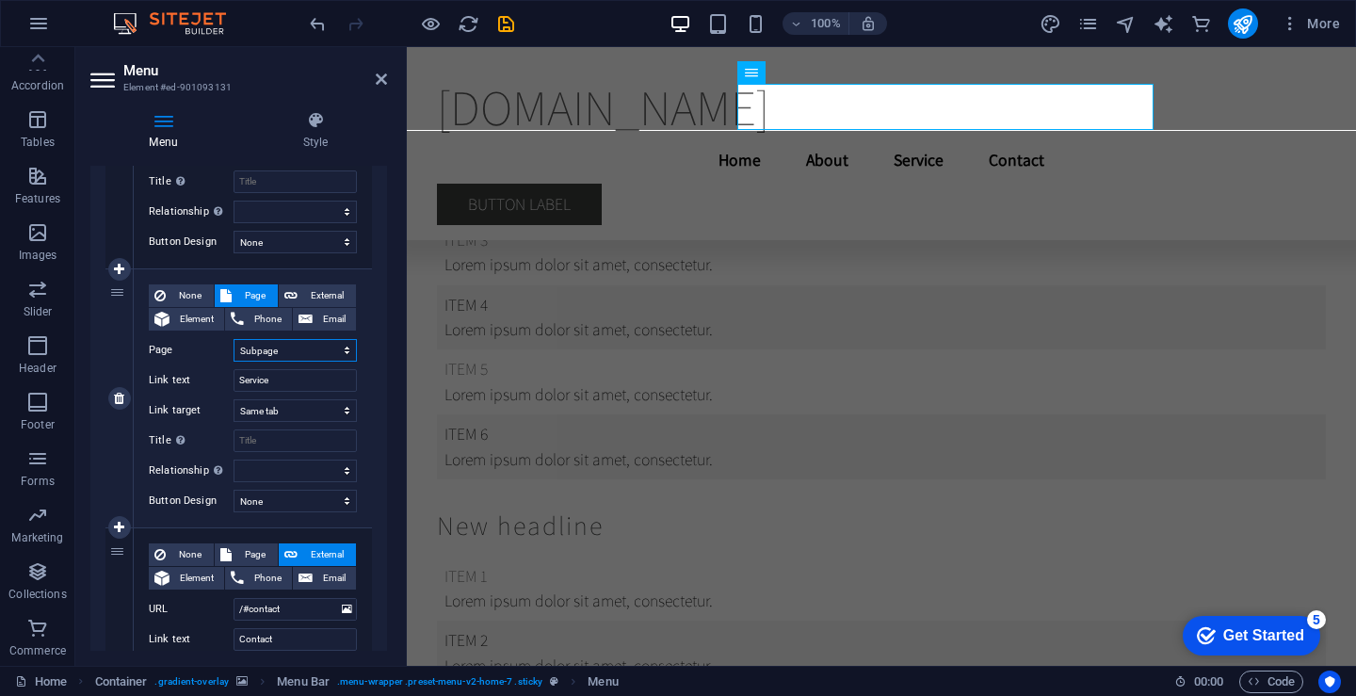
click at [234, 339] on select "Home Subpage Legal Notice Privacy" at bounding box center [295, 350] width 123 height 23
select select
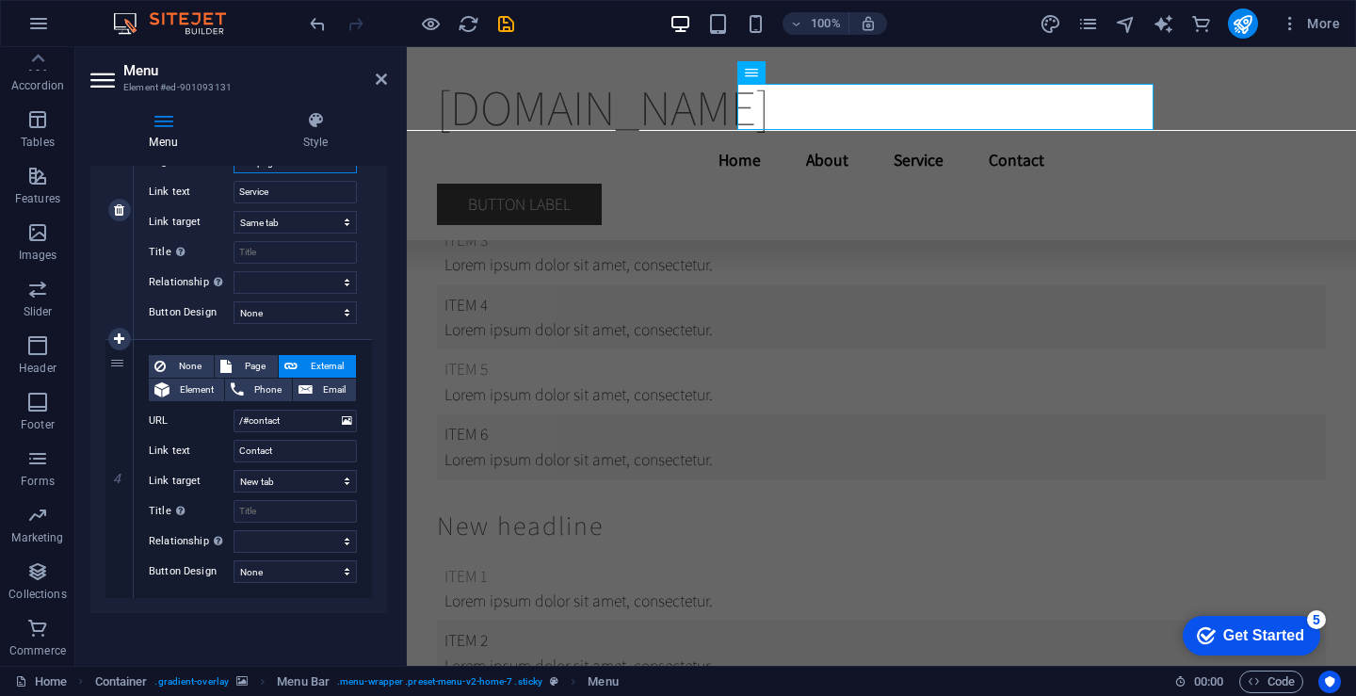
scroll to position [687, 0]
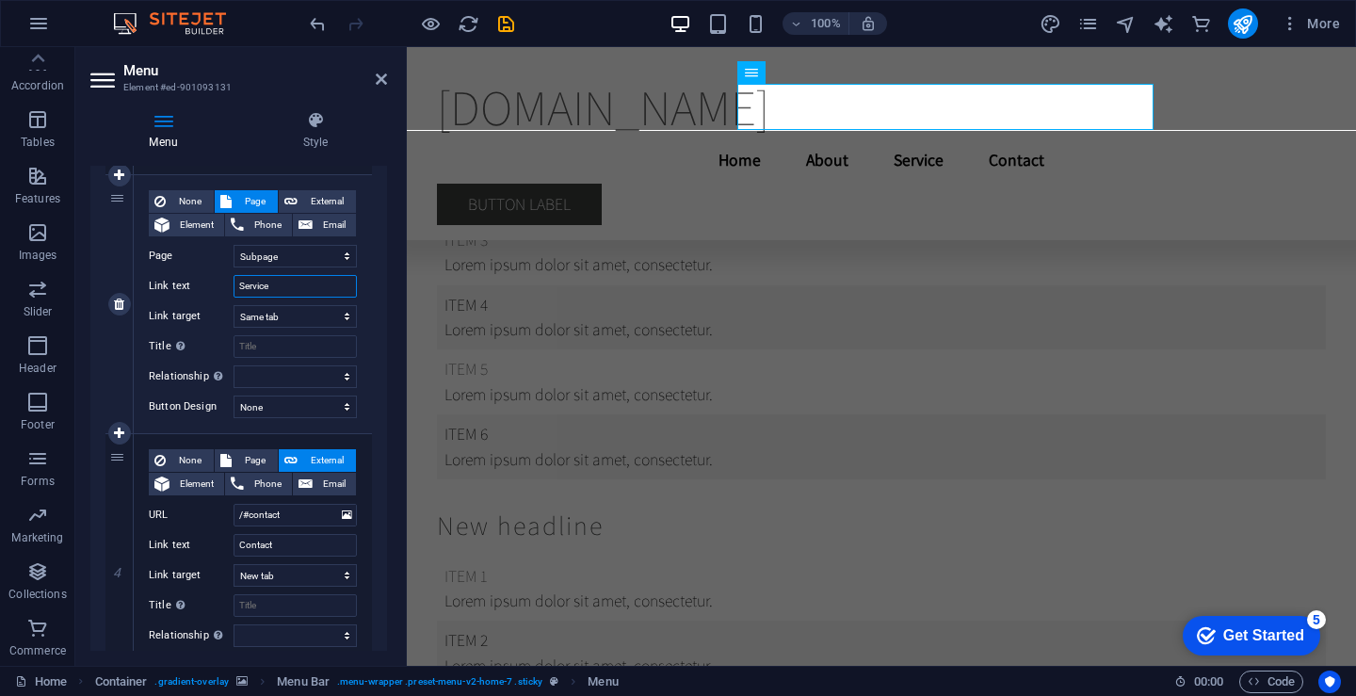
drag, startPoint x: 294, startPoint y: 289, endPoint x: 209, endPoint y: 283, distance: 84.9
click at [209, 283] on div "Link text Service" at bounding box center [253, 286] width 208 height 23
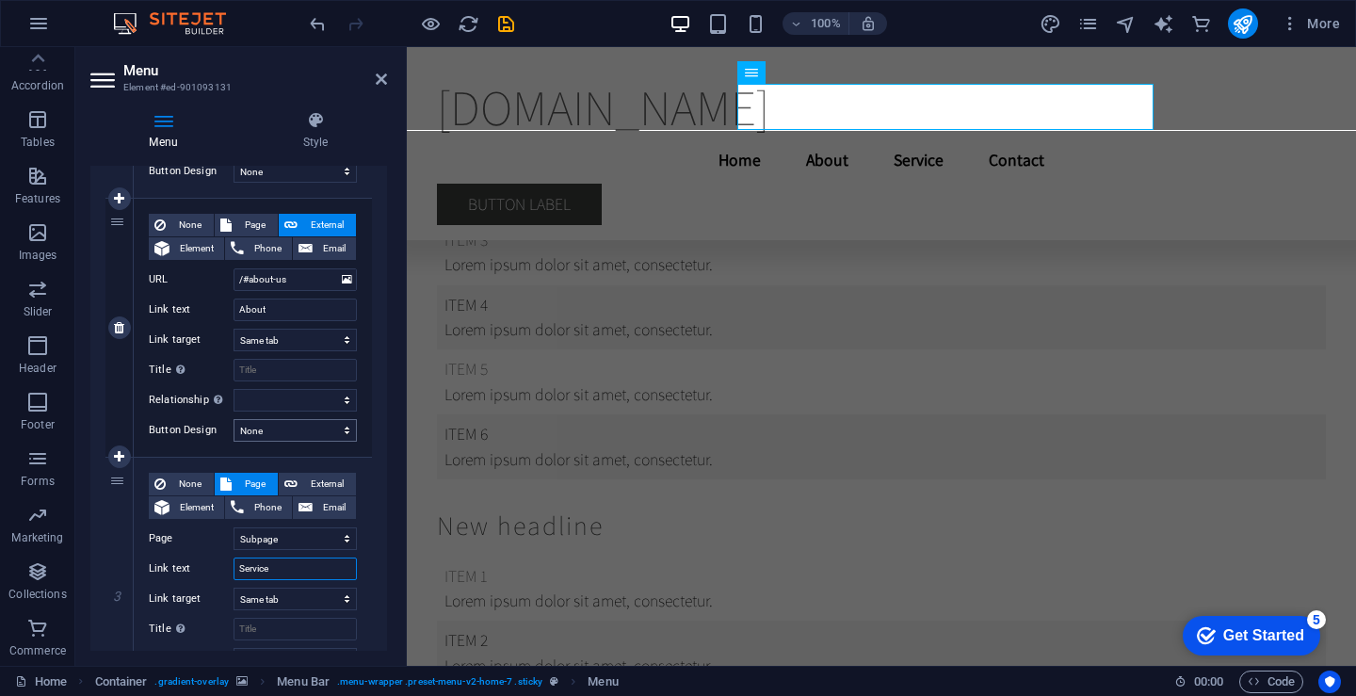
scroll to position [593, 0]
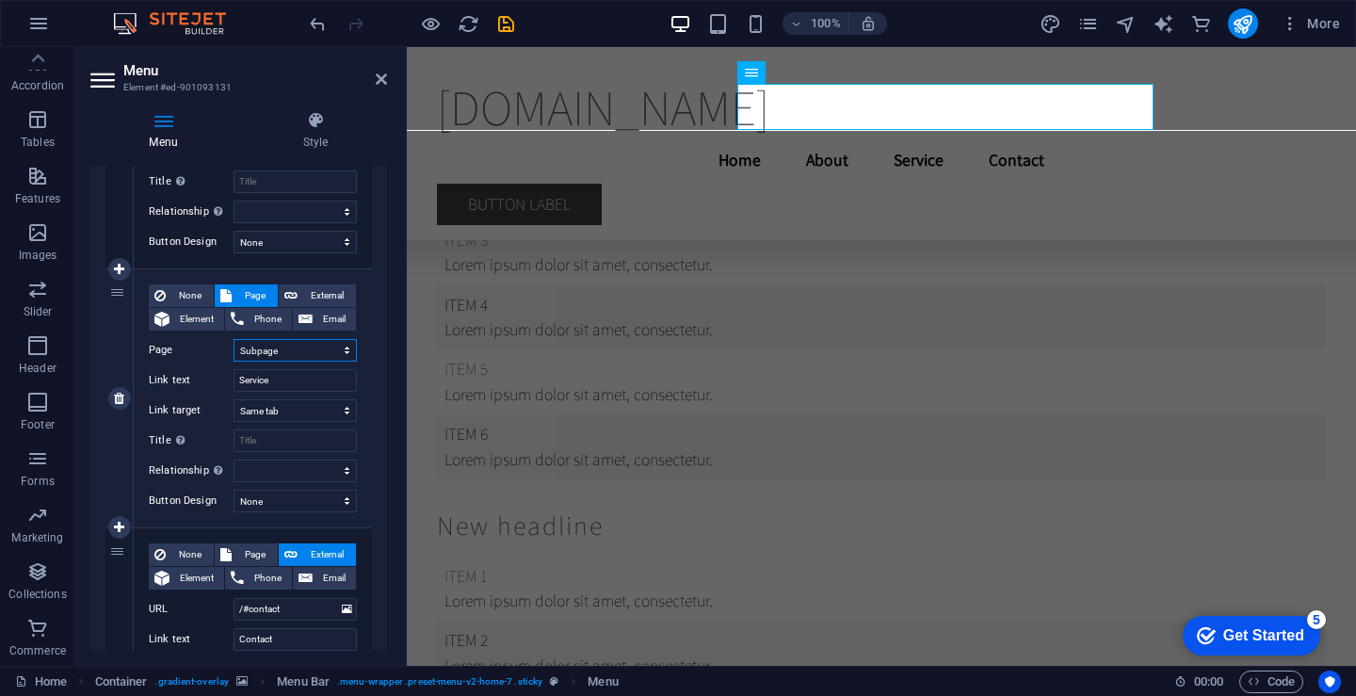
click at [281, 343] on select "Home Subpage Legal Notice Privacy" at bounding box center [295, 350] width 123 height 23
click at [276, 350] on select "Home Subpage Legal Notice Privacy" at bounding box center [295, 350] width 123 height 23
click at [274, 349] on select "Home Subpage Legal Notice Privacy" at bounding box center [295, 350] width 123 height 23
click at [298, 345] on select "Home Subpage Legal Notice Privacy" at bounding box center [295, 350] width 123 height 23
click at [323, 410] on select "New tab Same tab Overlay" at bounding box center [295, 410] width 123 height 23
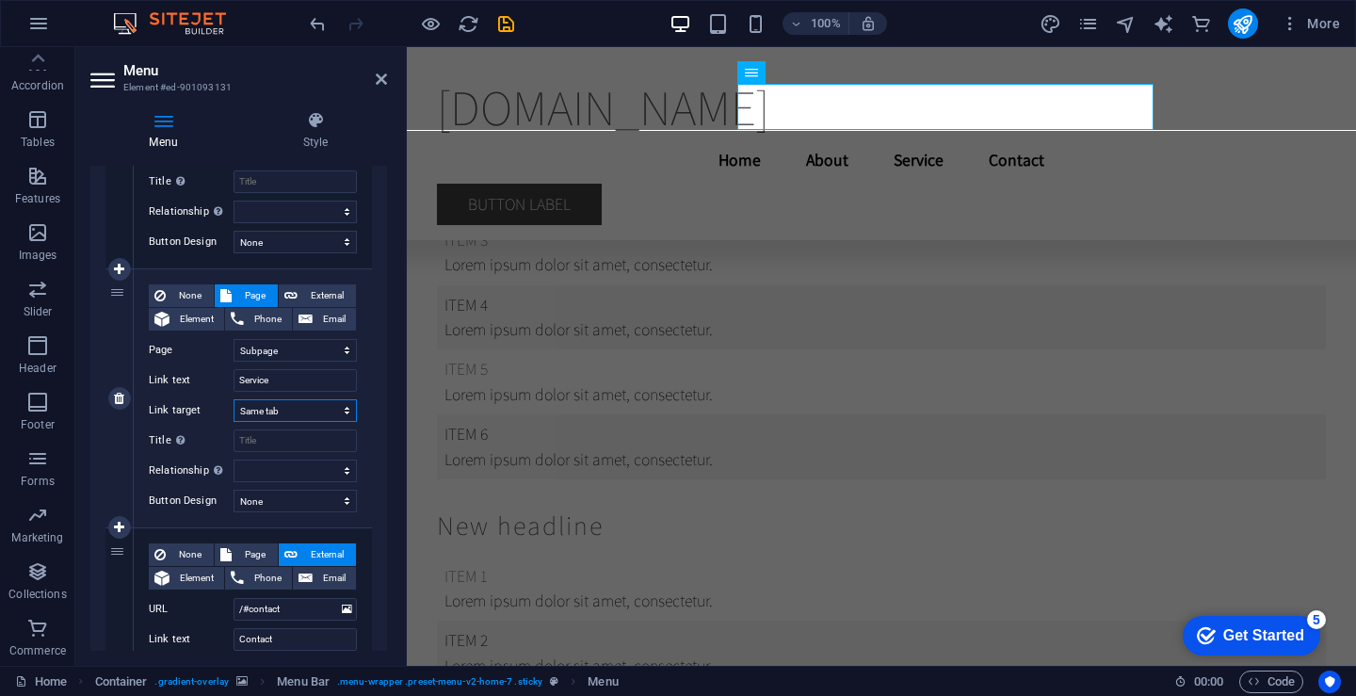
click at [323, 410] on select "New tab Same tab Overlay" at bounding box center [295, 410] width 123 height 23
drag, startPoint x: 382, startPoint y: 77, endPoint x: 814, endPoint y: 126, distance: 435.0
click at [382, 77] on icon at bounding box center [381, 79] width 11 height 15
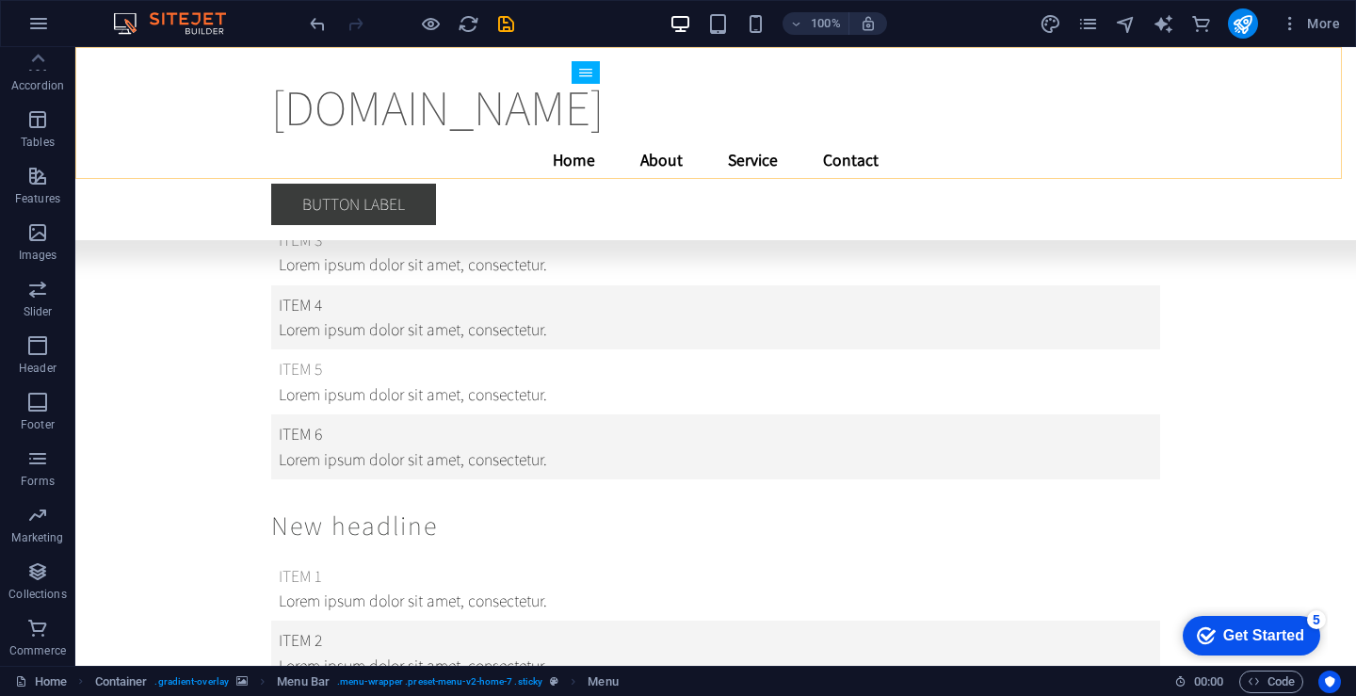
scroll to position [21551, 0]
